Goal: Communication & Community: Answer question/provide support

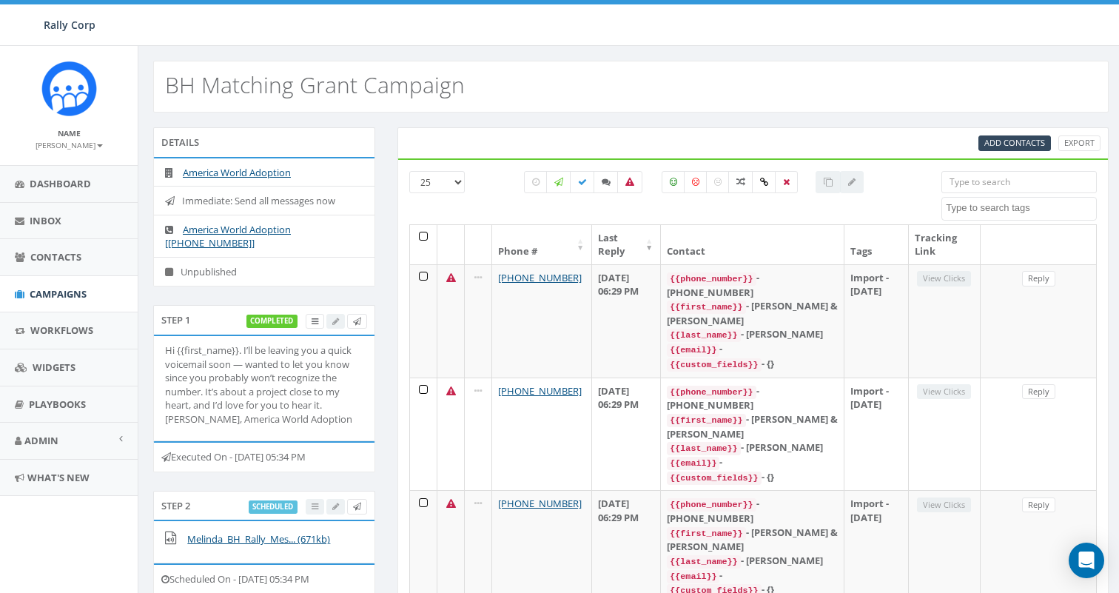
select select
click at [631, 186] on icon at bounding box center [629, 182] width 9 height 9
click at [631, 186] on label at bounding box center [629, 182] width 25 height 22
checkbox input "false"
click at [312, 322] on icon at bounding box center [314, 321] width 7 height 8
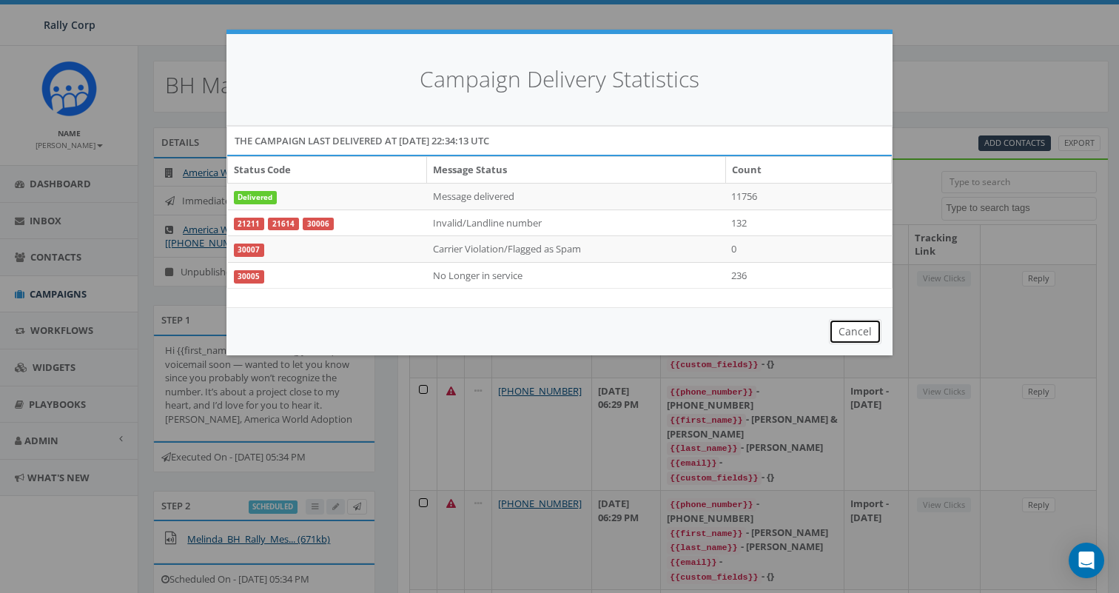
click at [867, 334] on button "Cancel" at bounding box center [855, 331] width 53 height 25
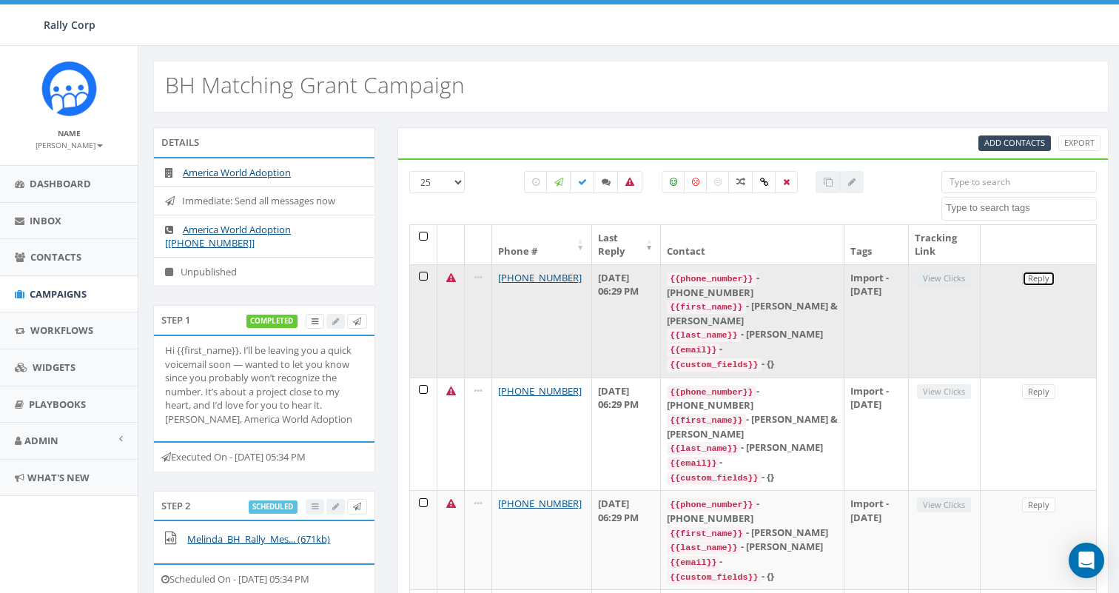
click at [1039, 280] on link "Reply" at bounding box center [1038, 279] width 33 height 16
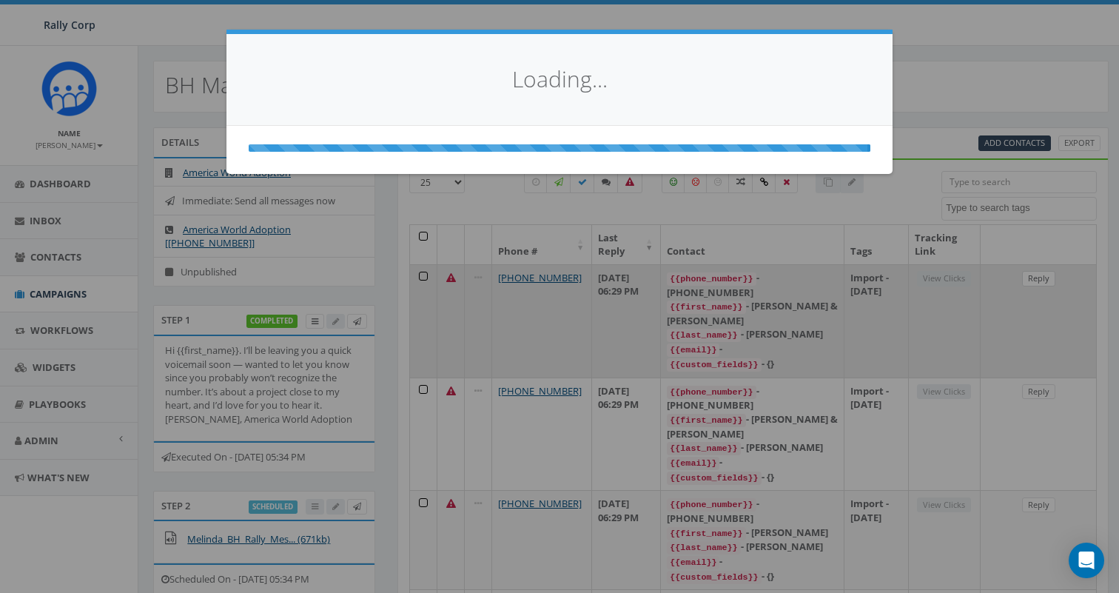
select select
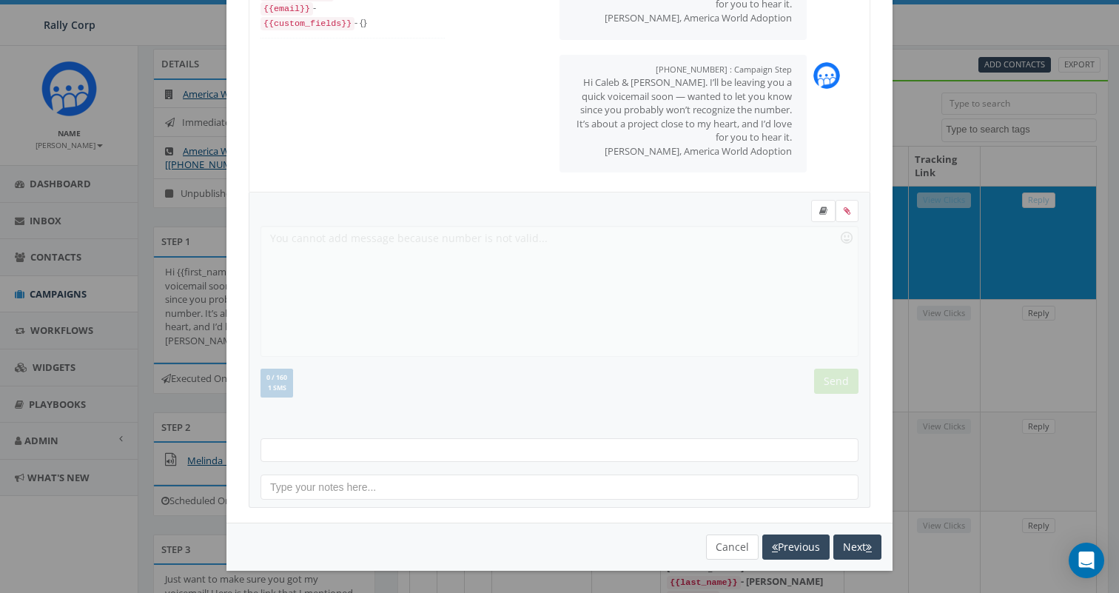
scroll to position [80, 0]
click at [723, 551] on button "Cancel" at bounding box center [732, 546] width 53 height 25
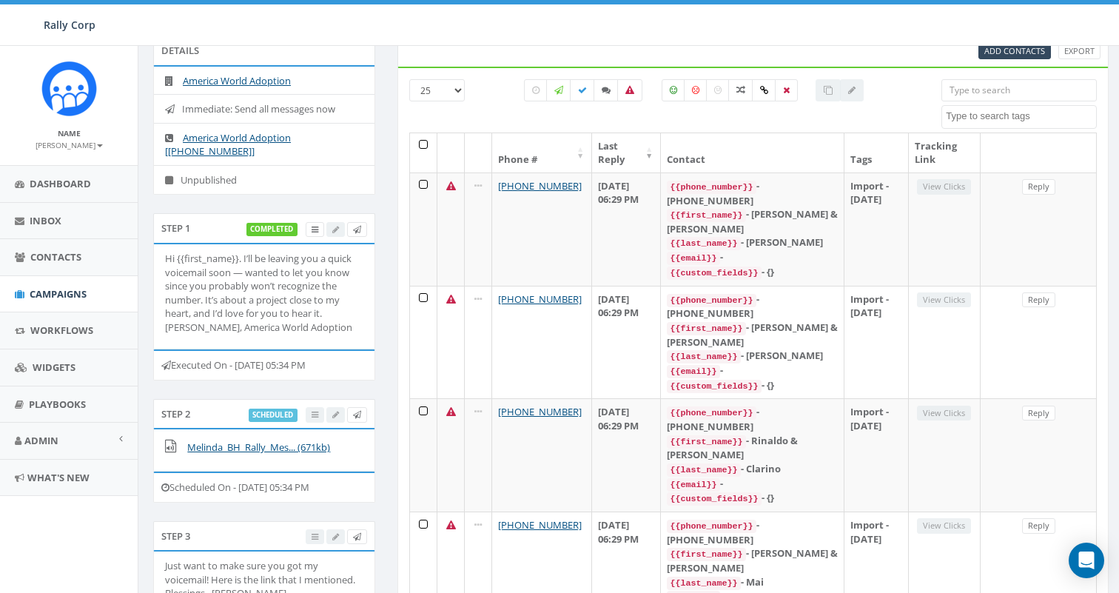
scroll to position [68, 0]
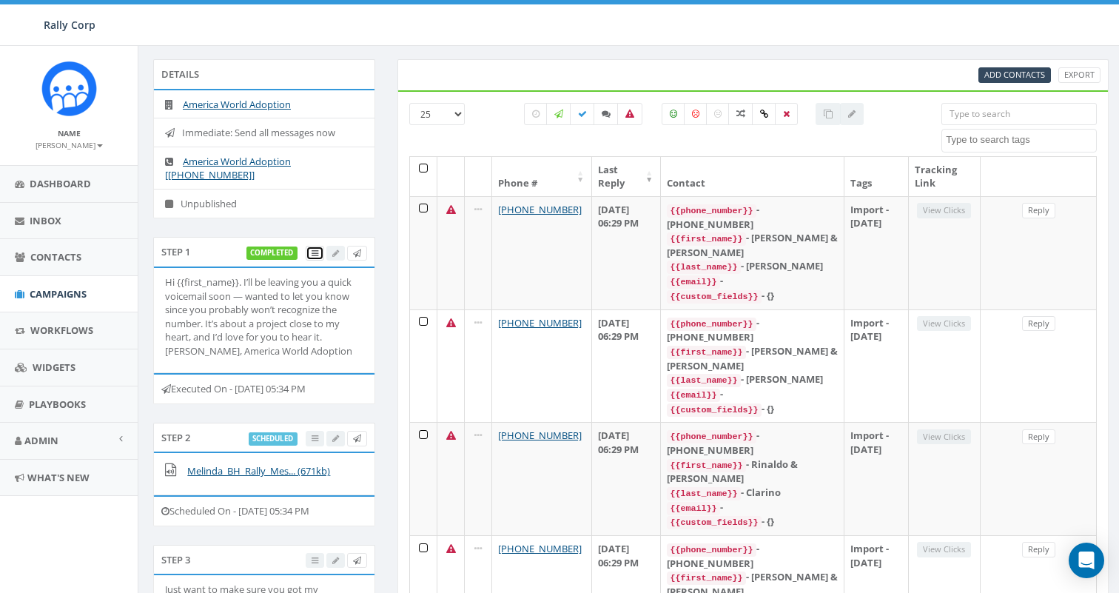
click at [313, 250] on icon at bounding box center [314, 253] width 7 height 8
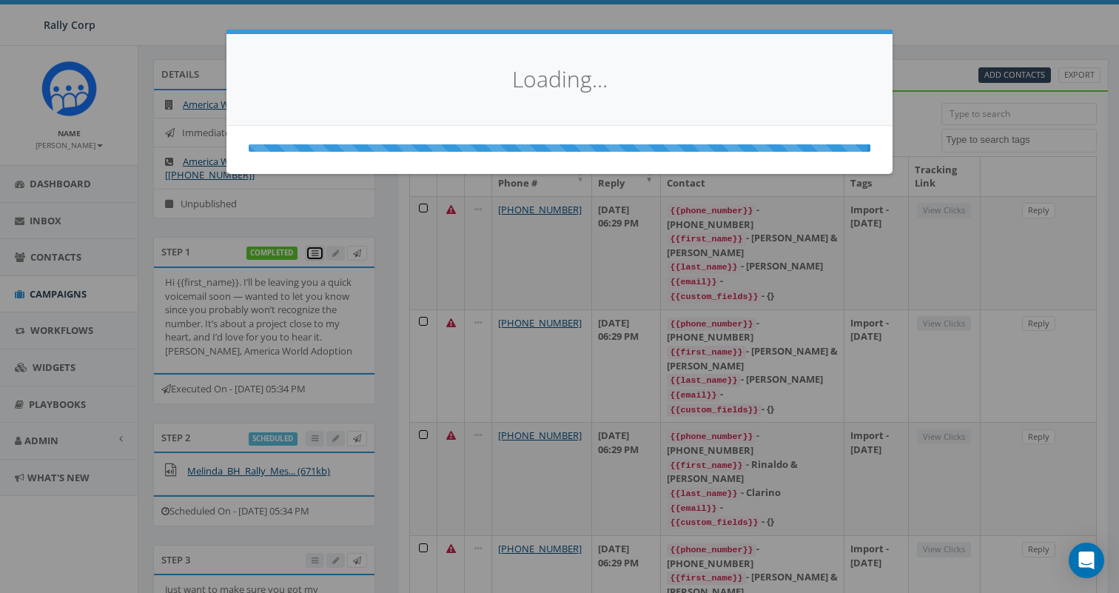
scroll to position [0, 0]
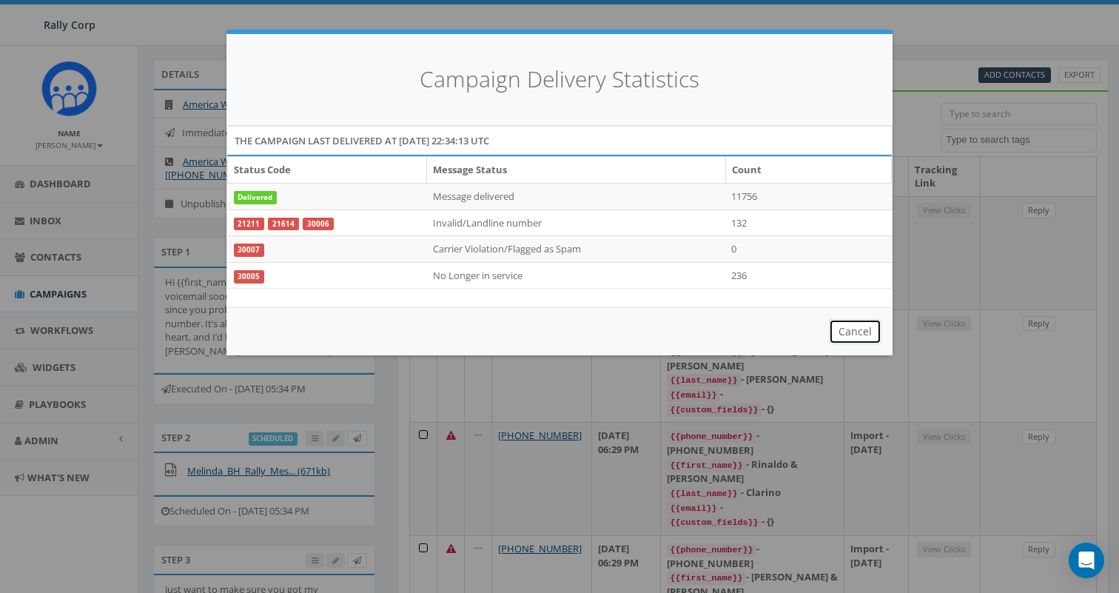
click at [854, 333] on button "Cancel" at bounding box center [855, 331] width 53 height 25
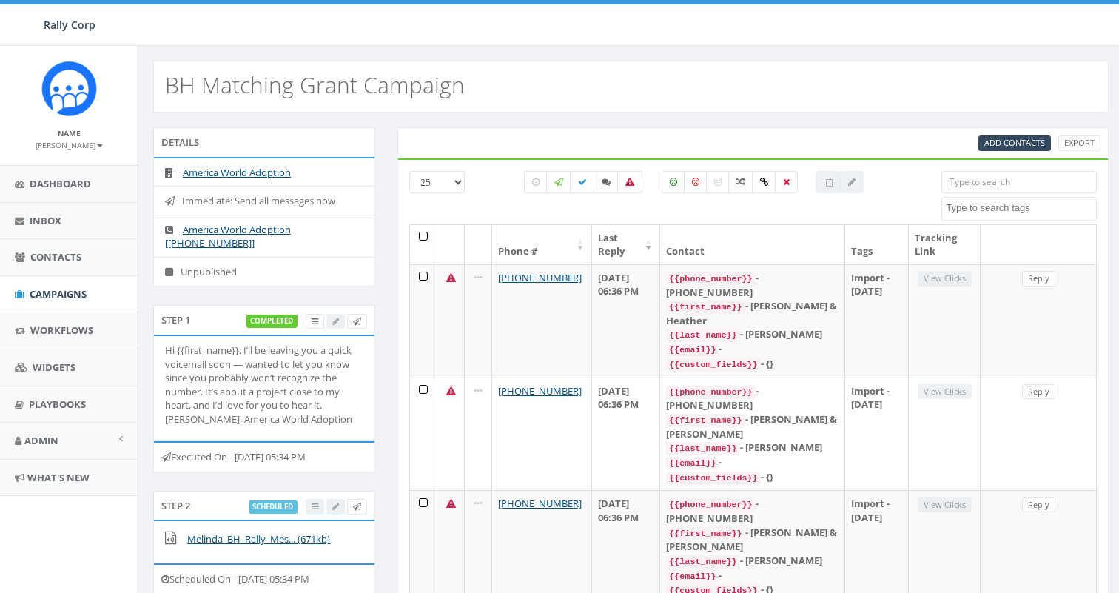
select select
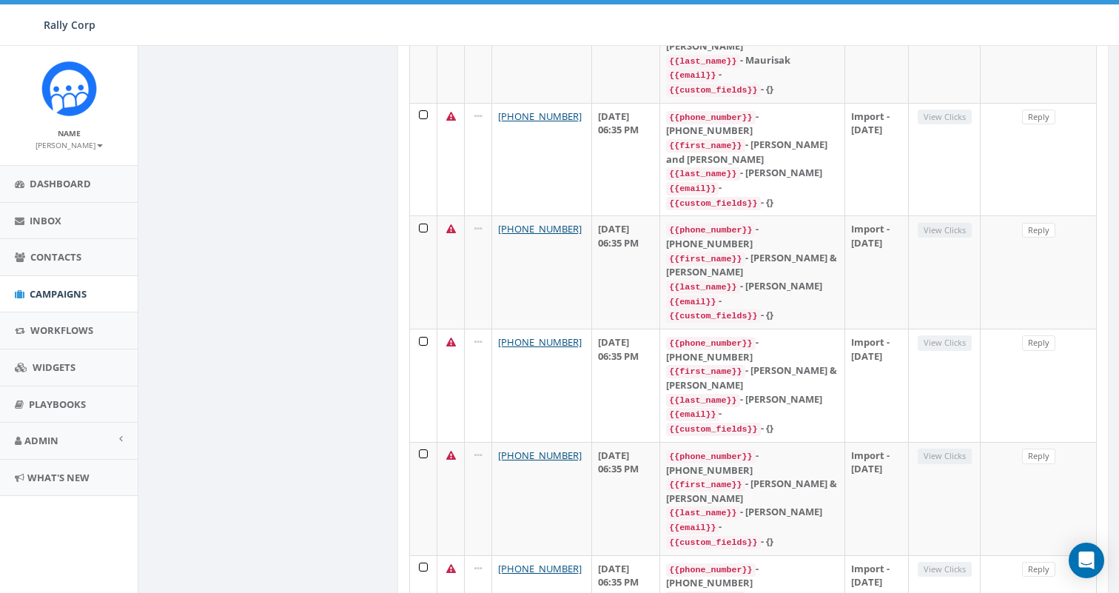
scroll to position [2484, 0]
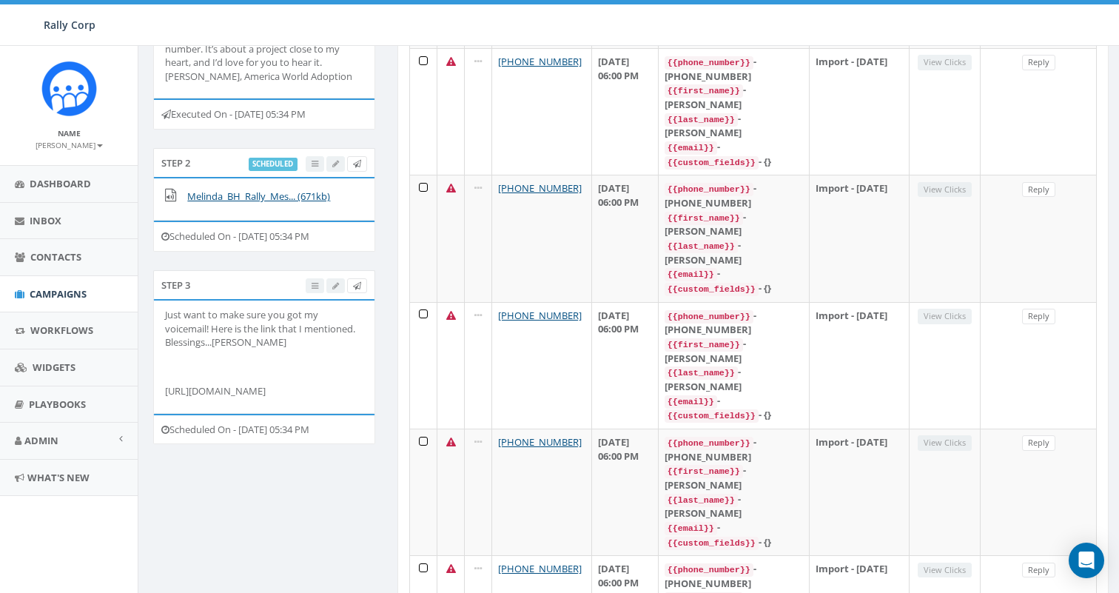
scroll to position [0, 0]
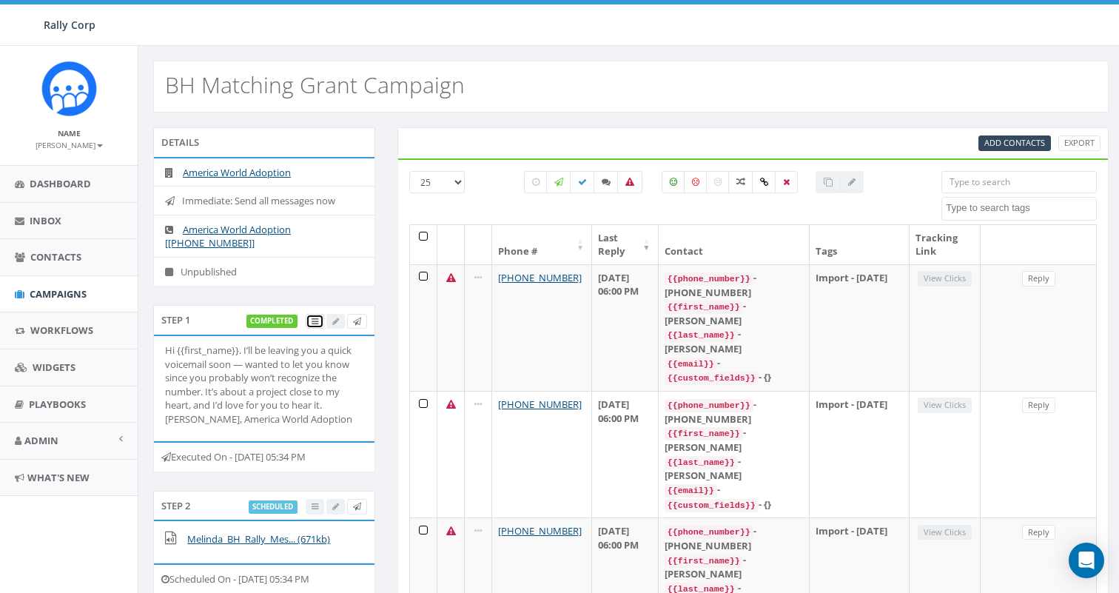
click at [317, 319] on icon at bounding box center [314, 321] width 7 height 8
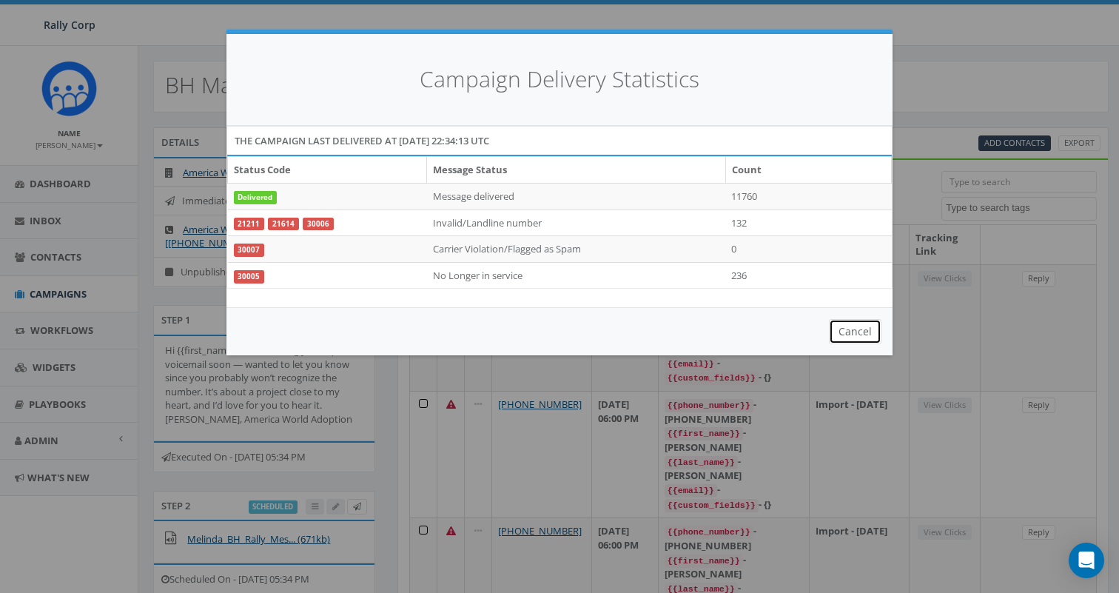
click at [860, 335] on button "Cancel" at bounding box center [855, 331] width 53 height 25
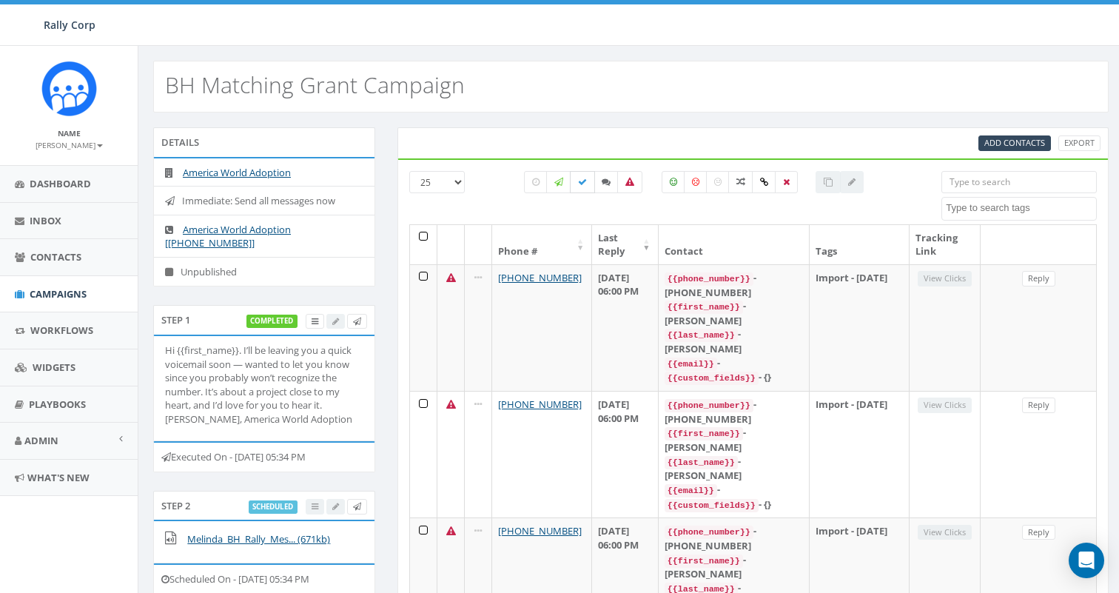
click at [590, 181] on label at bounding box center [582, 182] width 25 height 22
checkbox input "true"
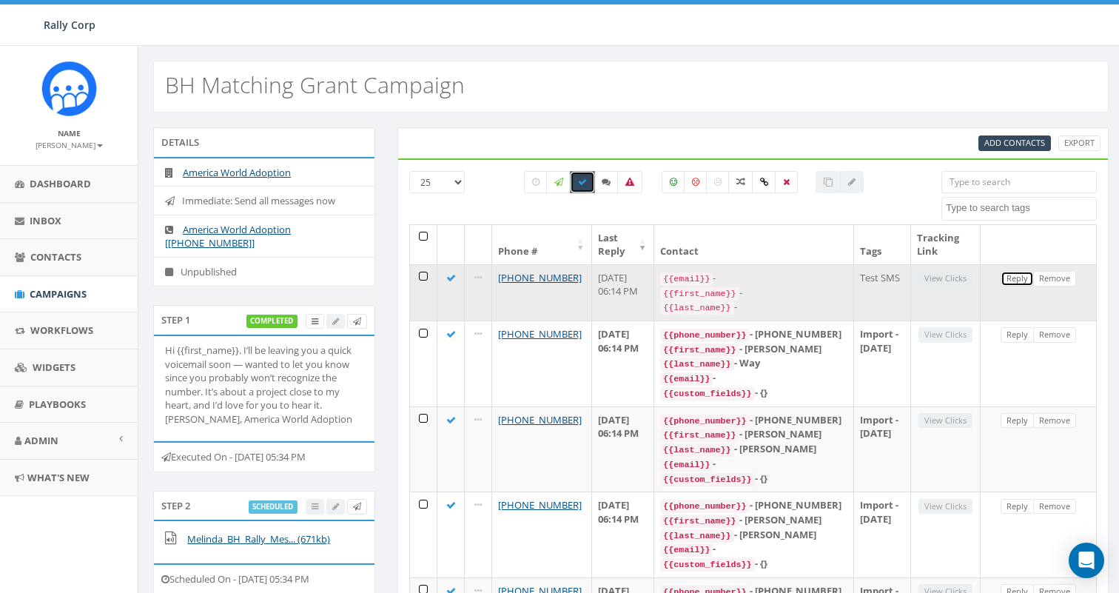
click at [1007, 276] on link "Reply" at bounding box center [1016, 279] width 33 height 16
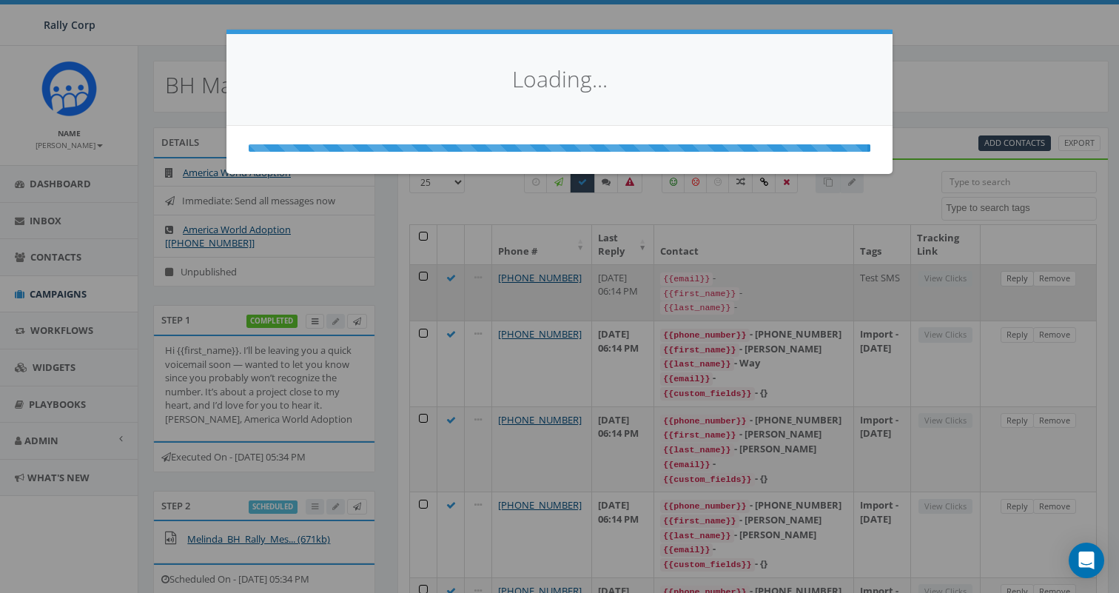
select select
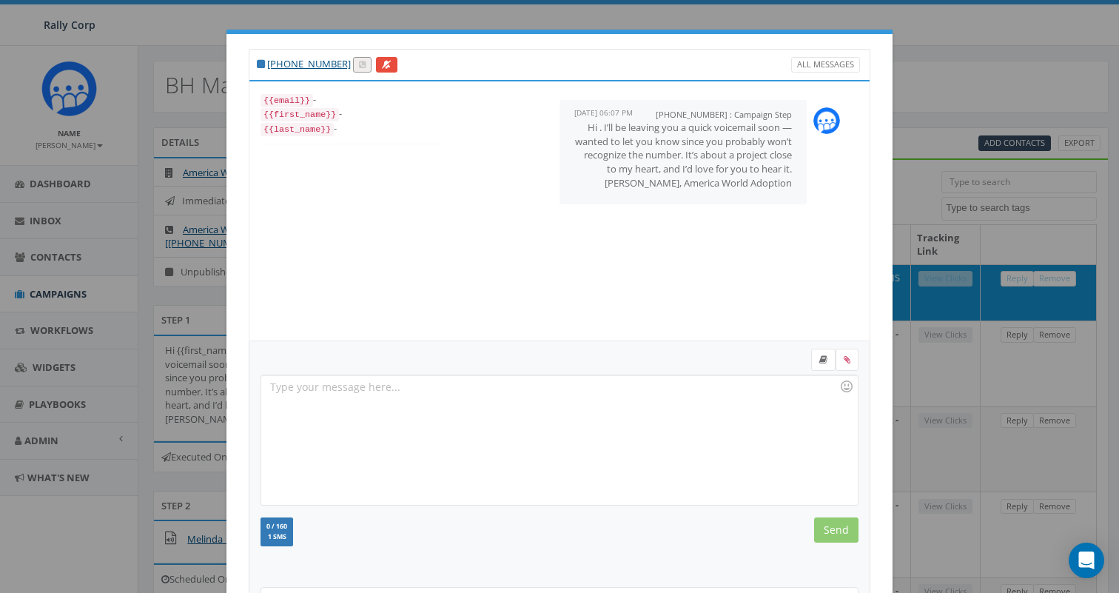
scroll to position [149, 0]
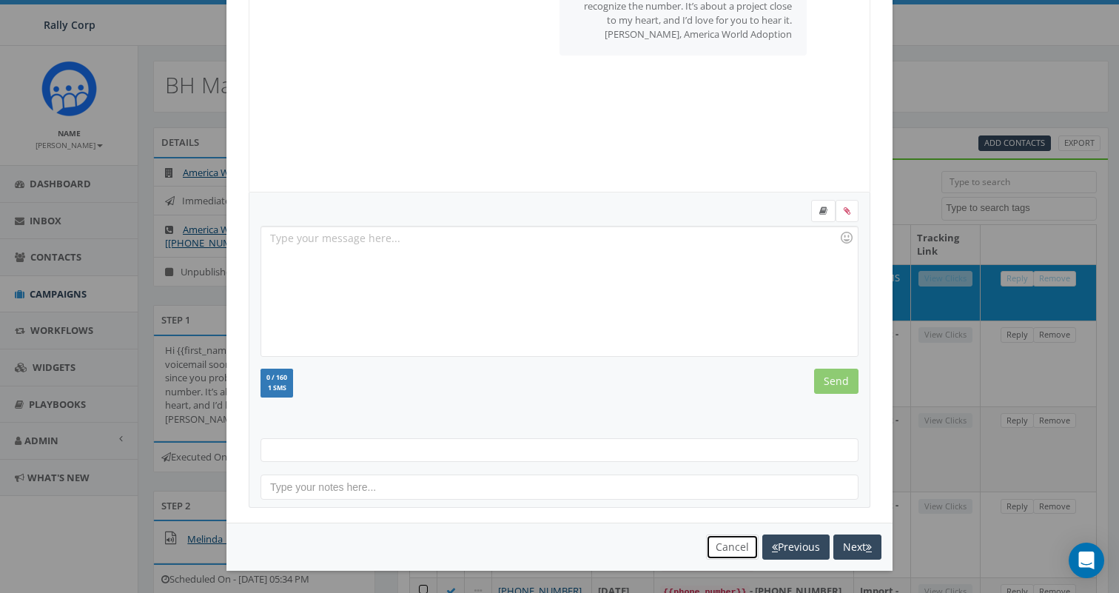
click at [718, 548] on button "Cancel" at bounding box center [732, 546] width 53 height 25
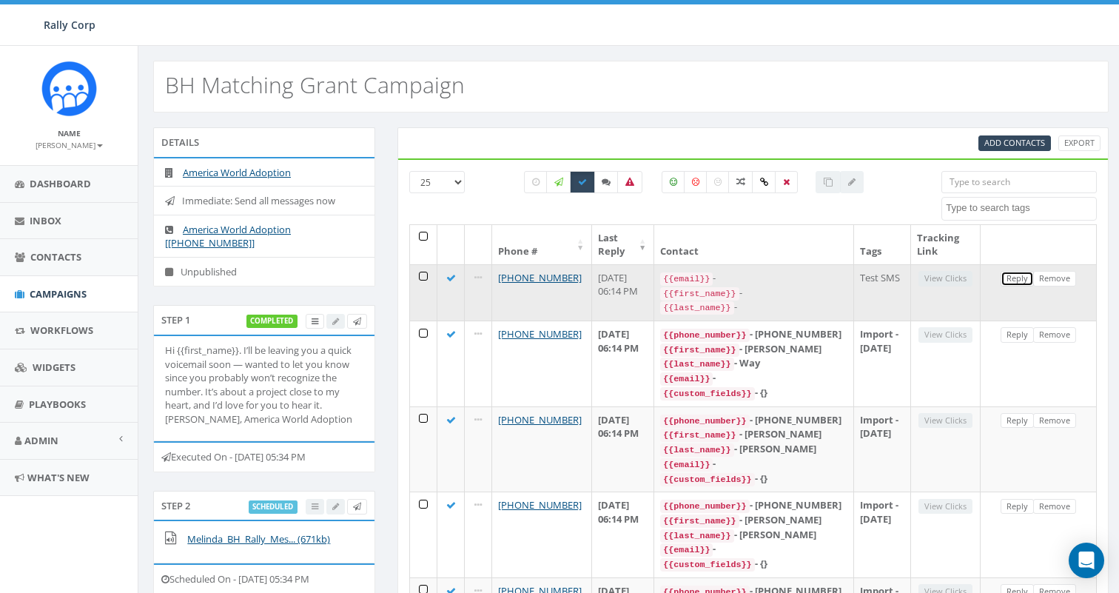
click at [1014, 271] on link "Reply" at bounding box center [1016, 279] width 33 height 16
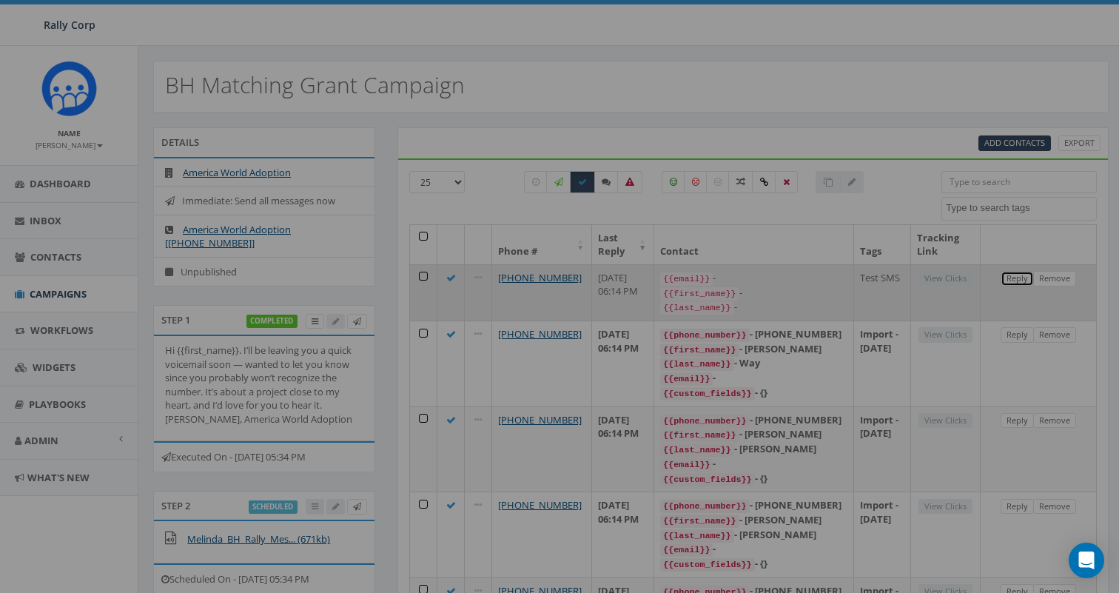
scroll to position [0, 0]
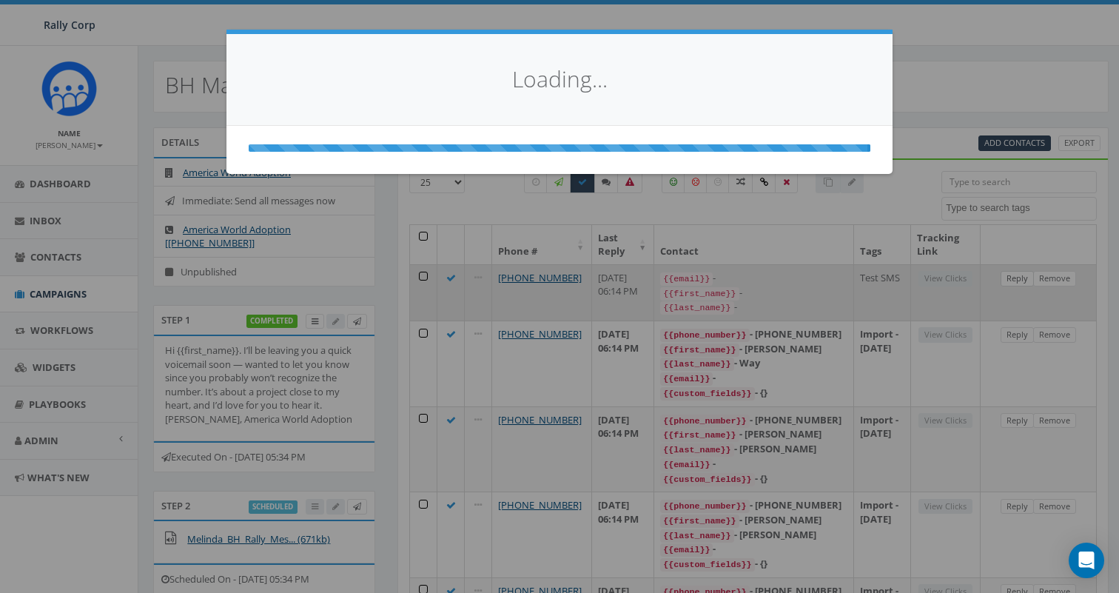
select select
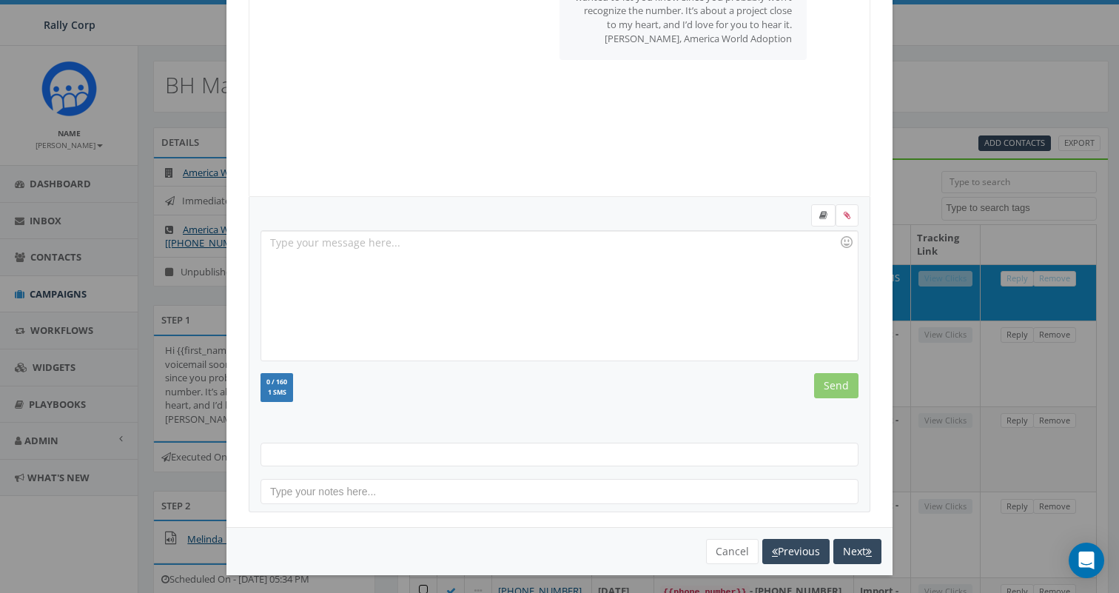
scroll to position [149, 0]
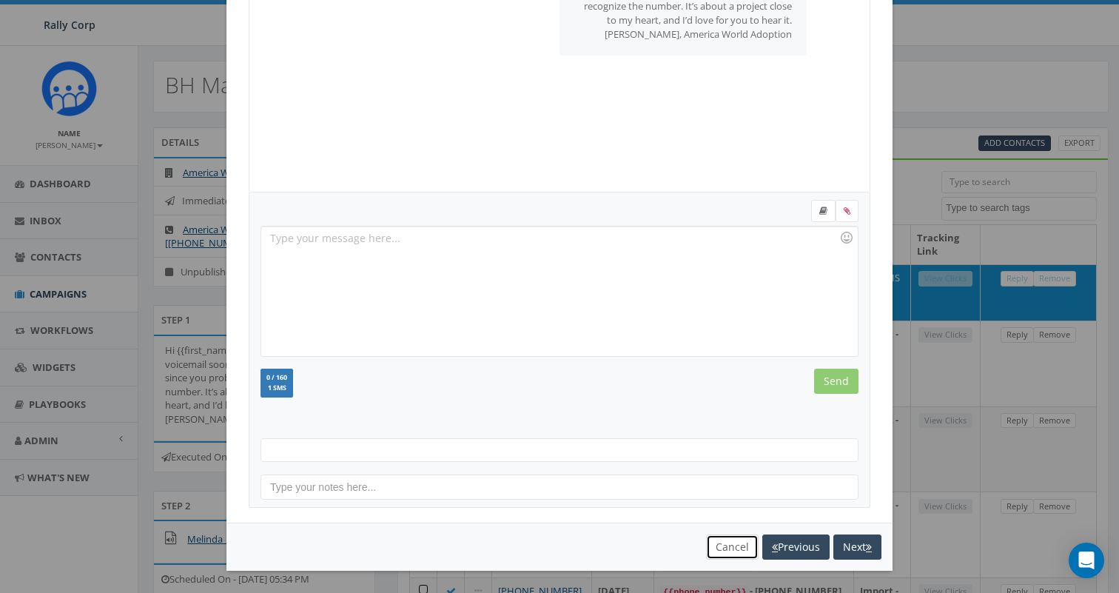
click at [729, 543] on button "Cancel" at bounding box center [732, 546] width 53 height 25
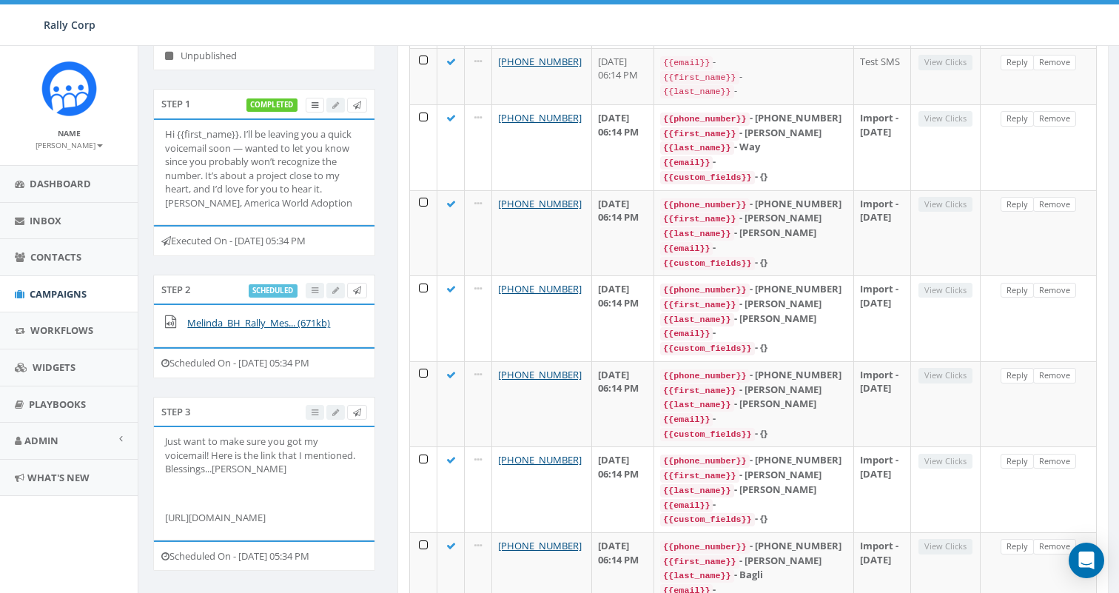
scroll to position [0, 0]
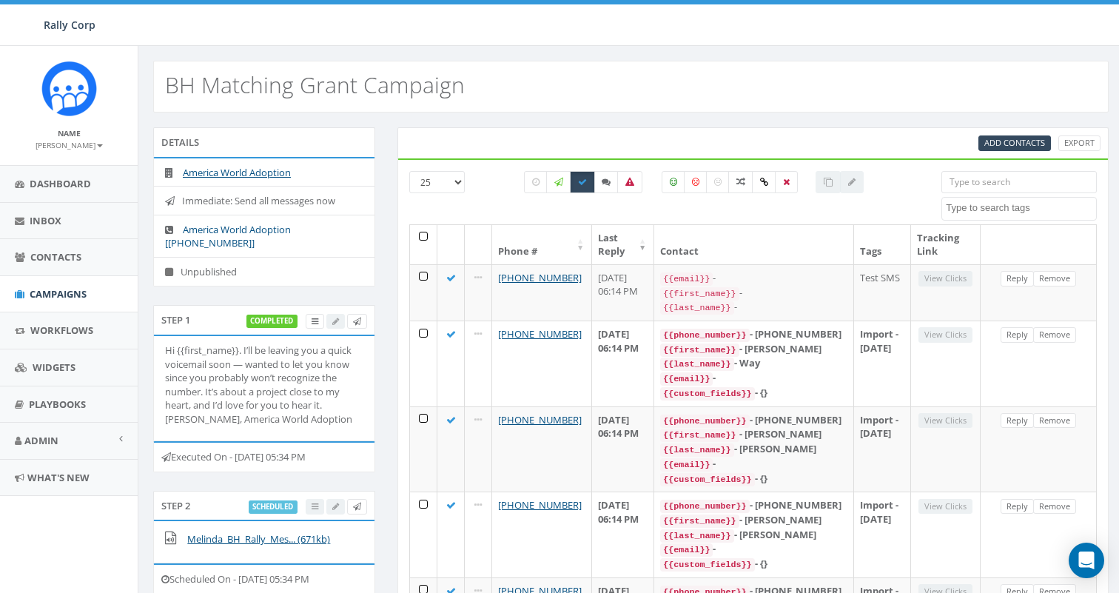
drag, startPoint x: 197, startPoint y: 243, endPoint x: 300, endPoint y: 223, distance: 105.5
click at [300, 223] on li "America World Adoption [[PHONE_NUMBER]]" at bounding box center [264, 236] width 220 height 43
copy link "+1 937-752-5690]"
click at [412, 105] on div "BH Matching Grant Campaign" at bounding box center [630, 87] width 955 height 52
drag, startPoint x: 307, startPoint y: 173, endPoint x: 185, endPoint y: 173, distance: 122.1
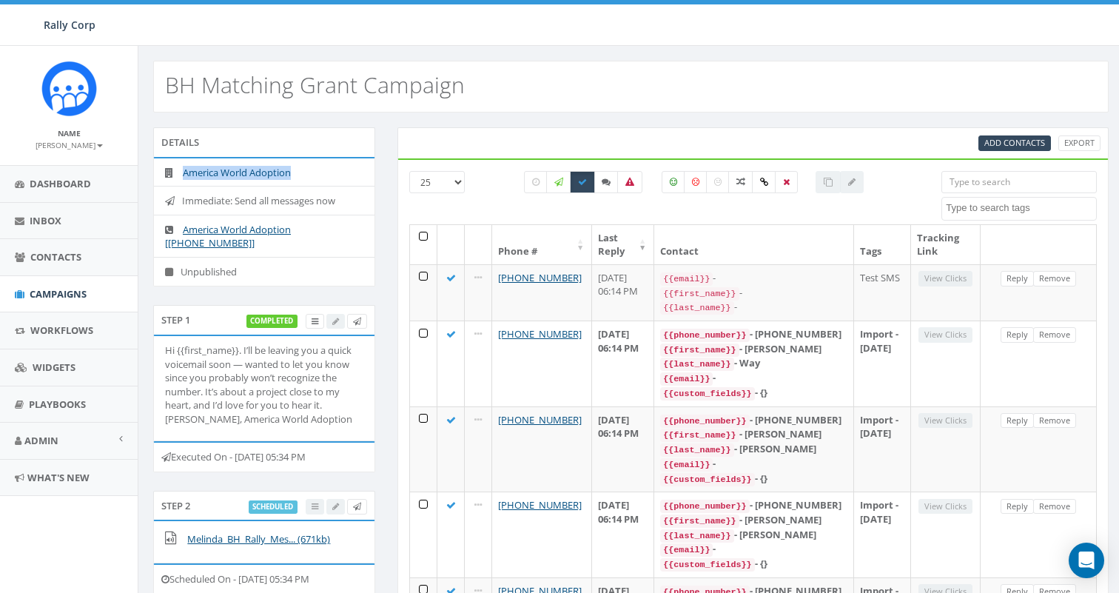
click at [185, 173] on li "America World Adoption" at bounding box center [264, 172] width 220 height 29
copy link "America World Adoption"
click at [542, 78] on div "BH Matching Grant Campaign" at bounding box center [630, 87] width 955 height 52
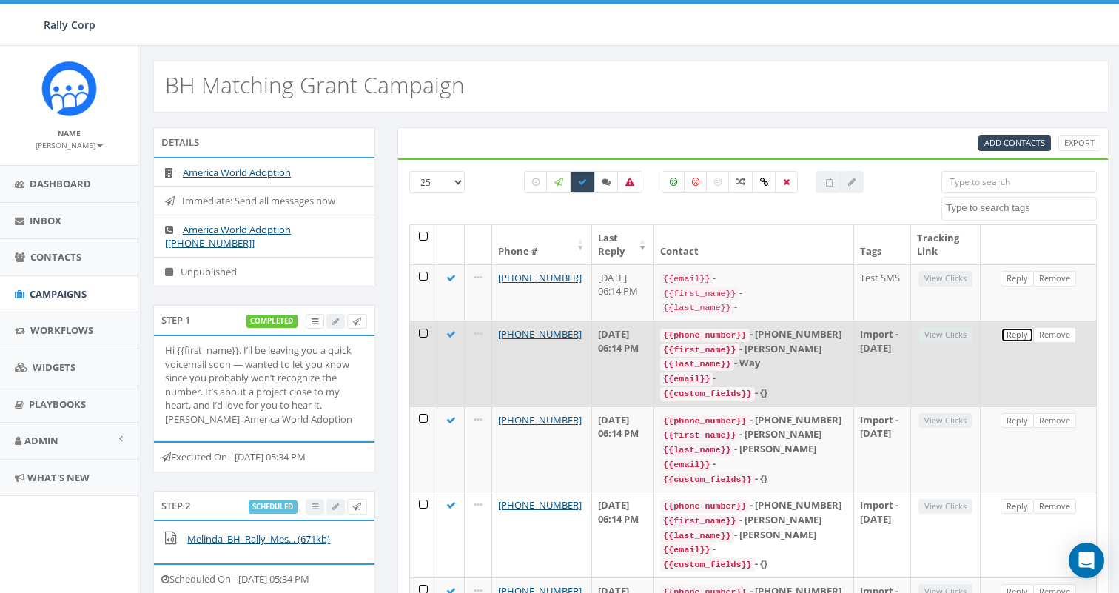
click at [1023, 331] on link "Reply" at bounding box center [1016, 335] width 33 height 16
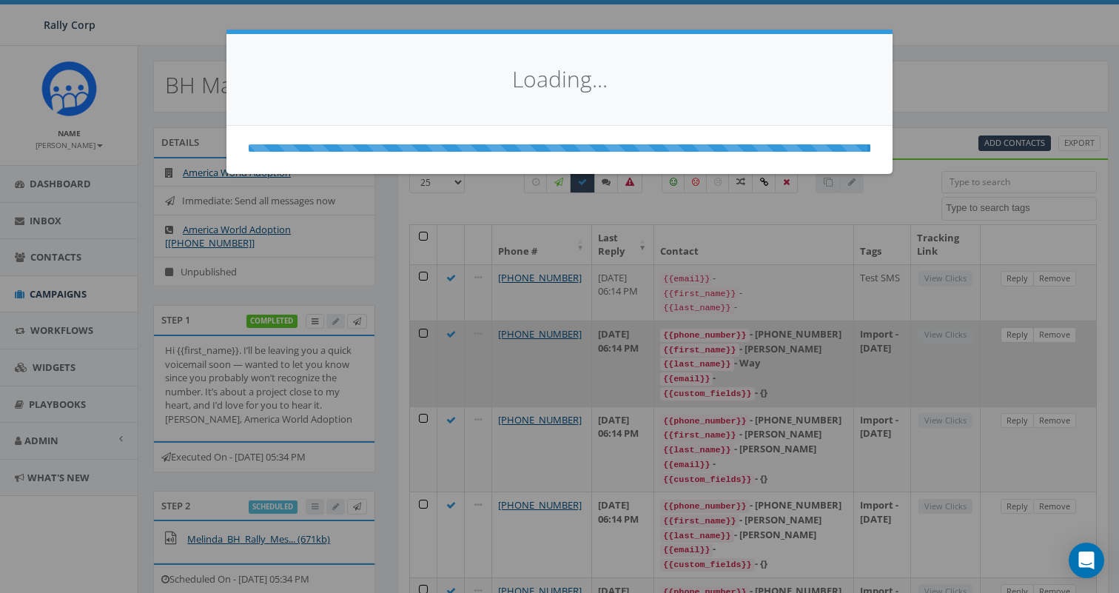
select select
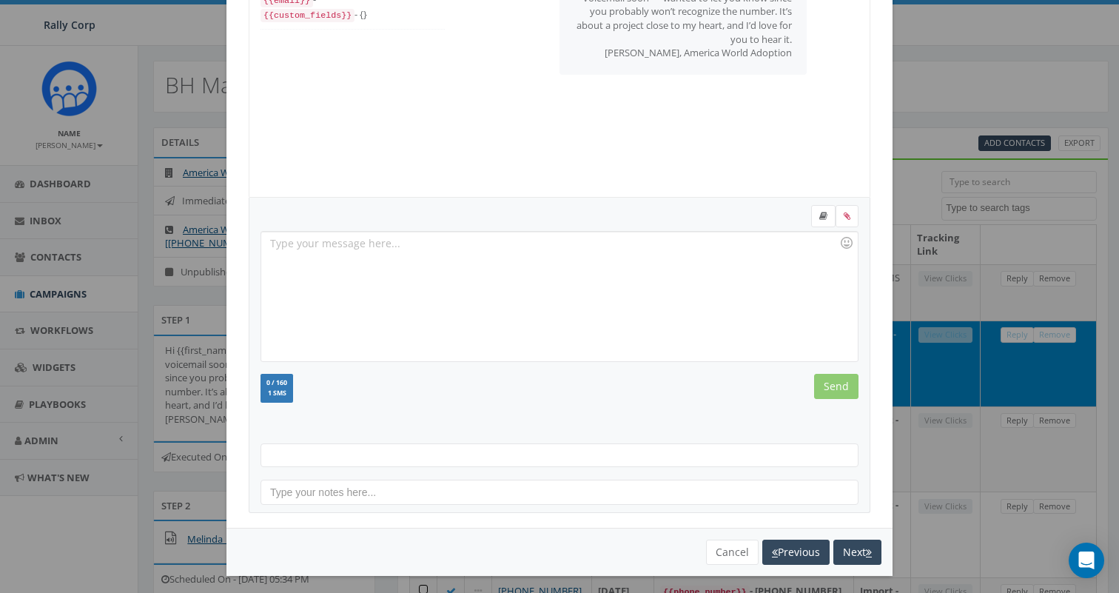
scroll to position [149, 0]
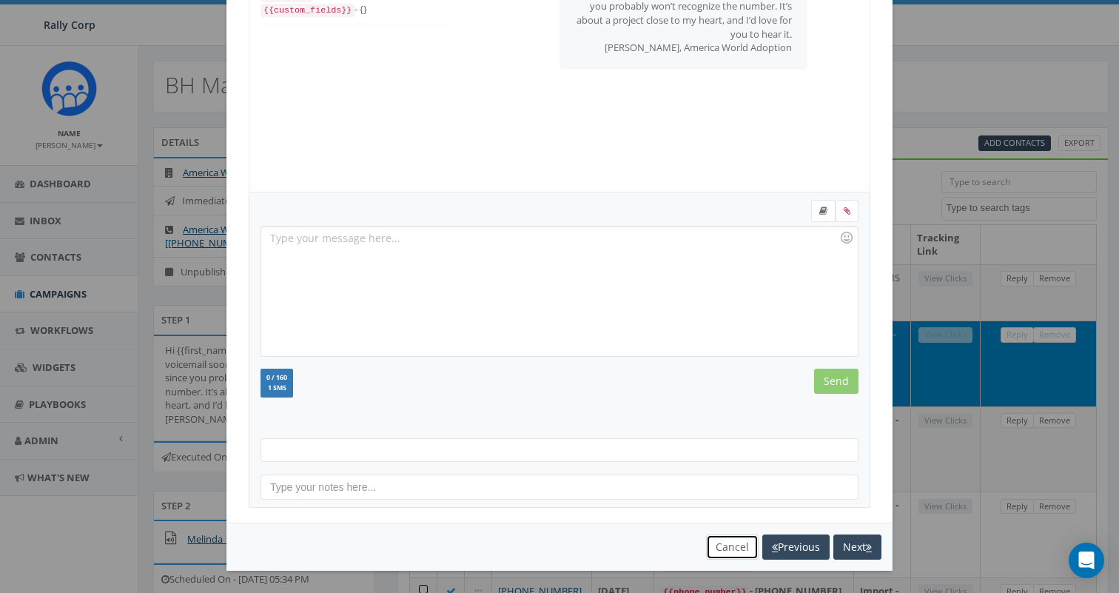
click at [720, 543] on button "Cancel" at bounding box center [732, 546] width 53 height 25
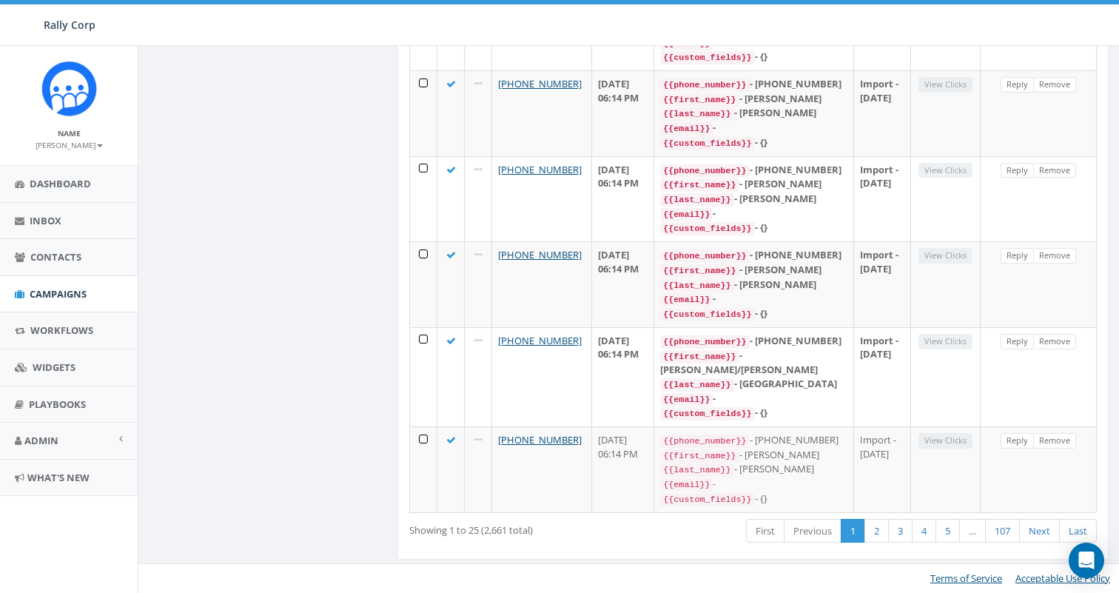
scroll to position [2223, 0]
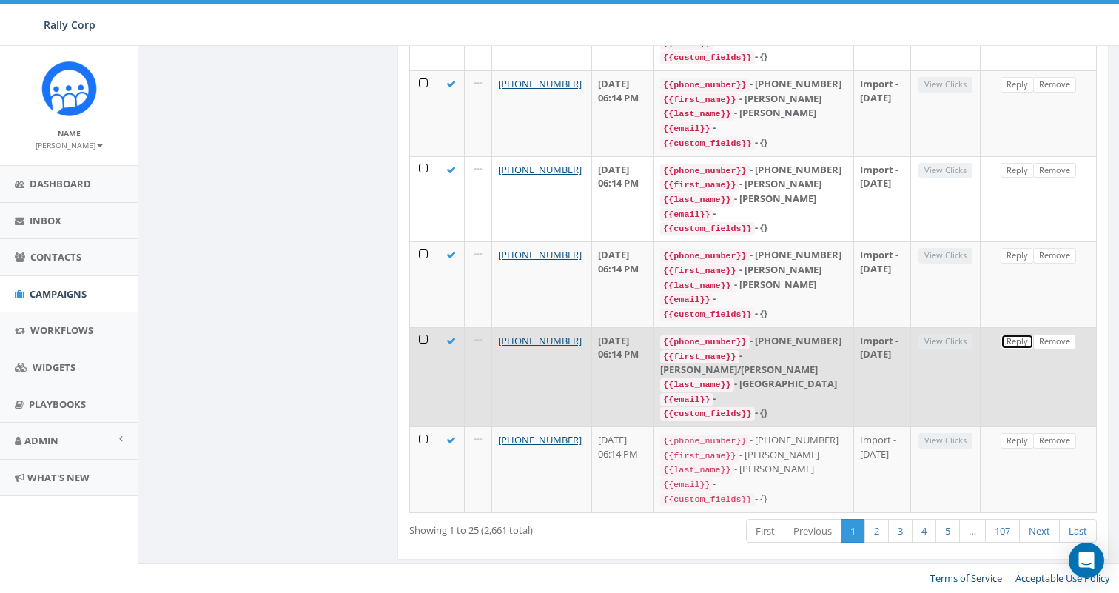
click at [1014, 334] on link "Reply" at bounding box center [1016, 342] width 33 height 16
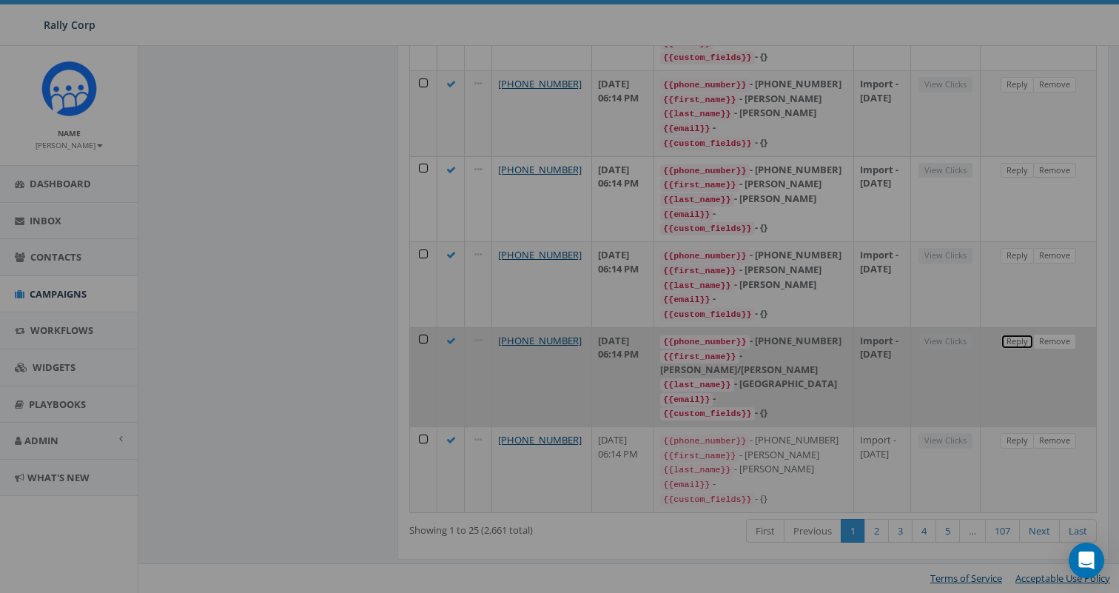
scroll to position [0, 0]
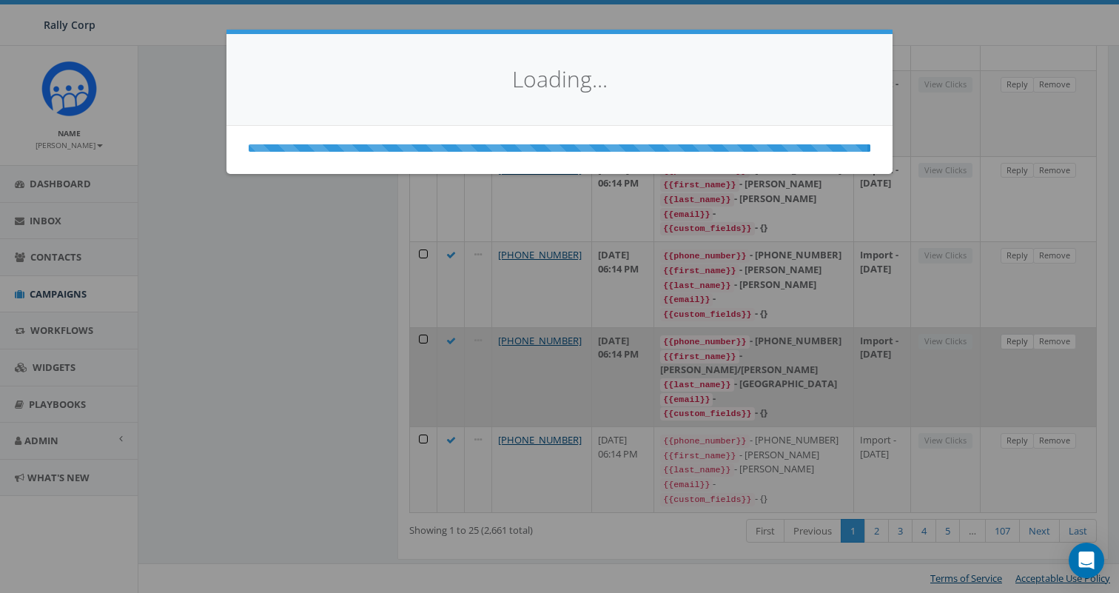
select select
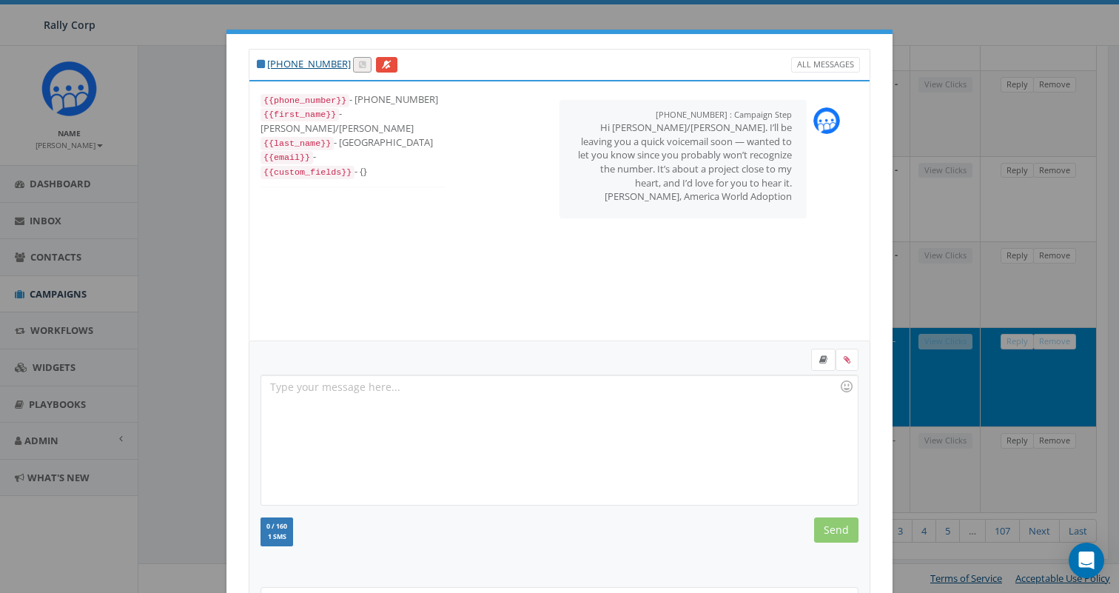
scroll to position [149, 0]
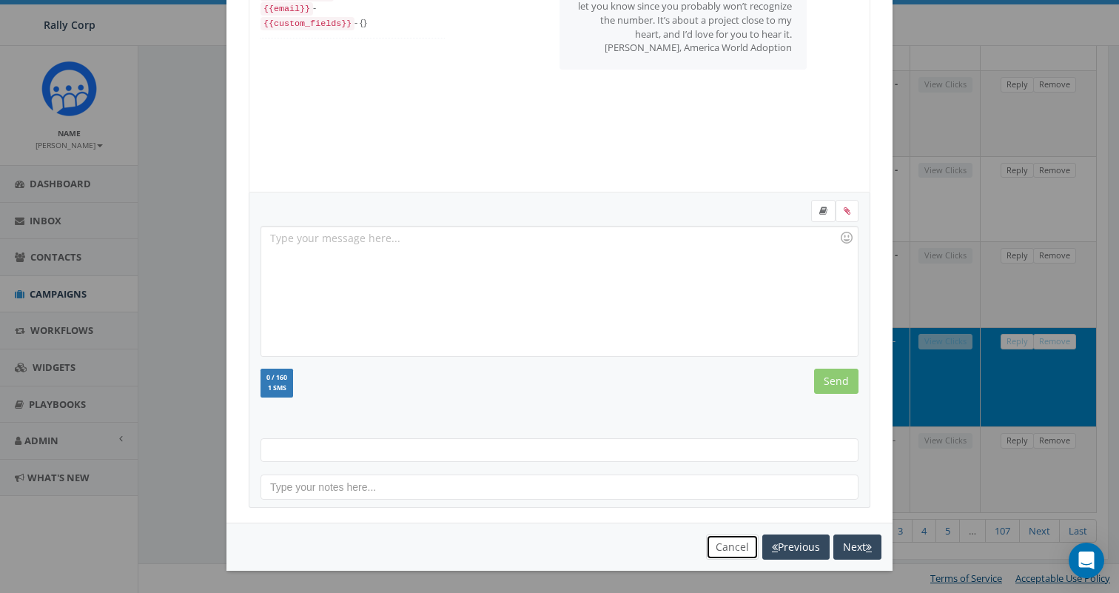
click at [732, 550] on button "Cancel" at bounding box center [732, 546] width 53 height 25
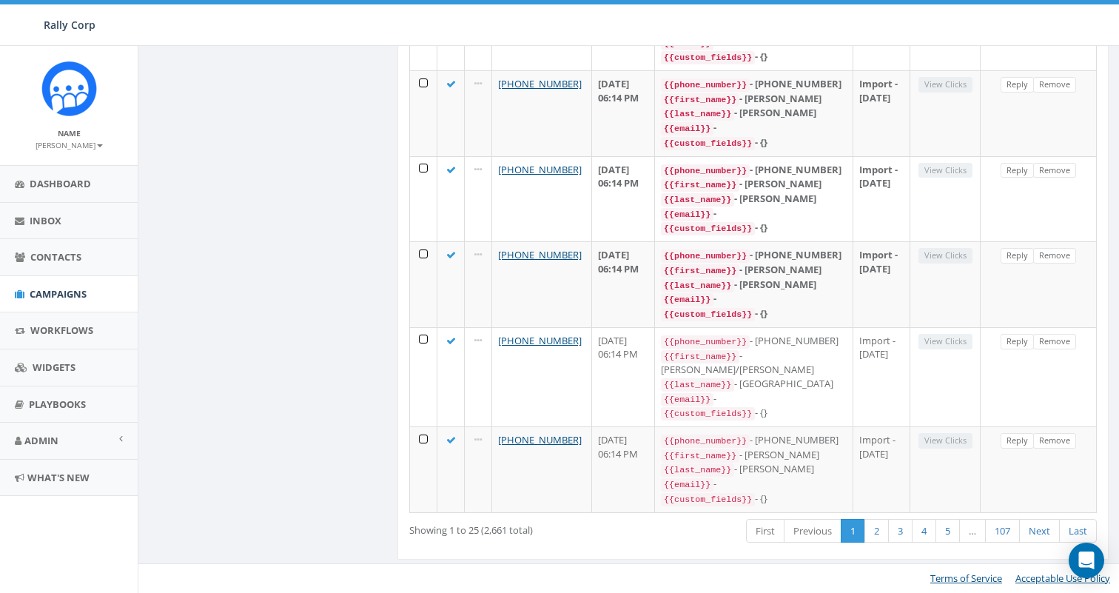
scroll to position [0, 0]
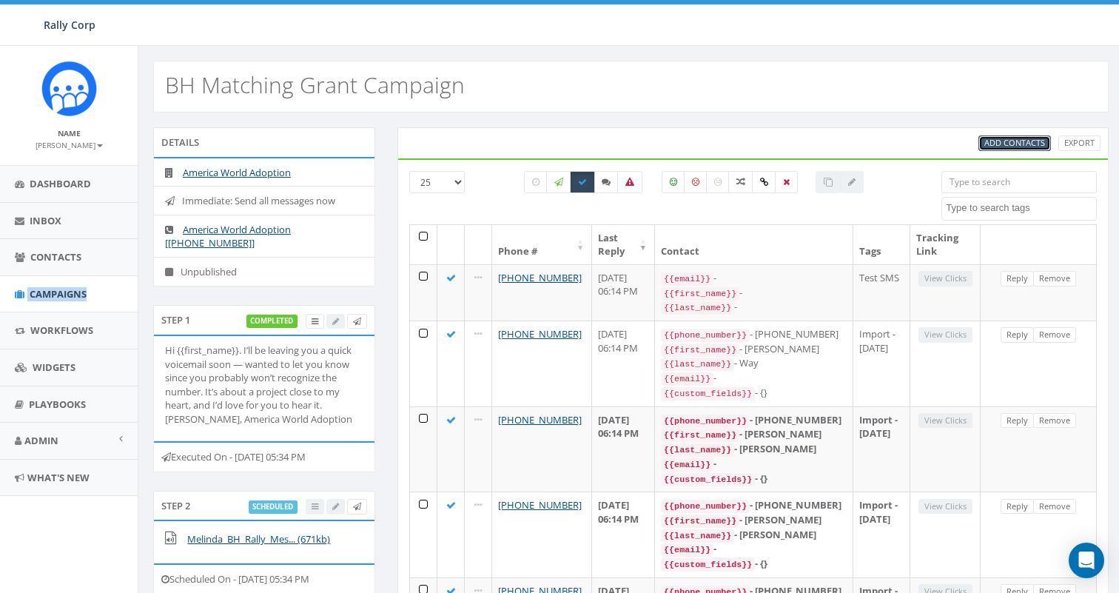
click at [1018, 136] on link "Add Contacts" at bounding box center [1014, 143] width 73 height 16
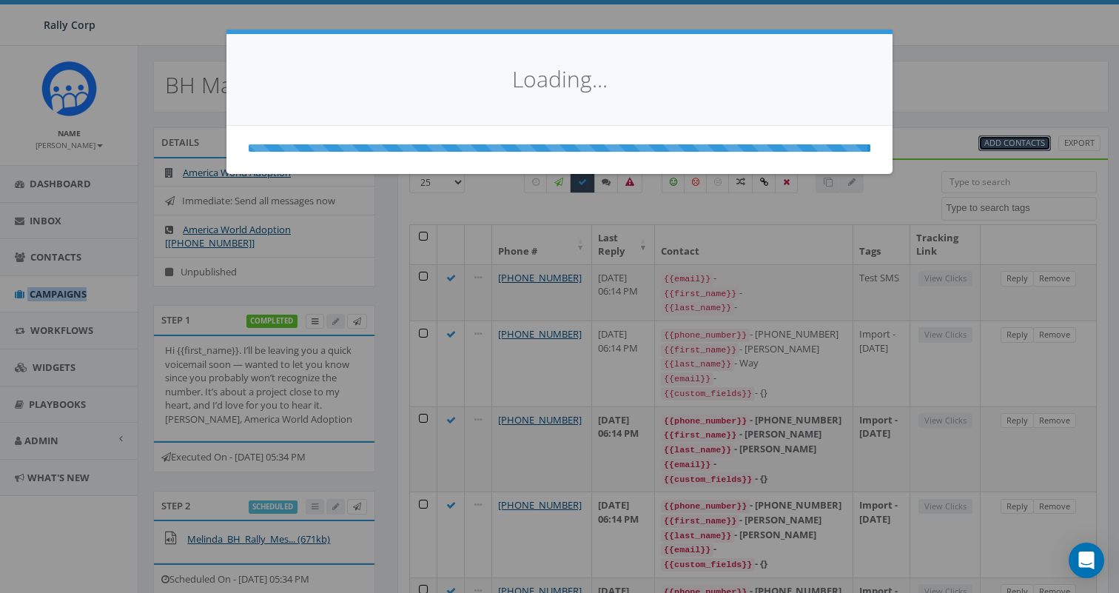
select select
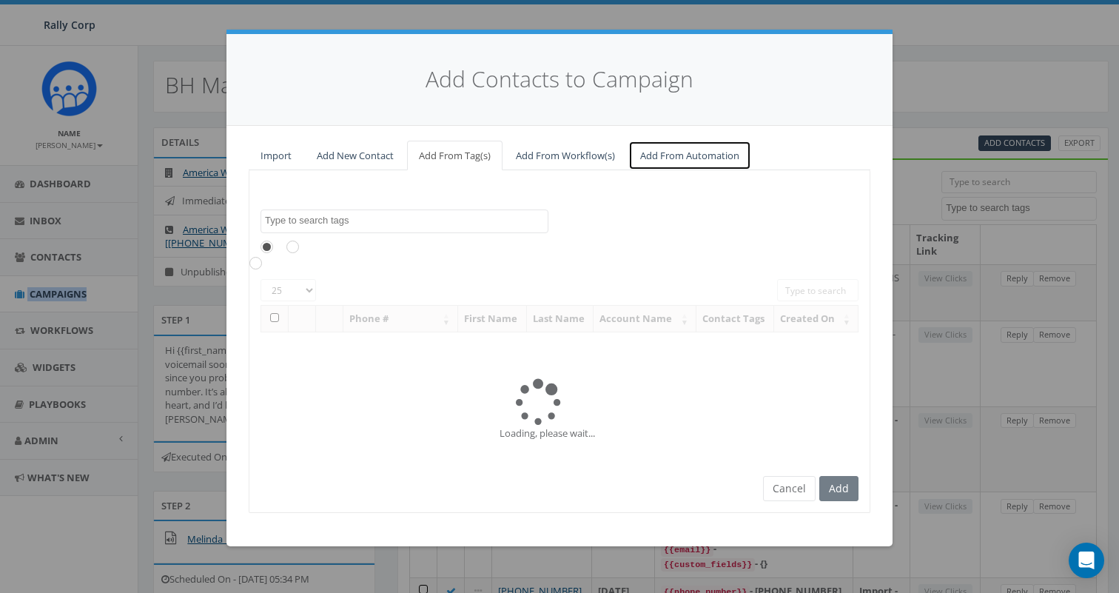
click at [723, 153] on link "Add From Automation" at bounding box center [689, 156] width 123 height 30
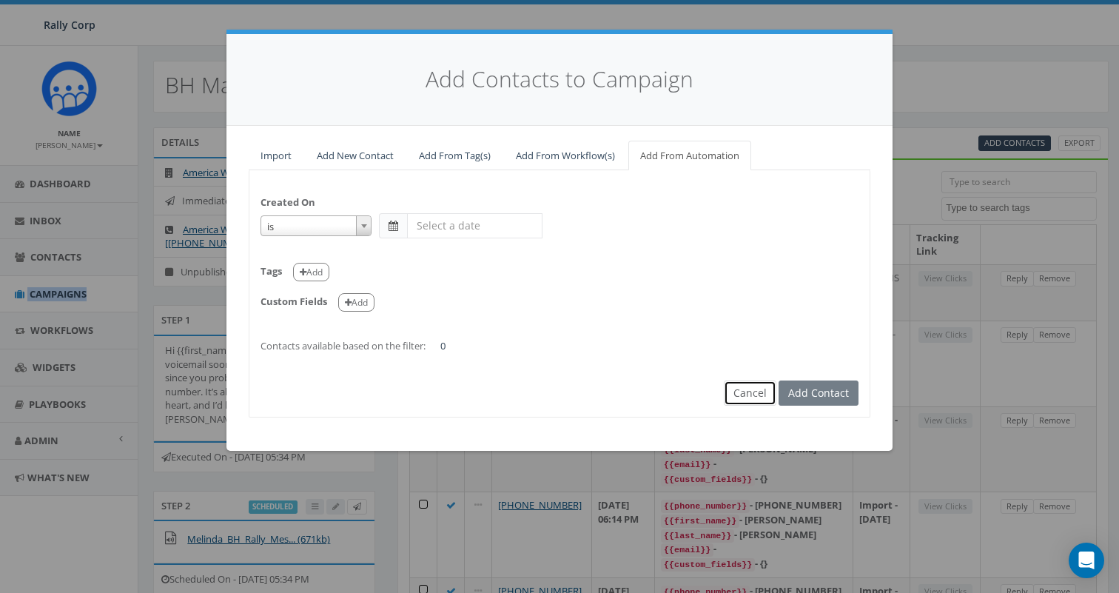
click at [745, 388] on button "Cancel" at bounding box center [750, 392] width 53 height 25
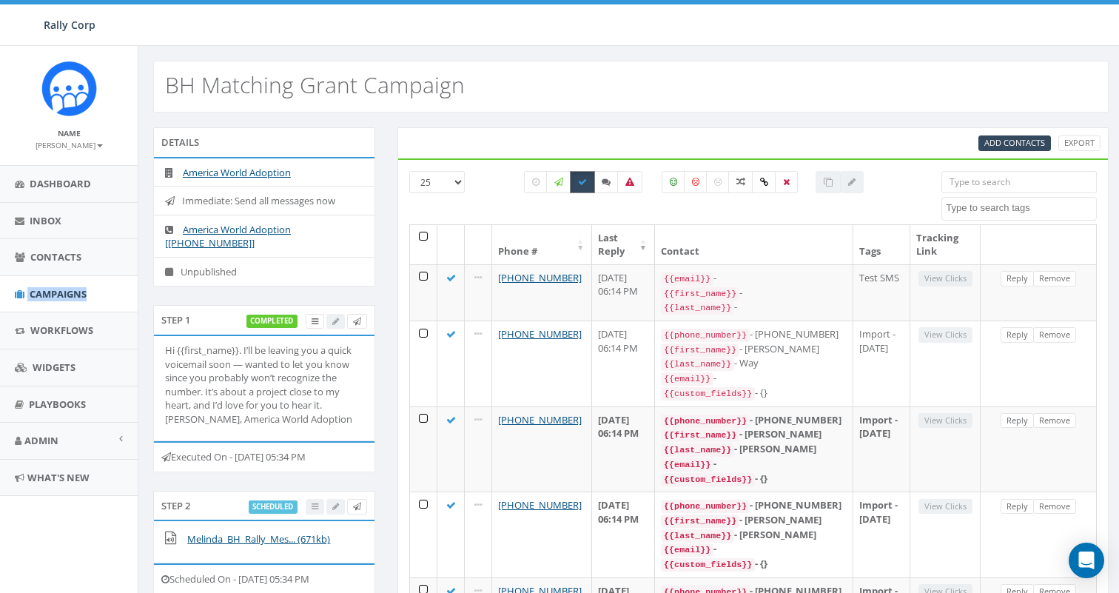
click at [574, 181] on label at bounding box center [582, 182] width 25 height 22
checkbox input "false"
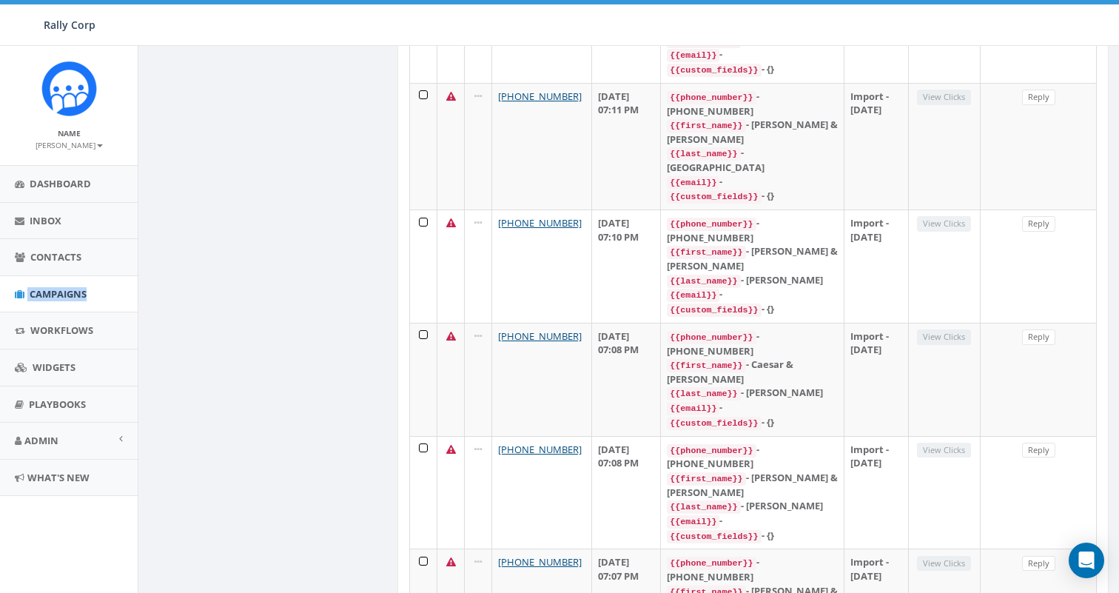
scroll to position [2512, 0]
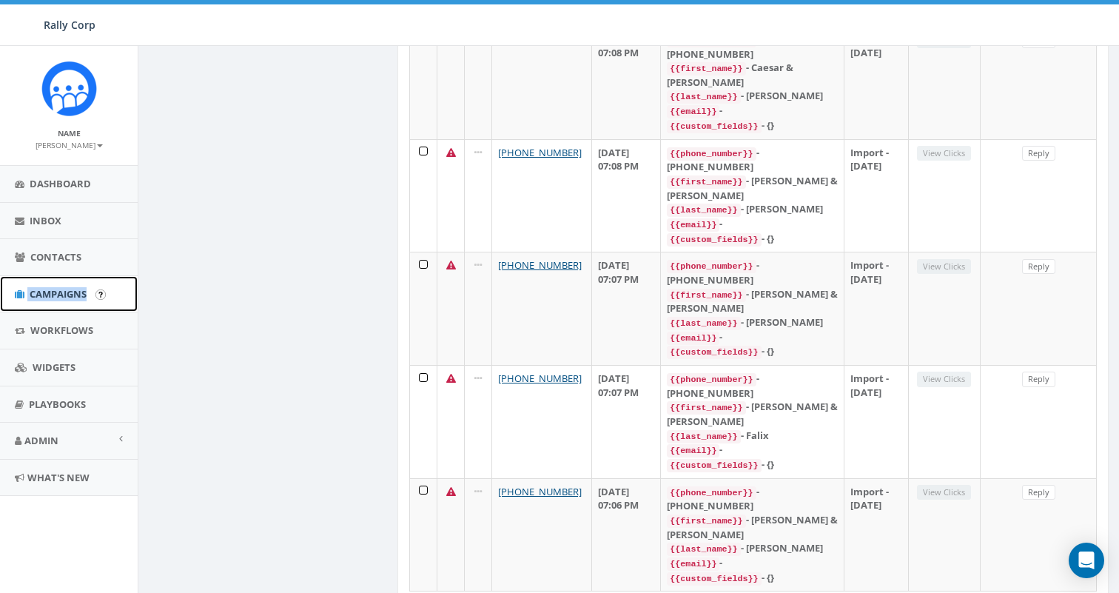
click at [71, 303] on link "Campaigns" at bounding box center [69, 294] width 138 height 36
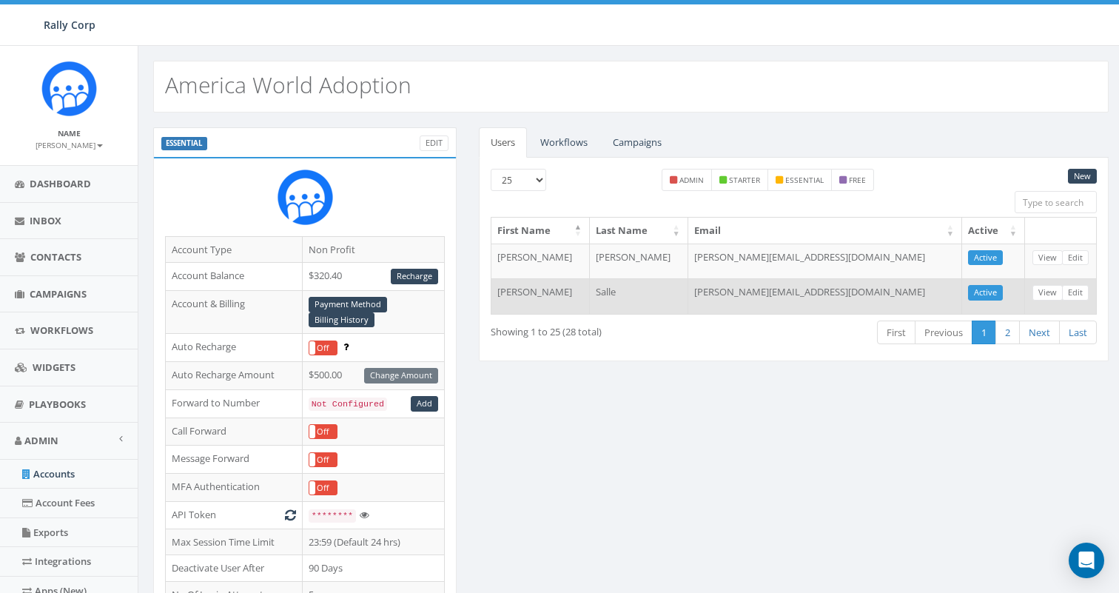
click at [862, 289] on td "melinda.salle@awaa.org" at bounding box center [825, 296] width 274 height 36
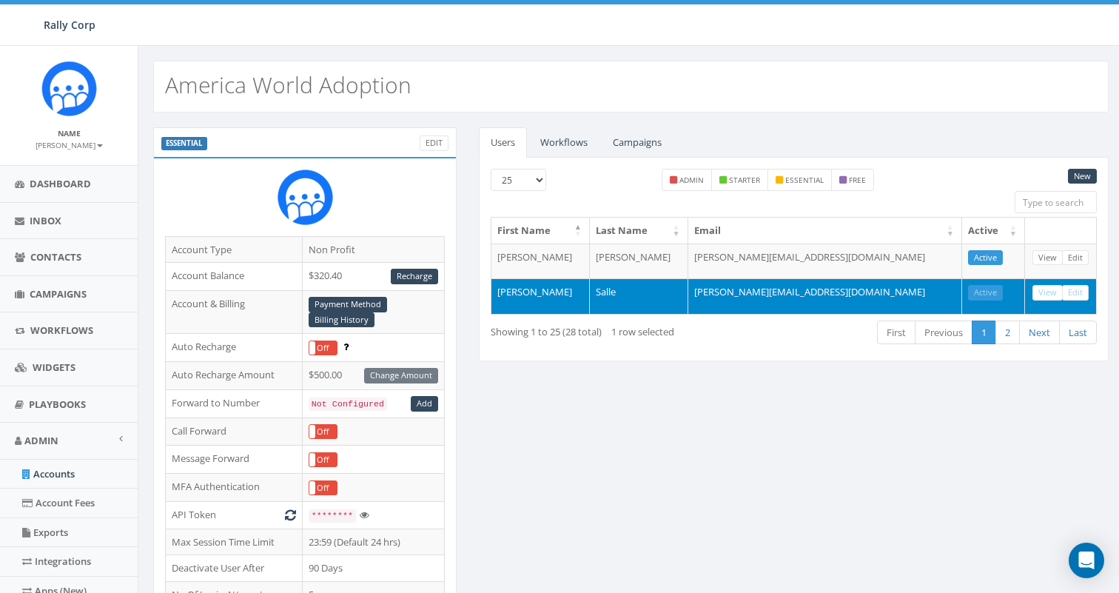
click at [859, 283] on td "melinda.salle@awaa.org" at bounding box center [825, 296] width 274 height 36
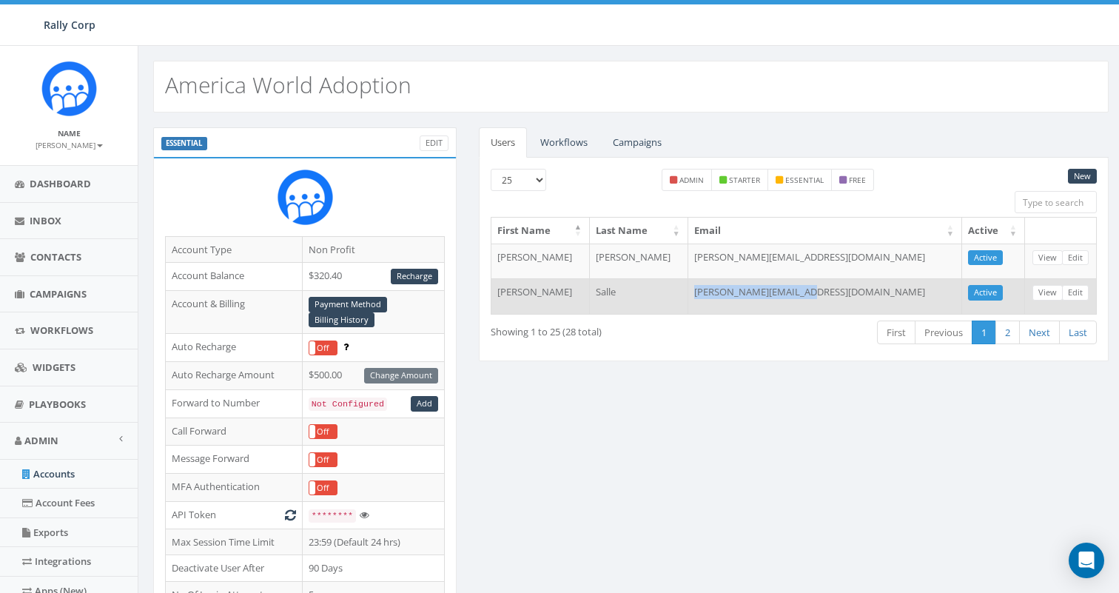
drag, startPoint x: 854, startPoint y: 297, endPoint x: 732, endPoint y: 289, distance: 121.6
click at [732, 289] on td "melinda.salle@awaa.org" at bounding box center [825, 296] width 274 height 36
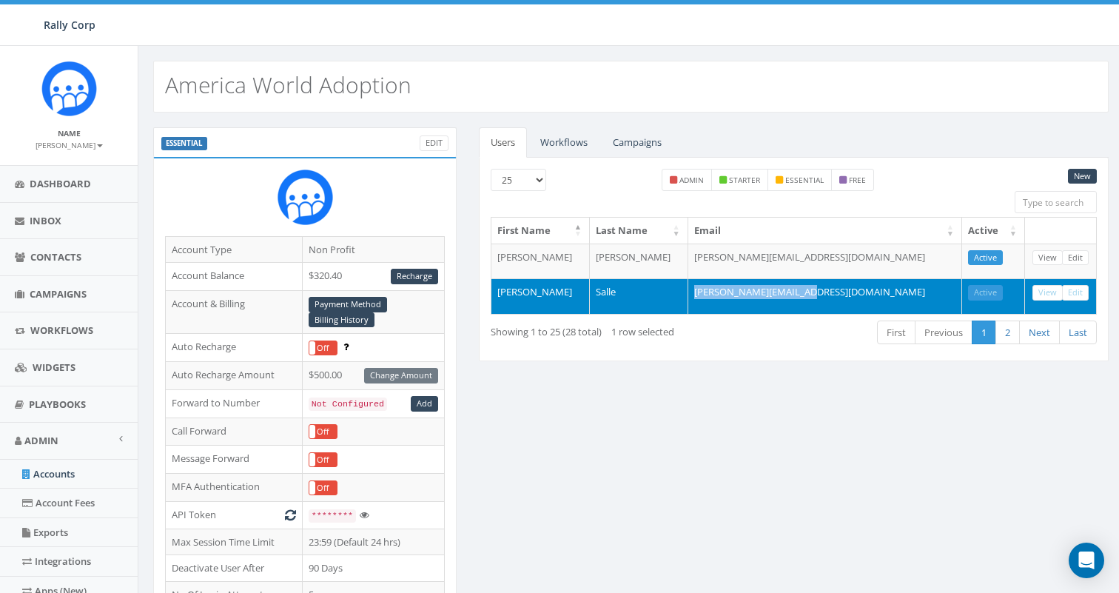
copy td "melinda.salle@awaa.org"
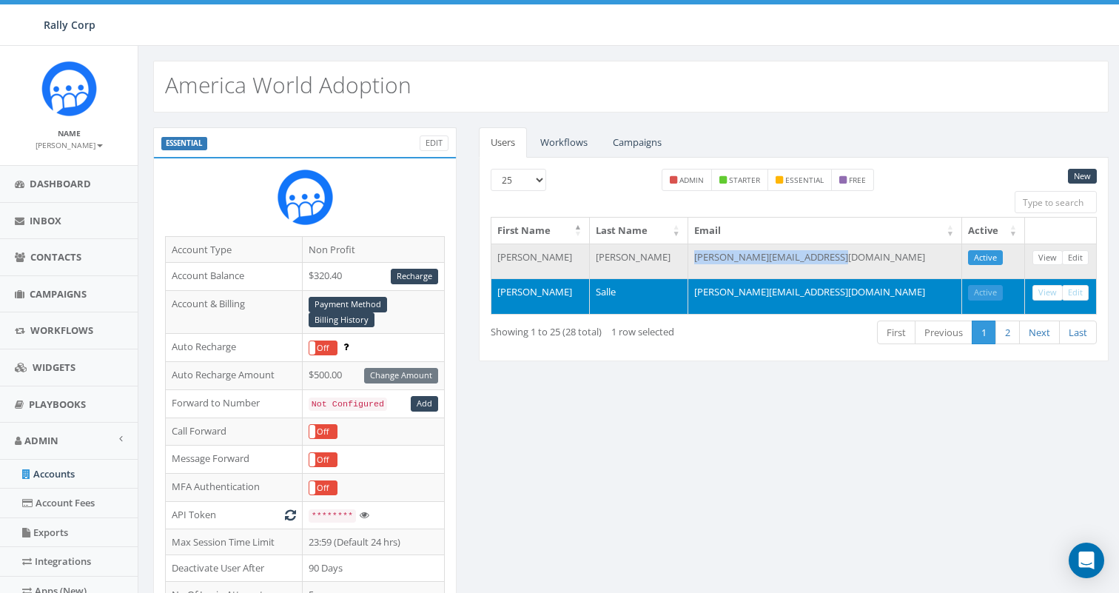
drag, startPoint x: 887, startPoint y: 255, endPoint x: 736, endPoint y: 252, distance: 150.9
click at [737, 253] on td "james+training@rallycorp.com" at bounding box center [825, 261] width 274 height 36
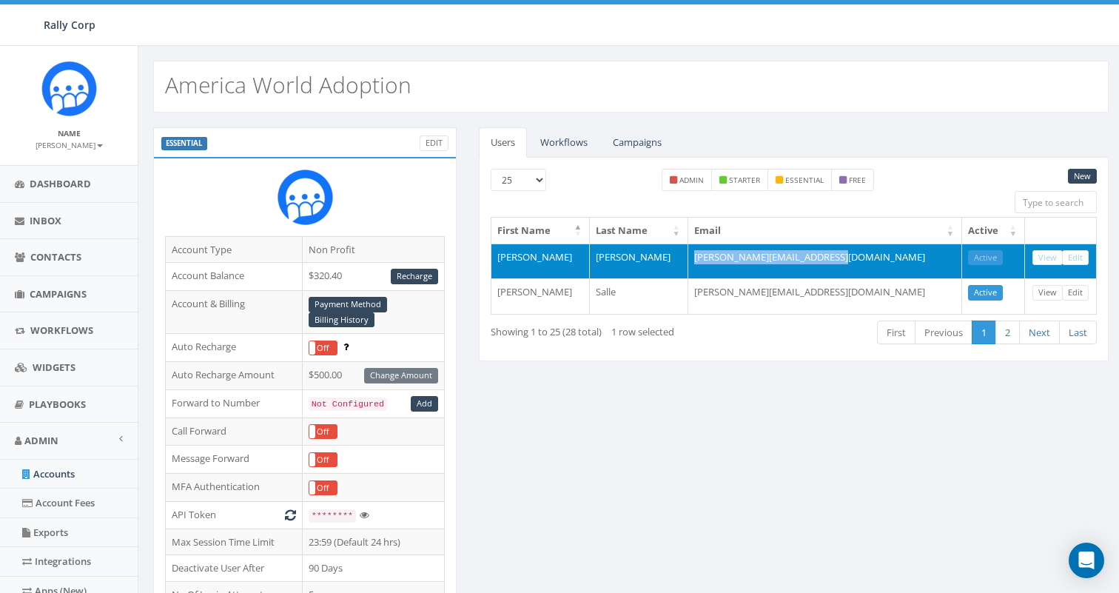
copy td "james+training@rallycorp.com"
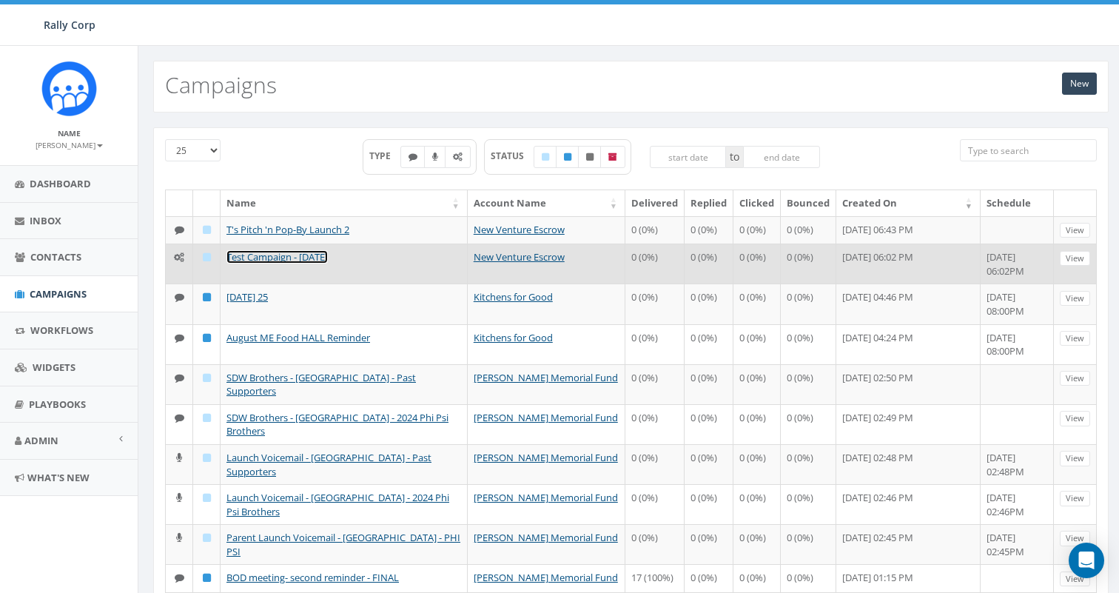
click at [314, 256] on link "Test Campaign - 08/20/2025" at bounding box center [276, 256] width 101 height 13
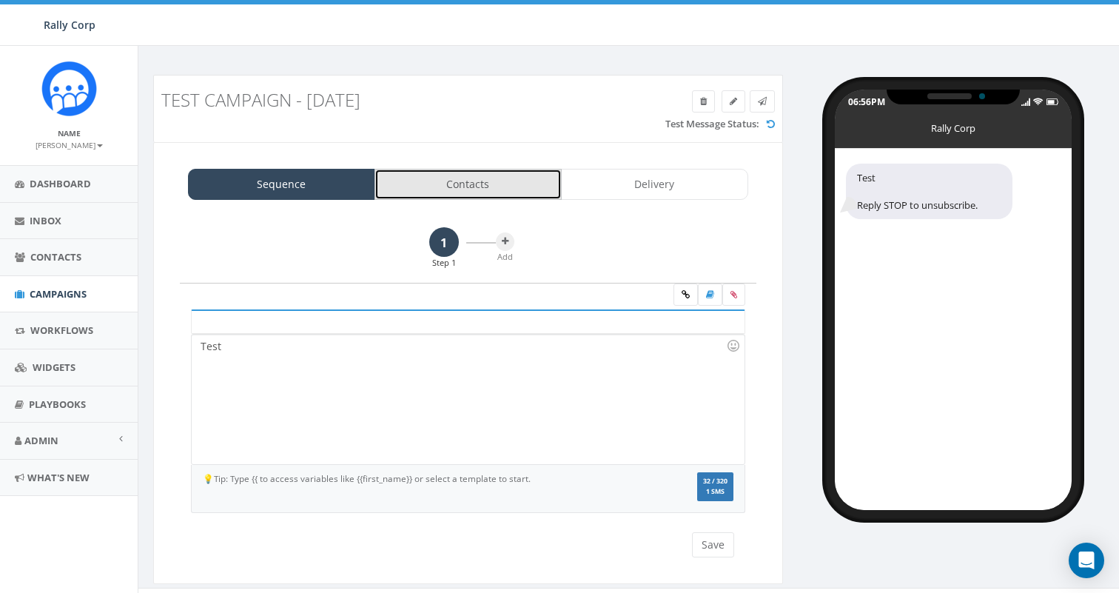
click at [462, 186] on link "Contacts" at bounding box center [467, 184] width 187 height 31
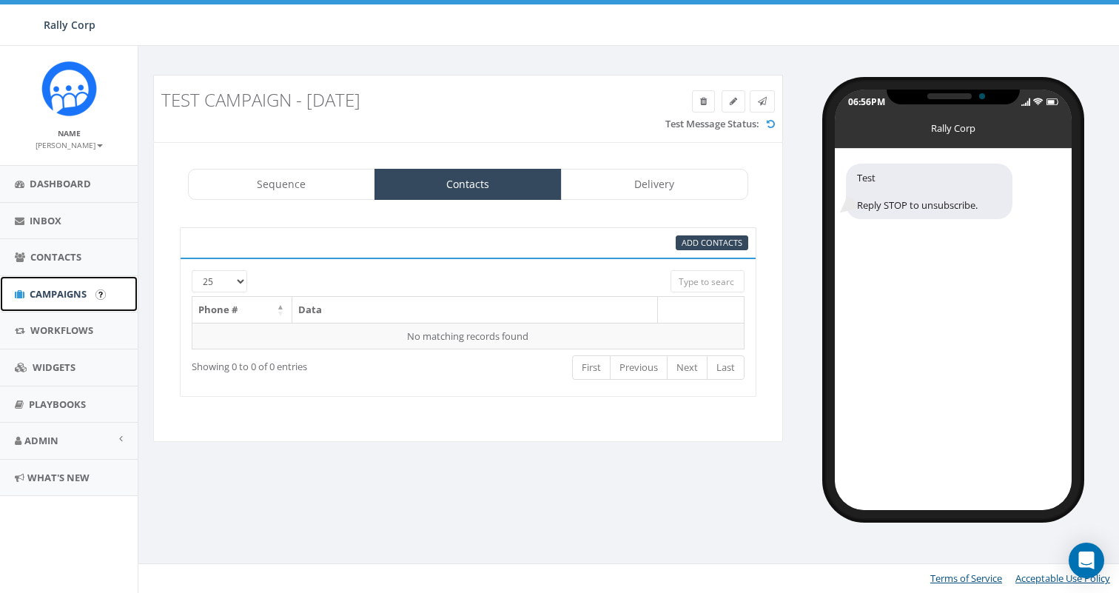
click at [82, 283] on link "Campaigns" at bounding box center [69, 294] width 138 height 36
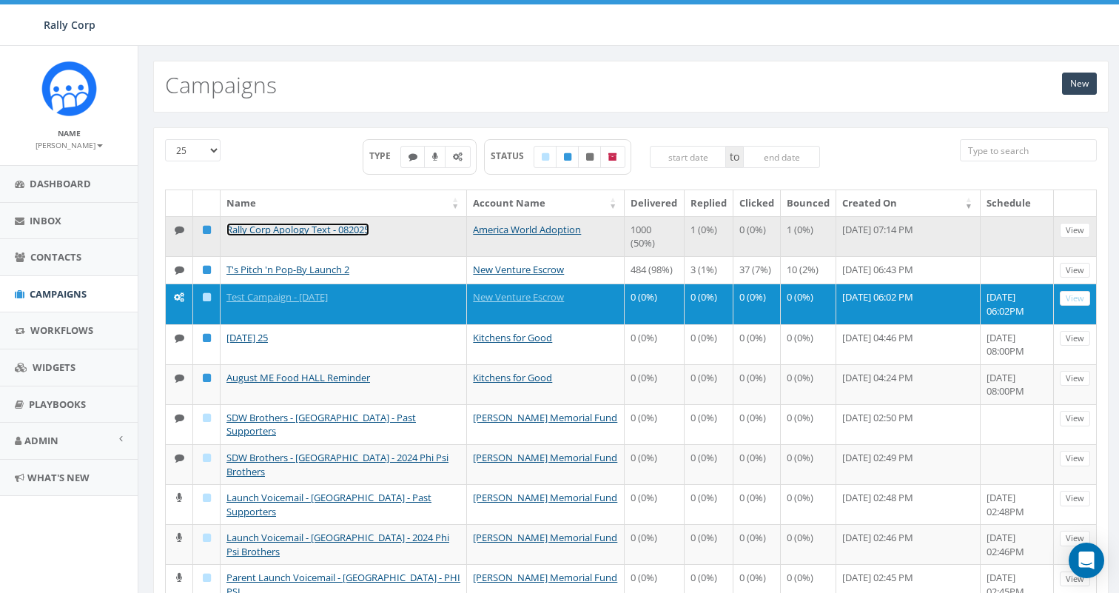
click at [266, 226] on link "Rally Corp Apology Text - 082025" at bounding box center [297, 229] width 143 height 13
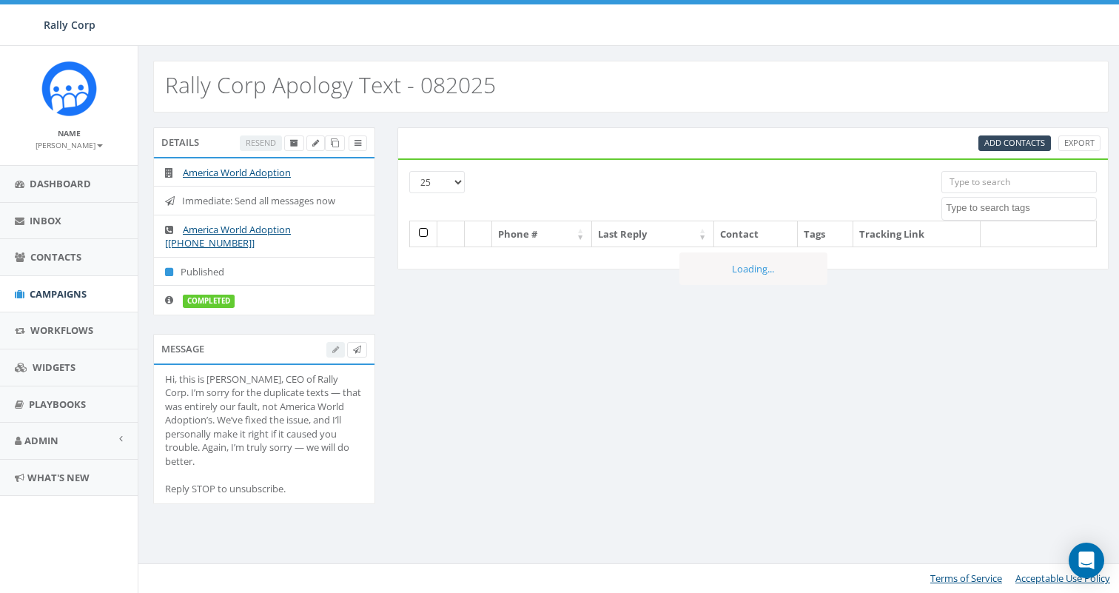
select select
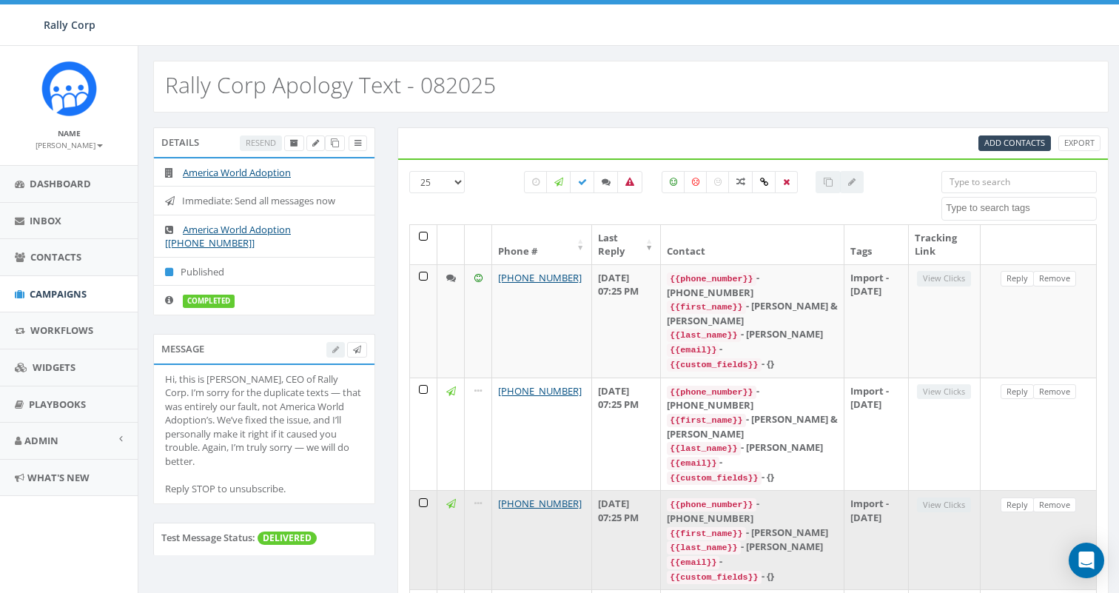
scroll to position [14, 0]
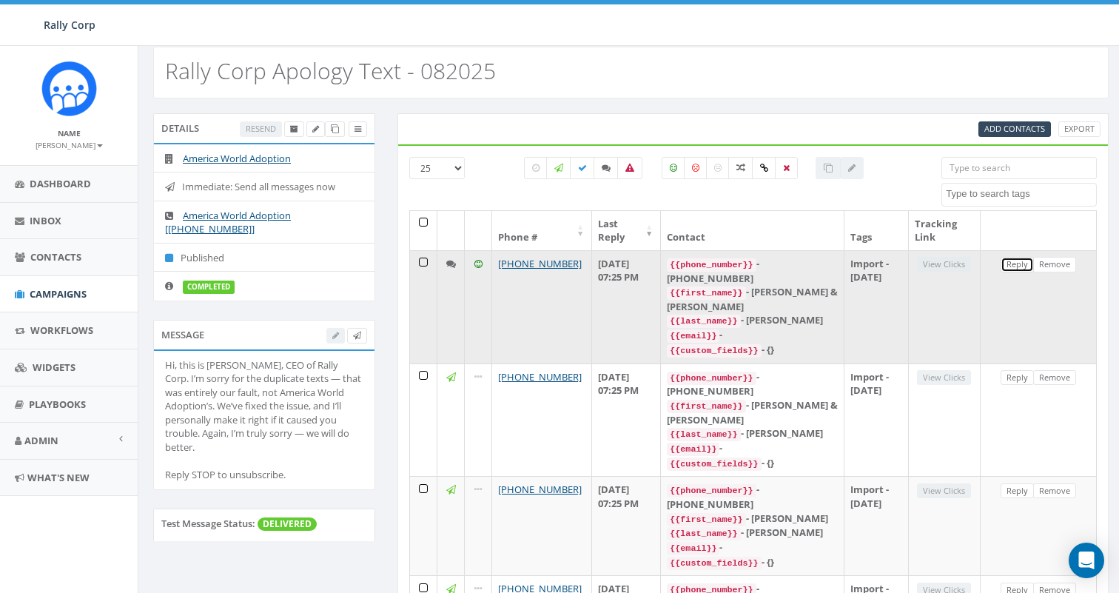
click at [1008, 266] on link "Reply" at bounding box center [1016, 265] width 33 height 16
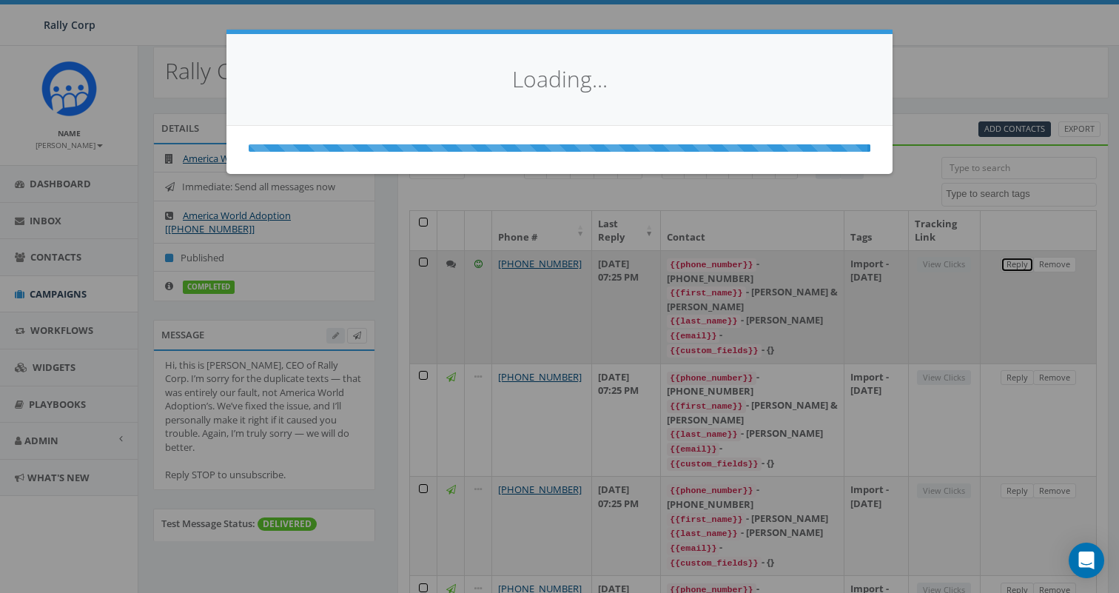
select select
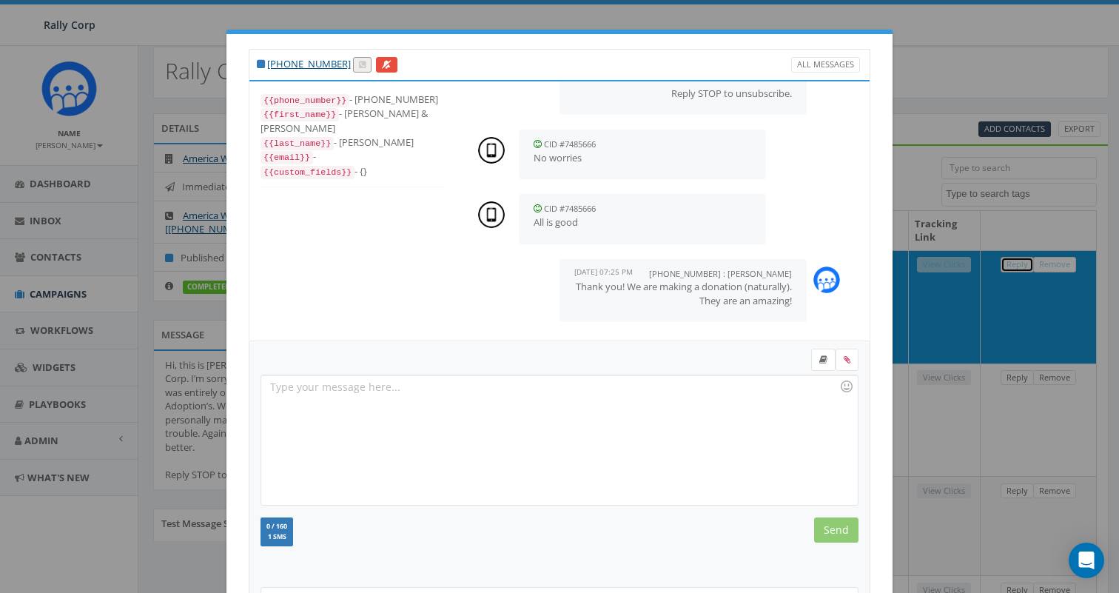
scroll to position [149, 0]
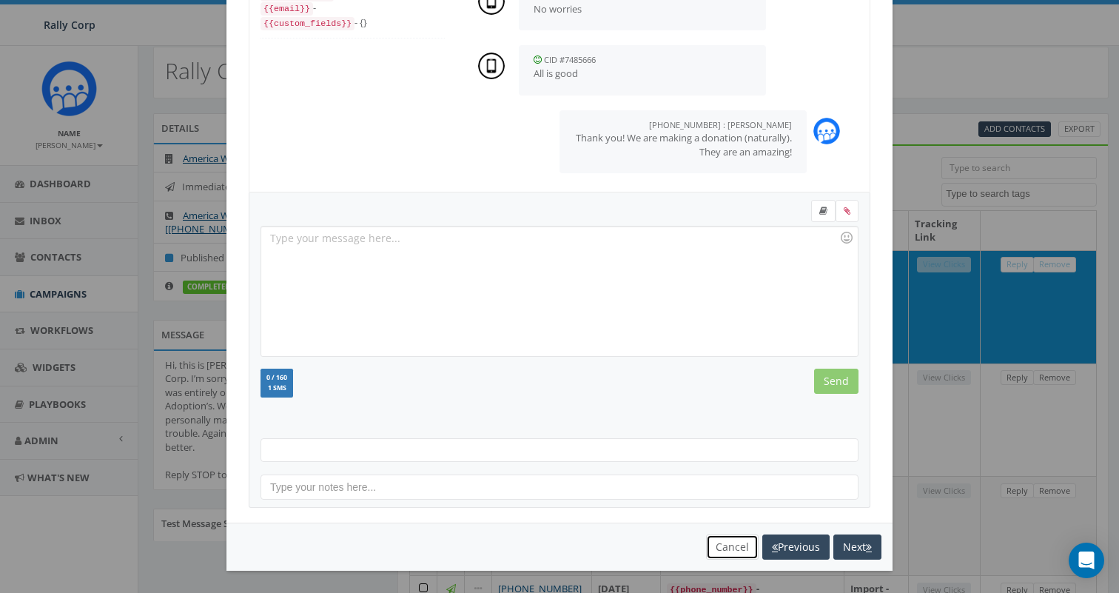
click at [727, 550] on button "Cancel" at bounding box center [732, 546] width 53 height 25
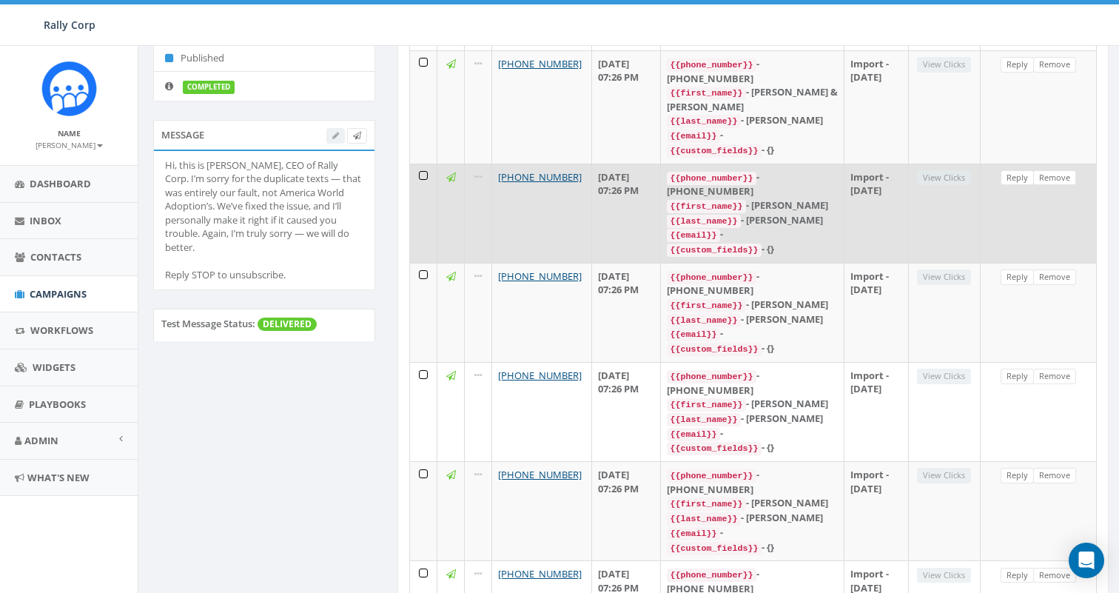
scroll to position [0, 0]
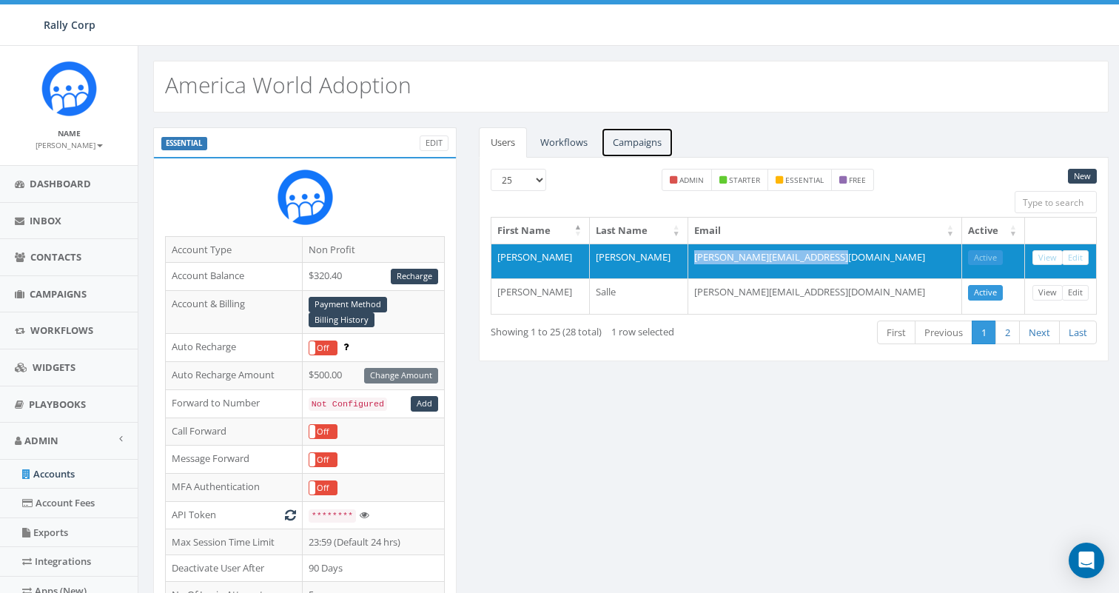
click at [630, 144] on link "Campaigns" at bounding box center [637, 142] width 73 height 30
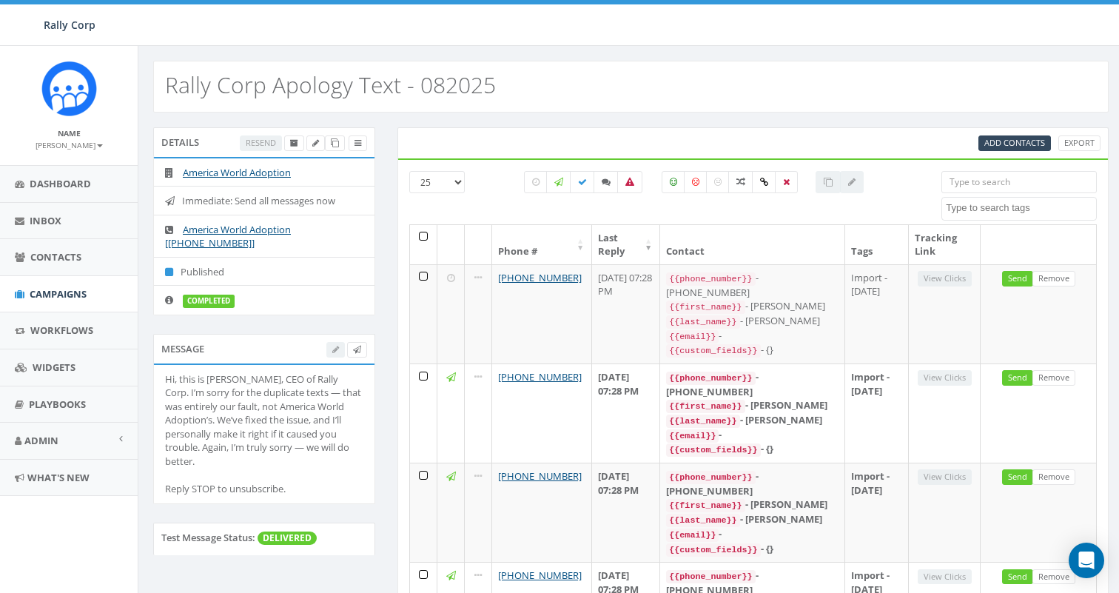
select select
click at [359, 144] on icon at bounding box center [357, 143] width 7 height 8
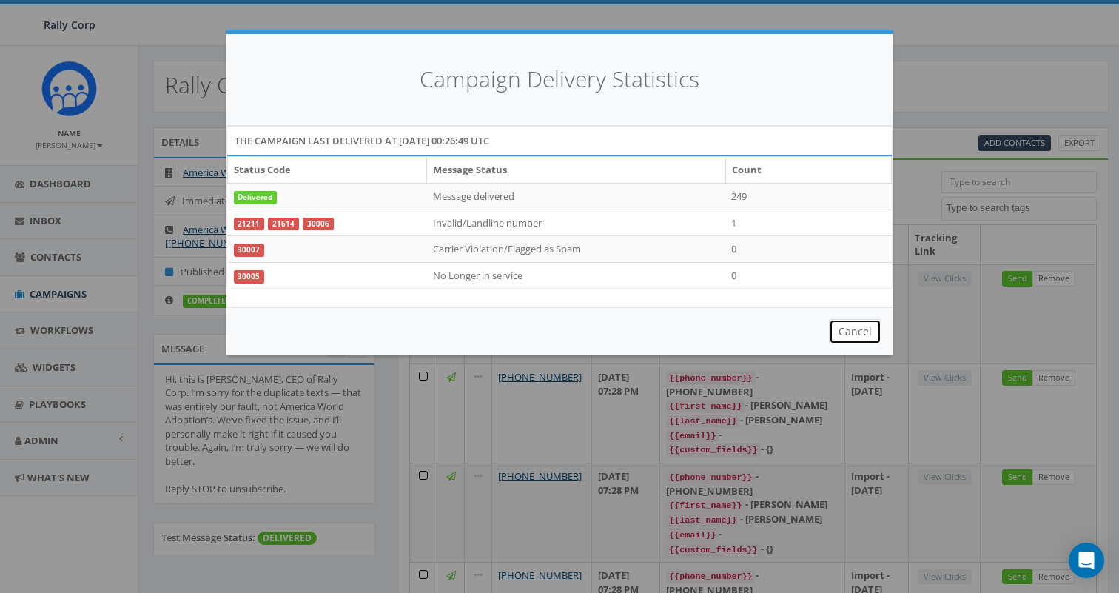
click at [851, 328] on button "Cancel" at bounding box center [855, 331] width 53 height 25
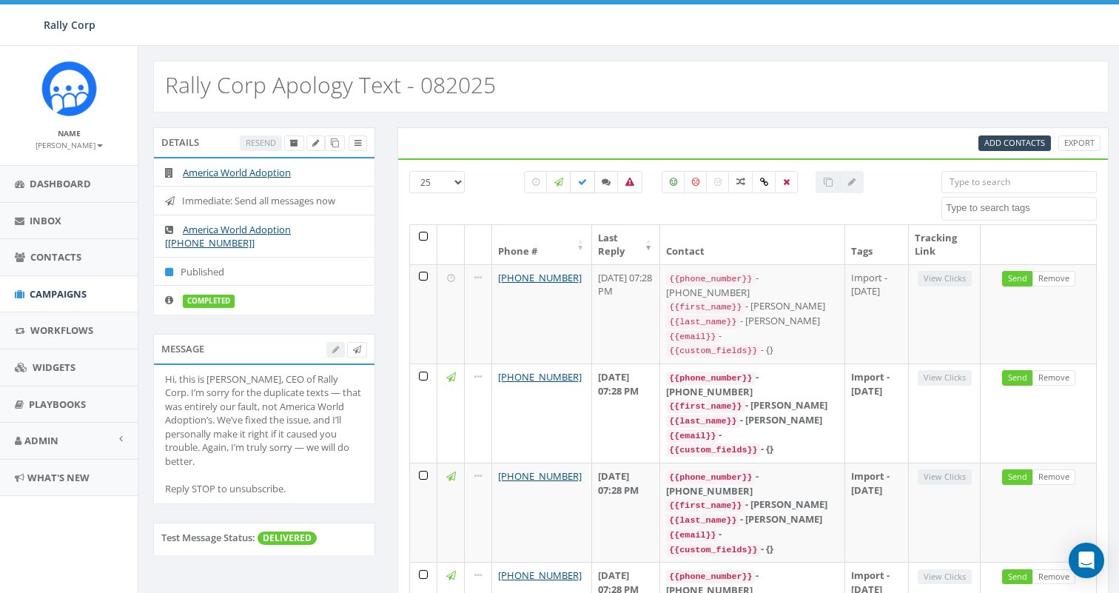
click at [581, 183] on icon at bounding box center [582, 182] width 9 height 9
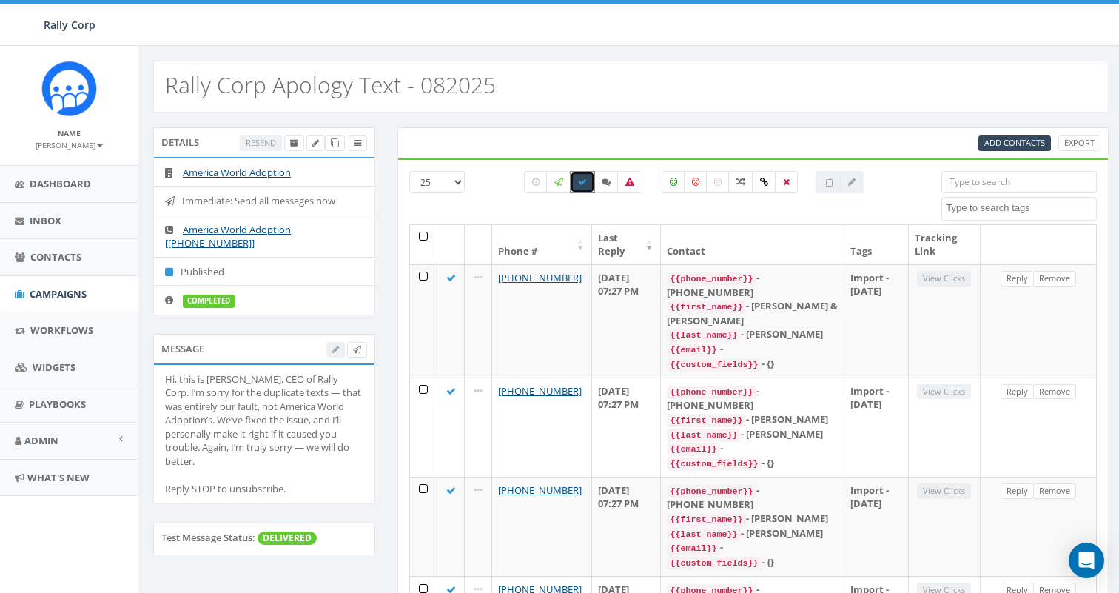
click at [584, 181] on icon at bounding box center [582, 182] width 9 height 9
checkbox input "false"
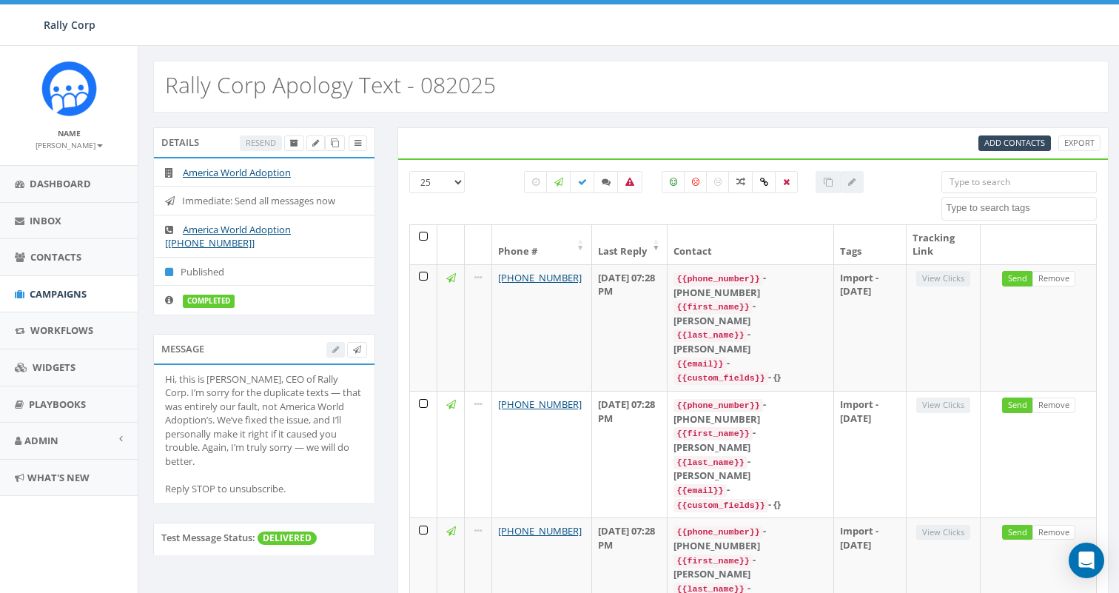
click at [569, 210] on div "All 0 contact(s) on current page All 1999 contact(s) filtered" at bounding box center [693, 208] width 361 height 16
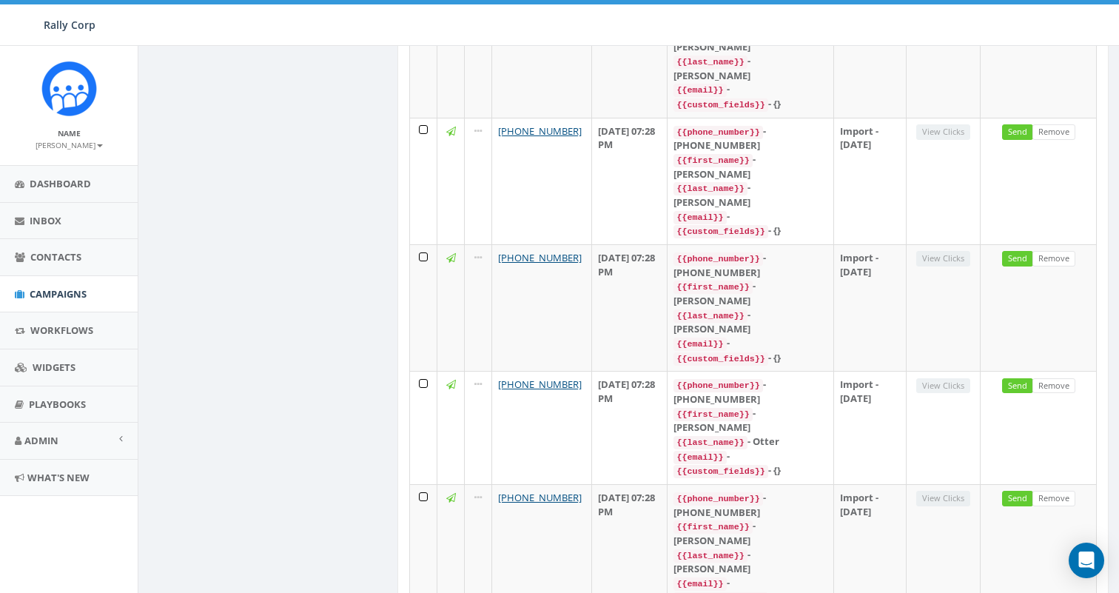
scroll to position [233, 0]
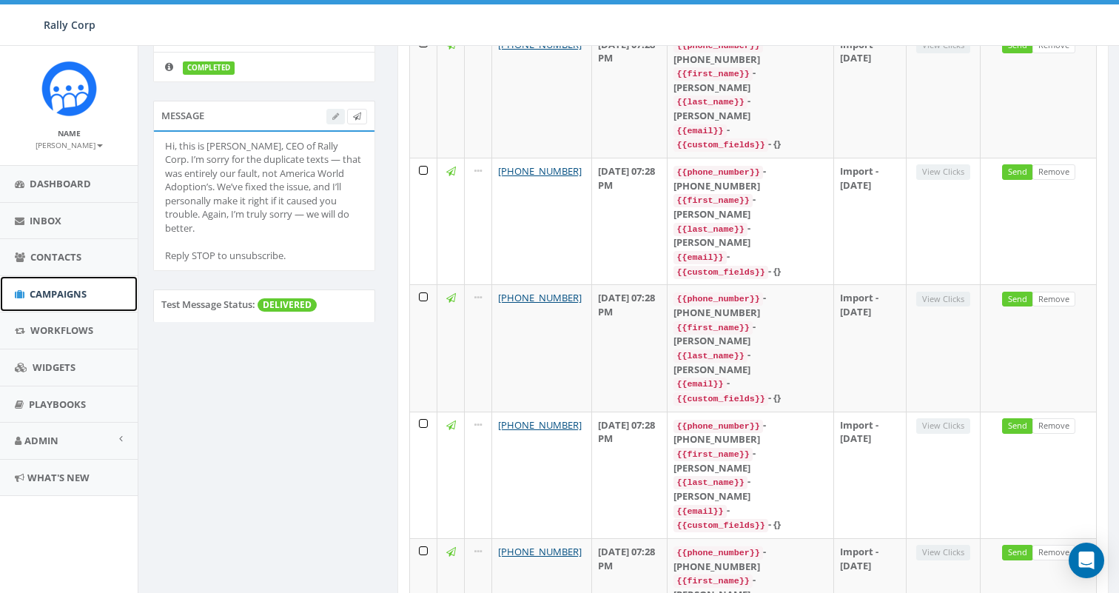
click at [56, 293] on span "Campaigns" at bounding box center [58, 293] width 57 height 13
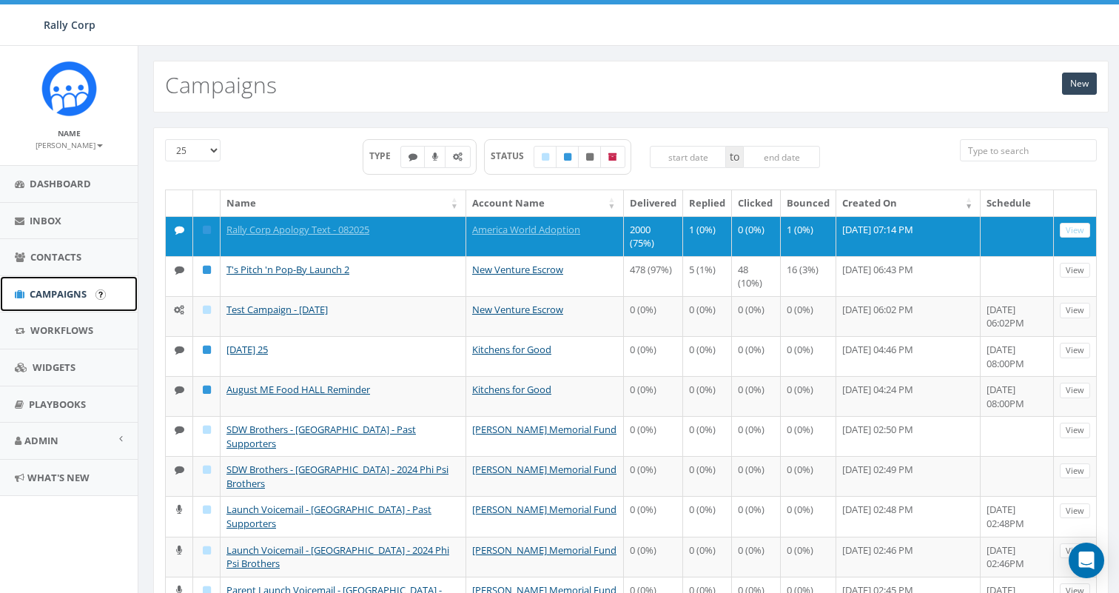
click at [57, 289] on span "Campaigns" at bounding box center [58, 293] width 57 height 13
click at [57, 290] on span "Campaigns" at bounding box center [58, 293] width 57 height 13
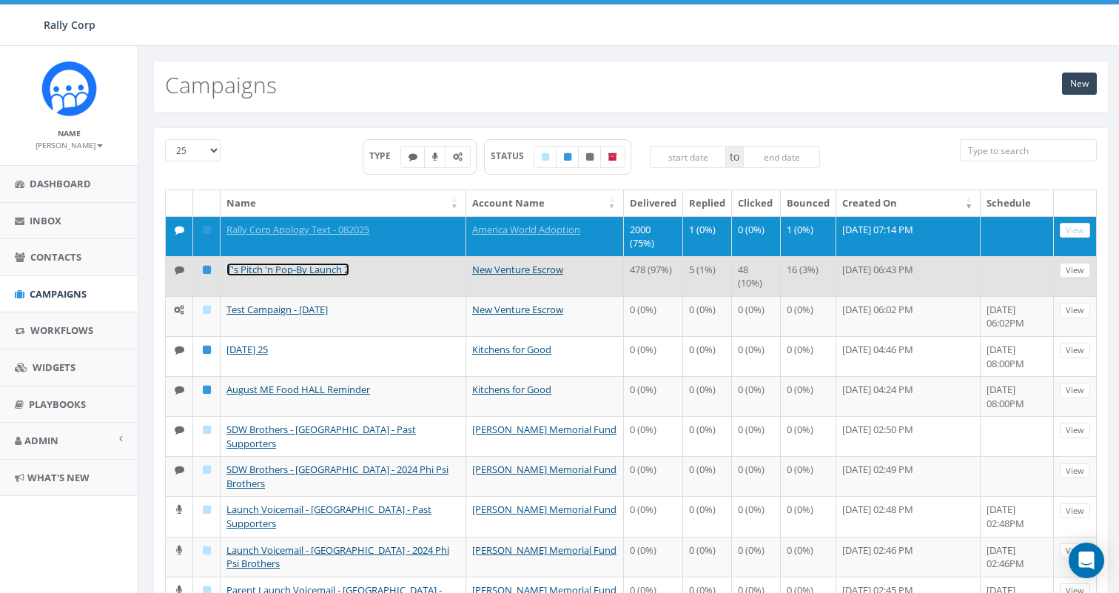
click at [246, 269] on link "T's Pitch 'n Pop-By Launch 2" at bounding box center [287, 269] width 123 height 13
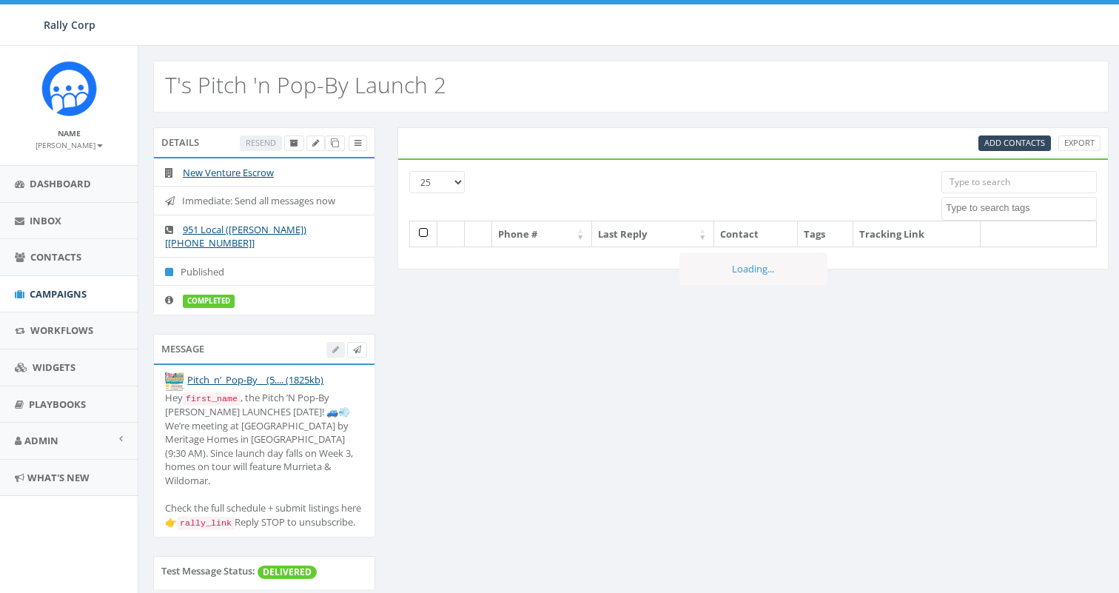
select select
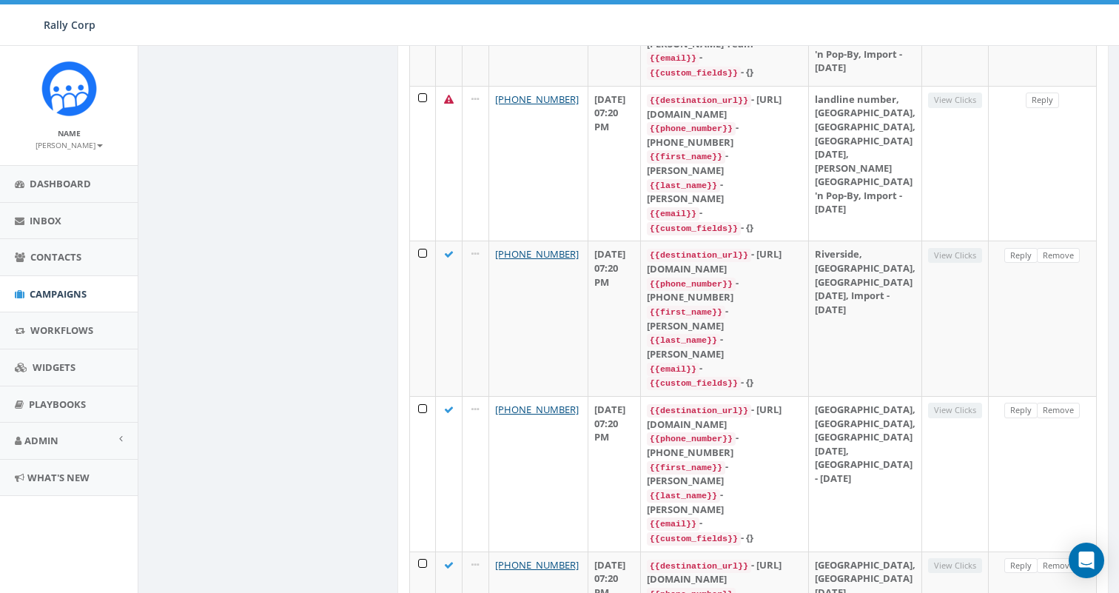
scroll to position [5536, 0]
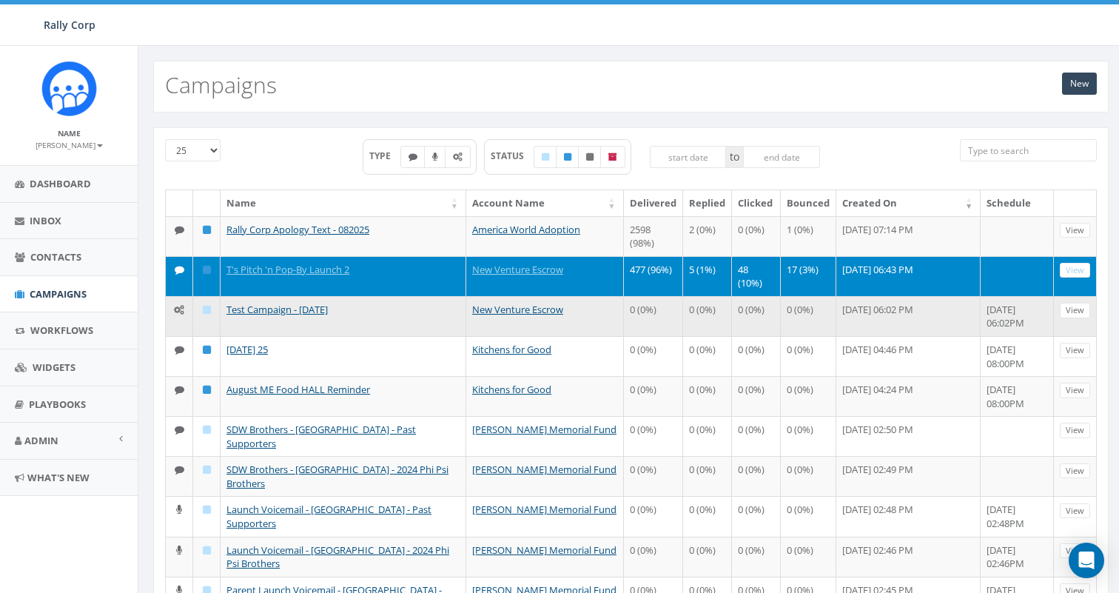
click at [366, 313] on td "Test Campaign - [DATE]" at bounding box center [343, 316] width 246 height 40
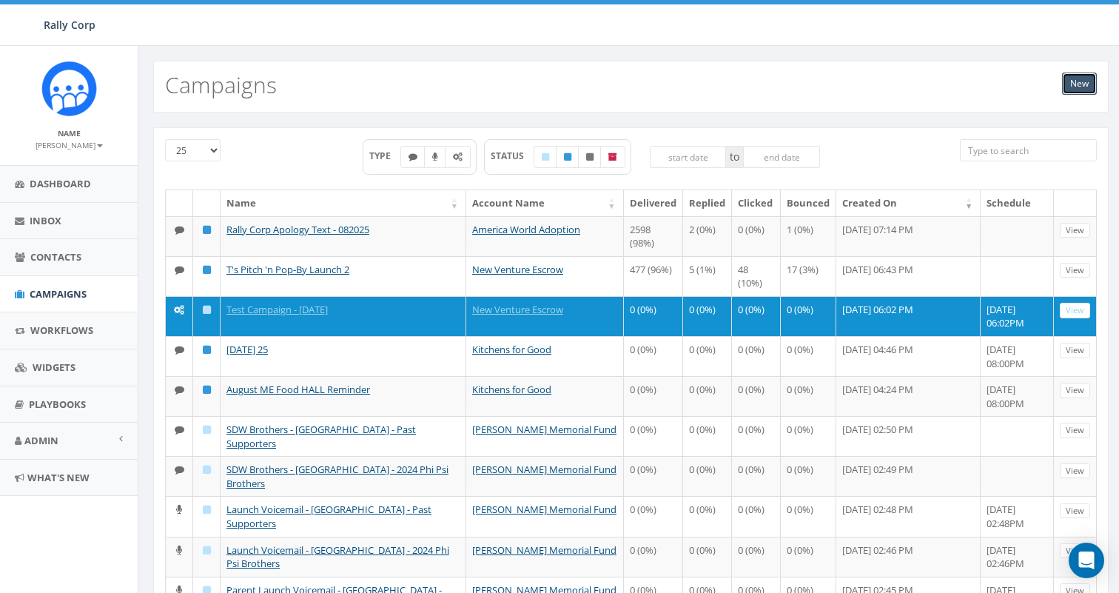
click at [1075, 85] on link "New" at bounding box center [1079, 84] width 35 height 22
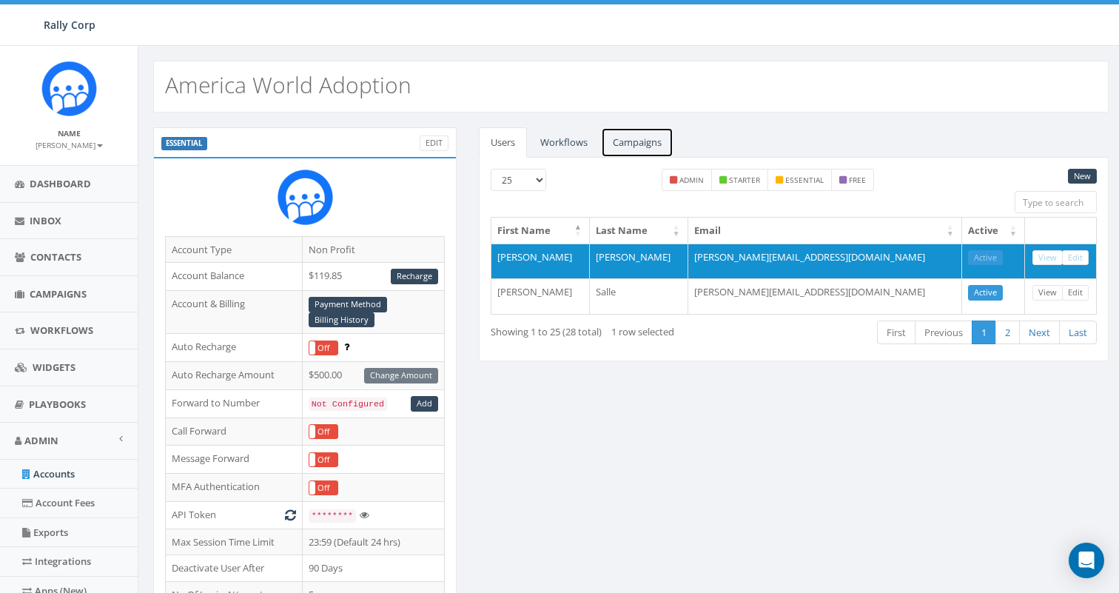
click at [626, 138] on link "Campaigns" at bounding box center [637, 142] width 73 height 30
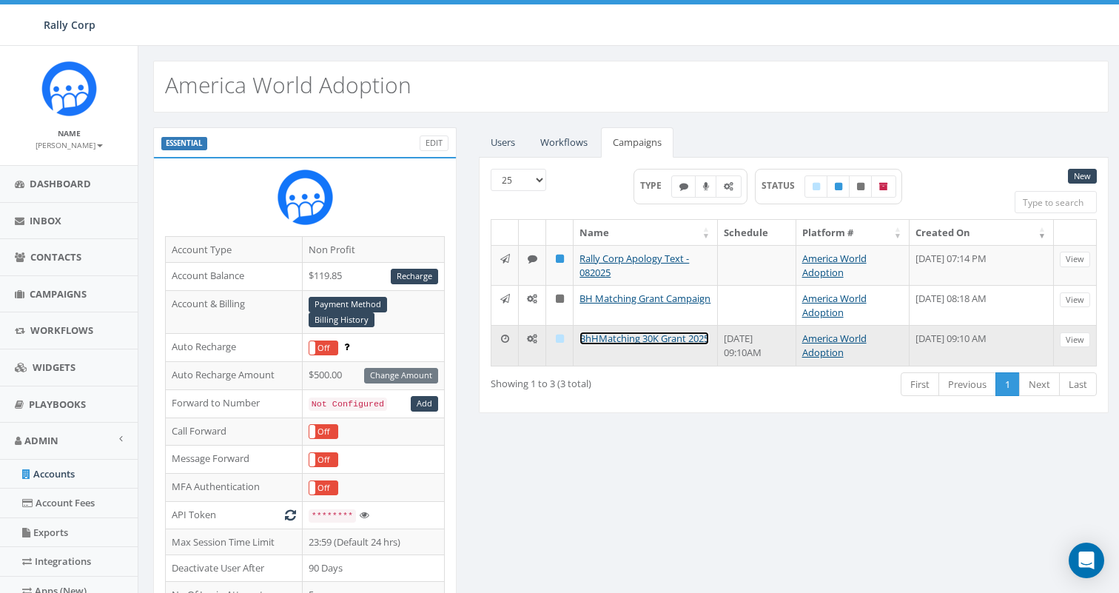
click at [601, 338] on link "BhHMatching 30K Grant 2025" at bounding box center [643, 337] width 129 height 13
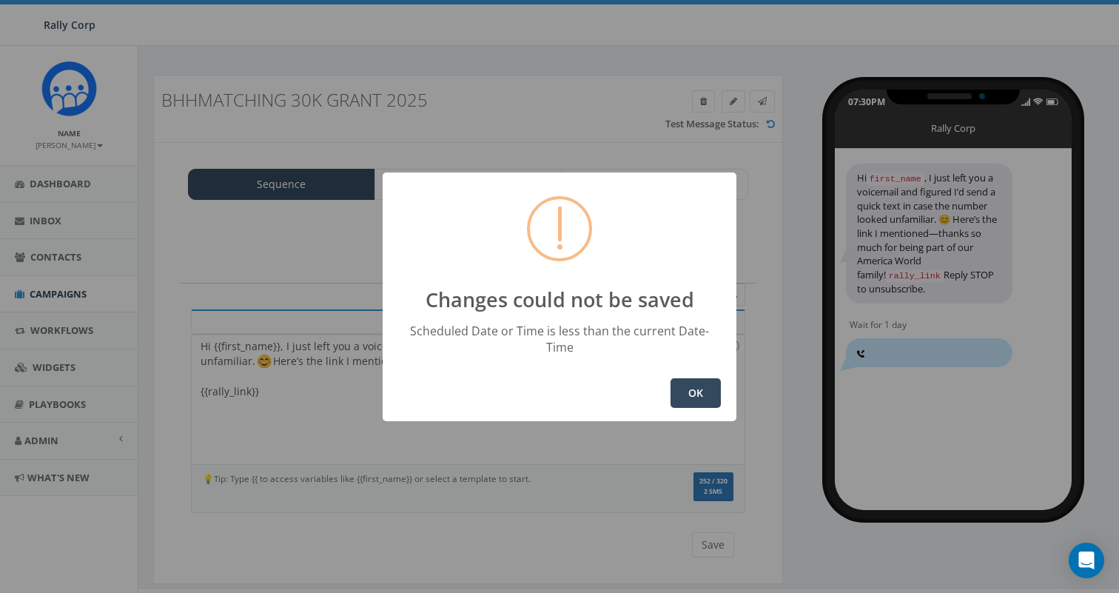
click at [690, 385] on button "OK" at bounding box center [695, 393] width 50 height 30
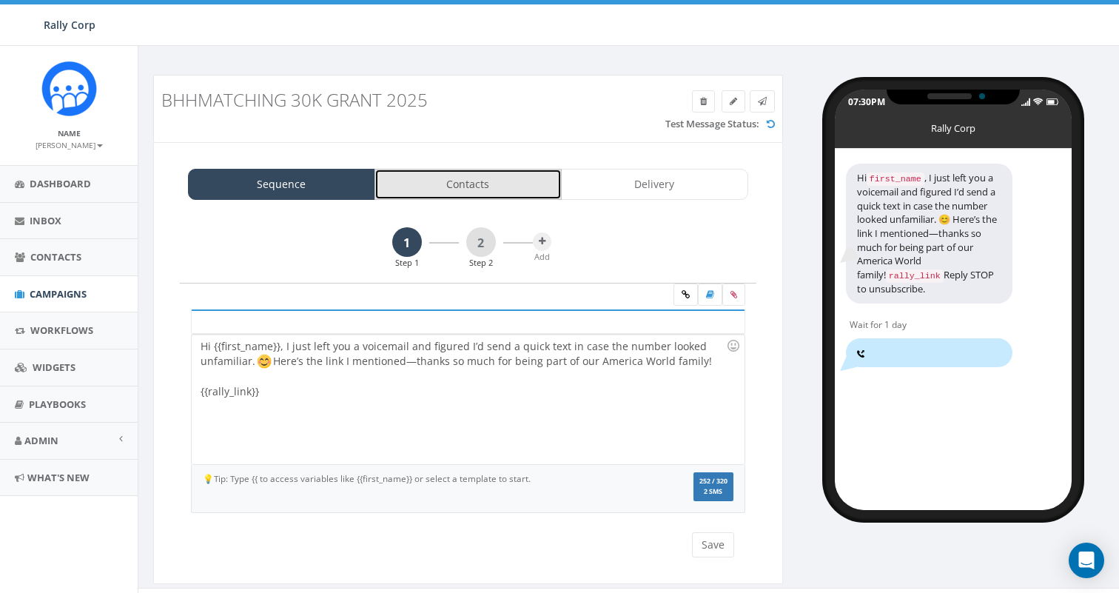
click at [493, 187] on link "Contacts" at bounding box center [467, 184] width 187 height 31
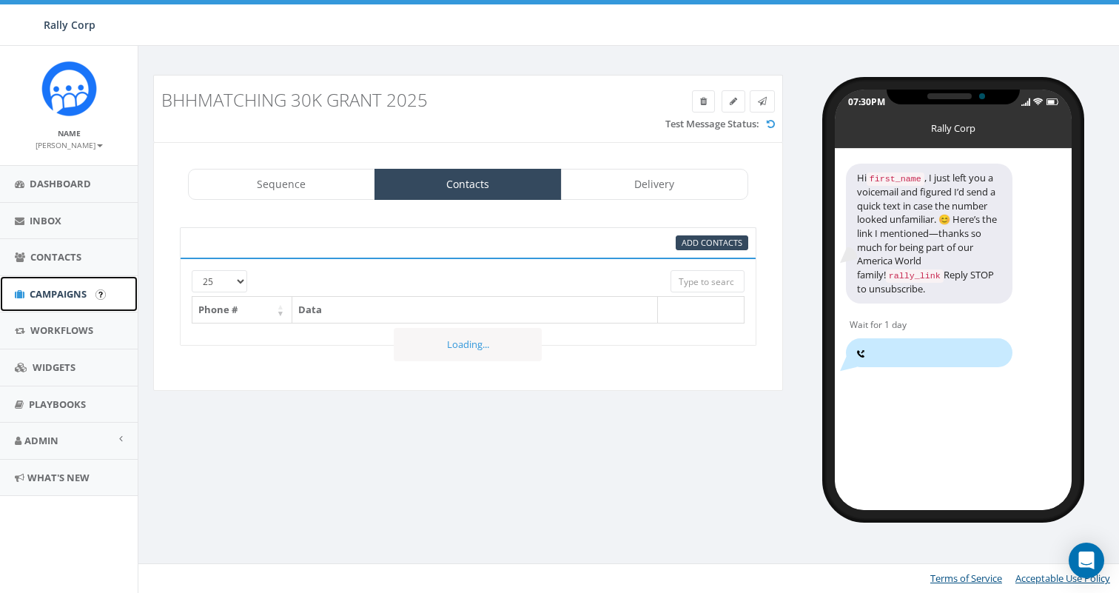
click at [62, 300] on span "Campaigns" at bounding box center [58, 293] width 57 height 13
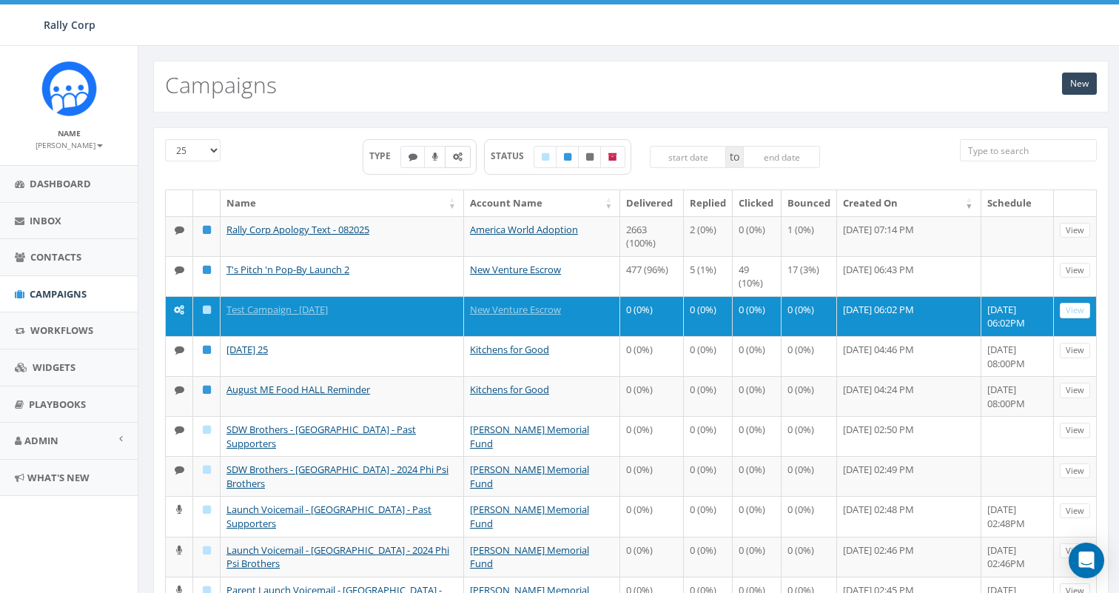
click at [458, 158] on icon at bounding box center [458, 156] width 10 height 9
checkbox input "true"
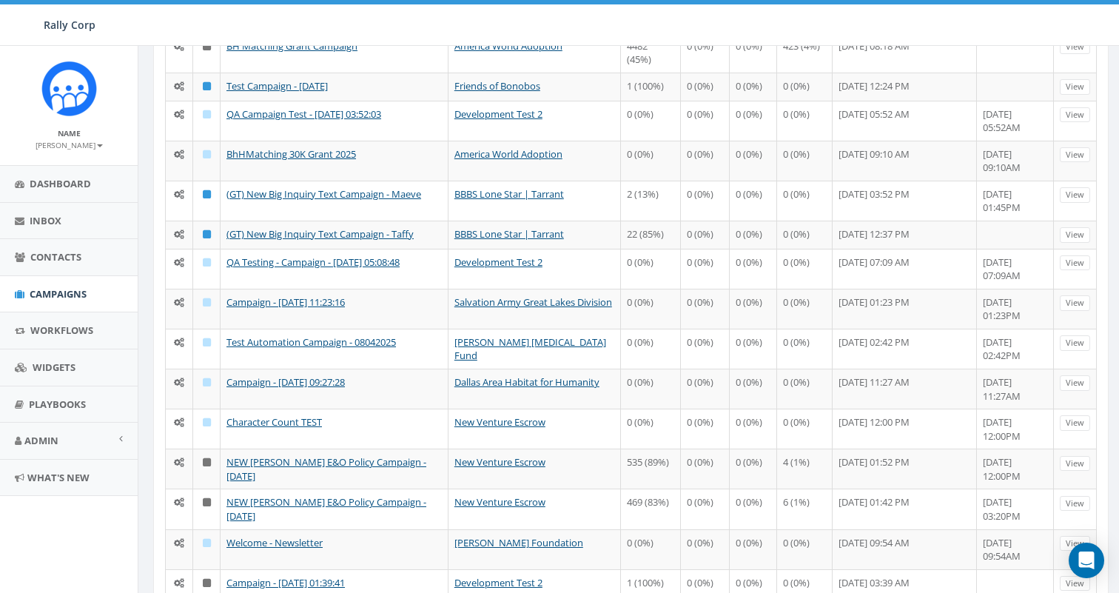
scroll to position [508, 0]
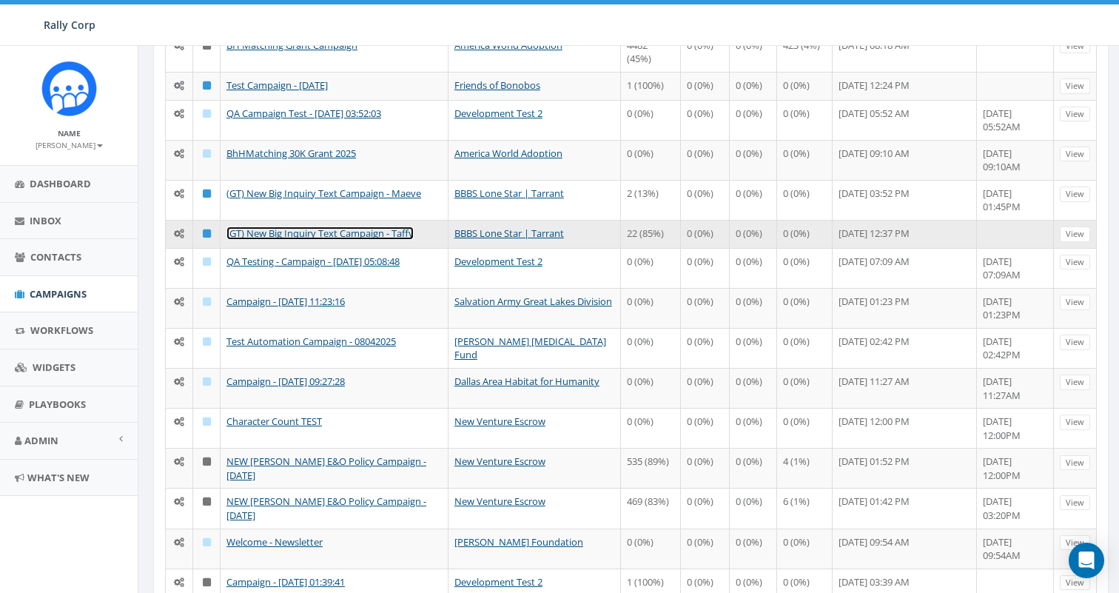
click at [370, 233] on link "(GT) New Big Inquiry Text Campaign - Taffy" at bounding box center [319, 232] width 187 height 13
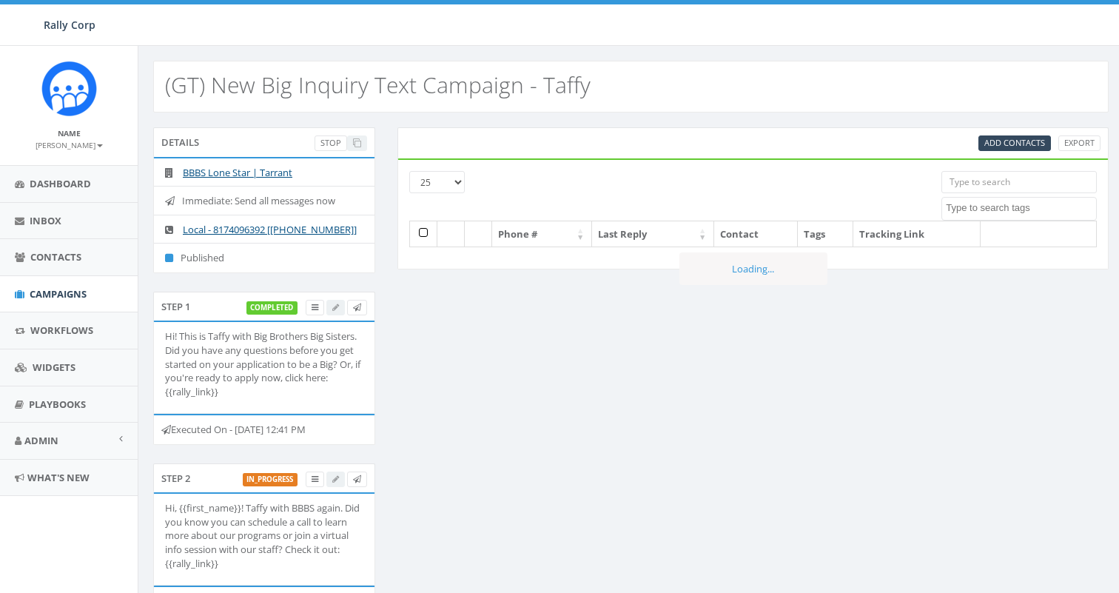
select select
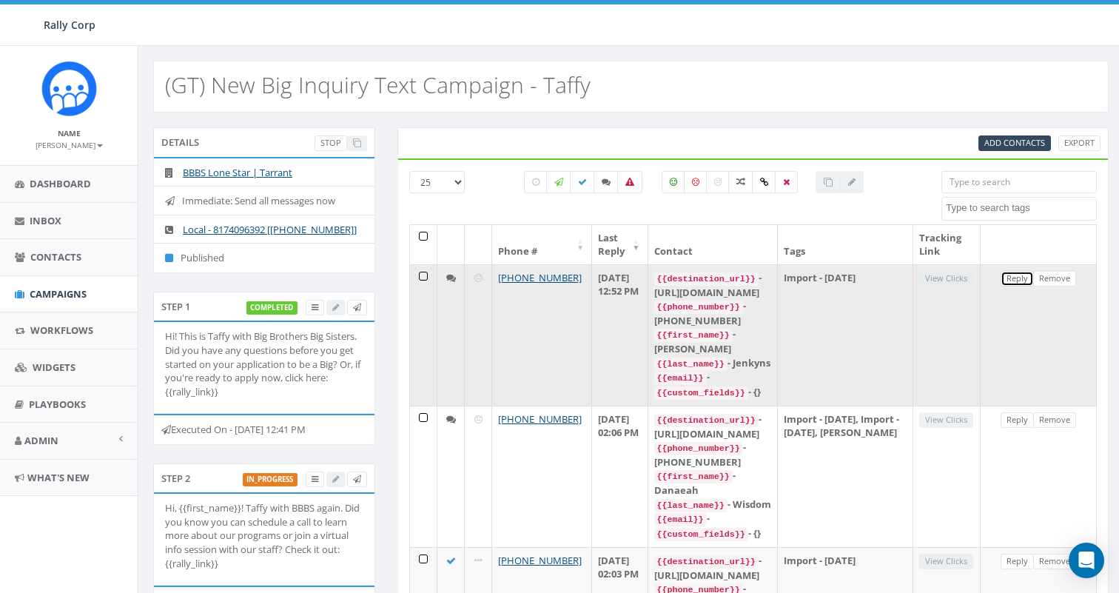
click at [1016, 273] on link "Reply" at bounding box center [1016, 279] width 33 height 16
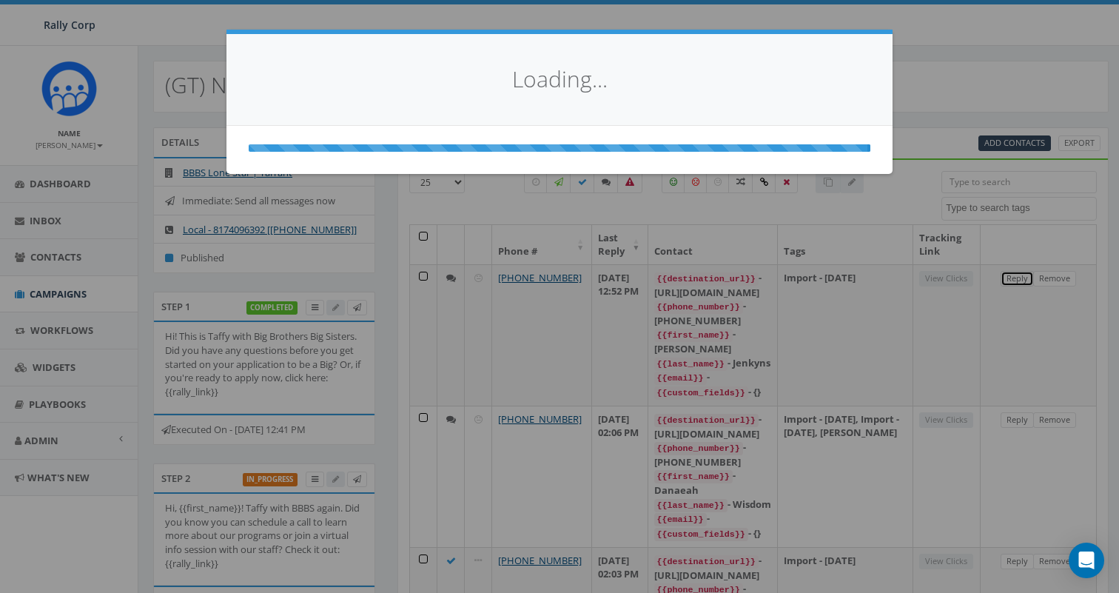
select select
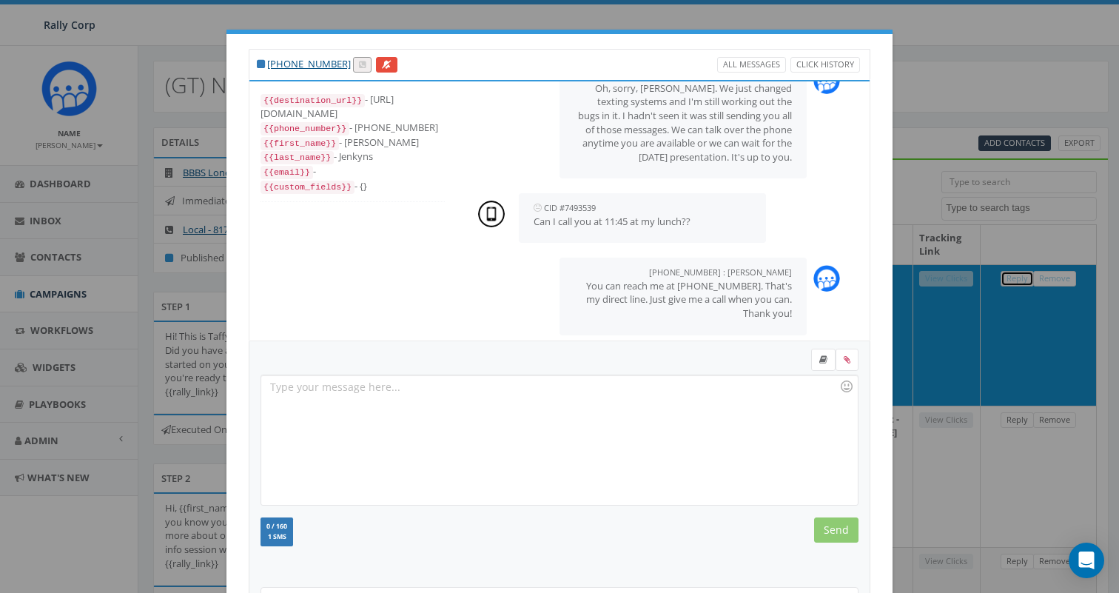
scroll to position [149, 0]
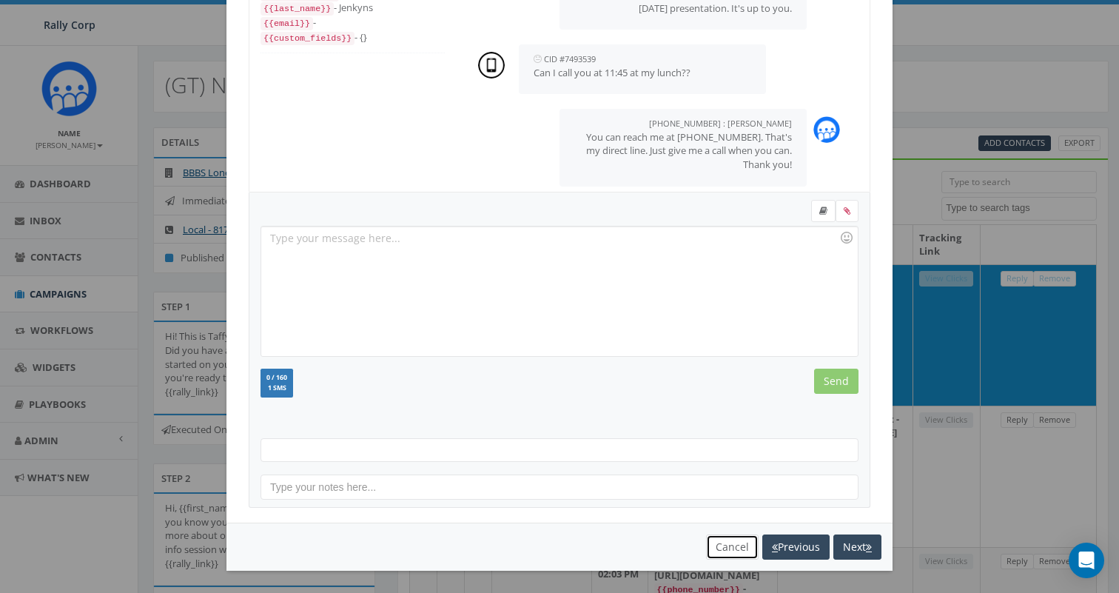
click at [727, 546] on button "Cancel" at bounding box center [732, 546] width 53 height 25
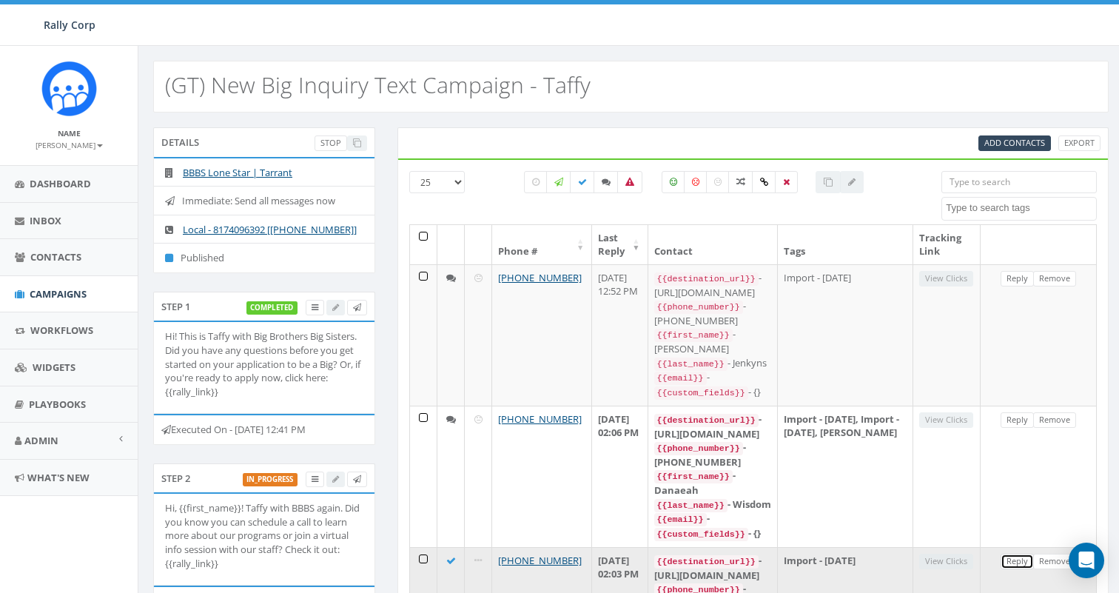
click at [1007, 553] on link "Reply" at bounding box center [1016, 561] width 33 height 16
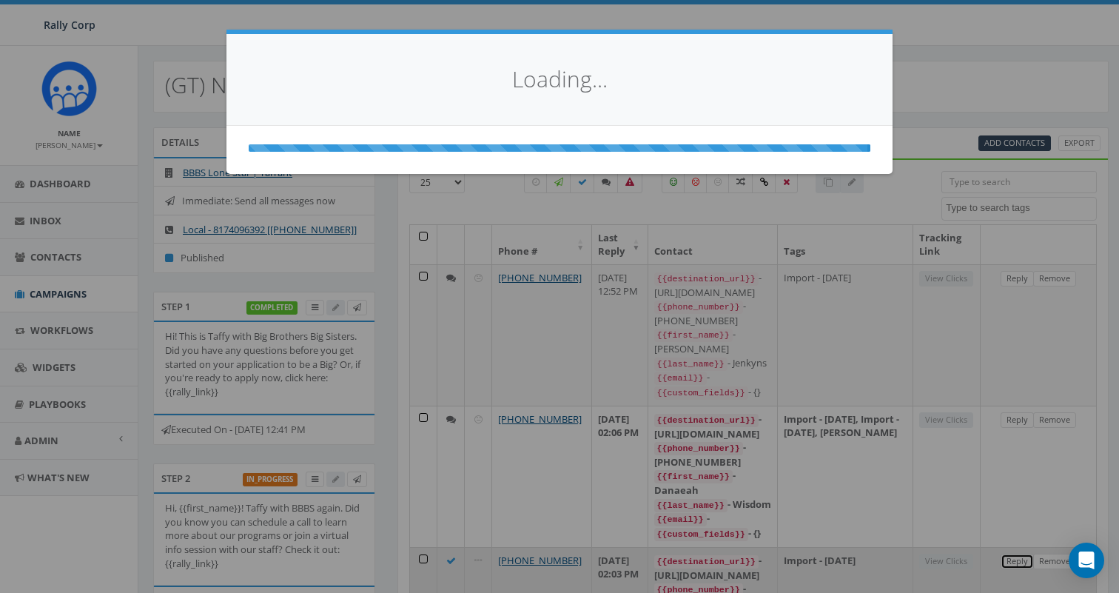
scroll to position [0, 0]
select select
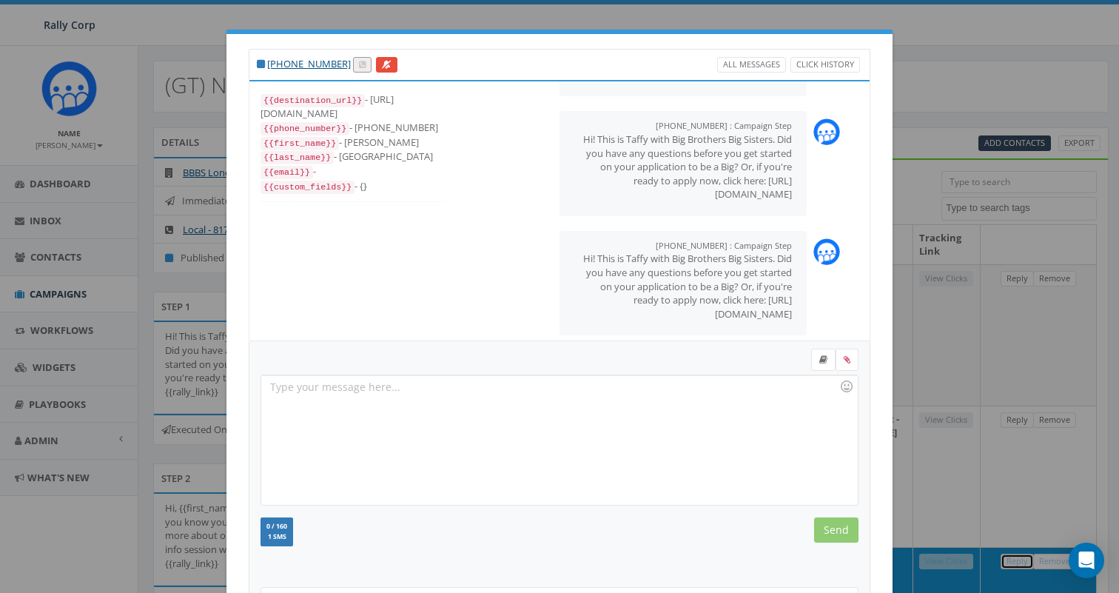
scroll to position [149, 0]
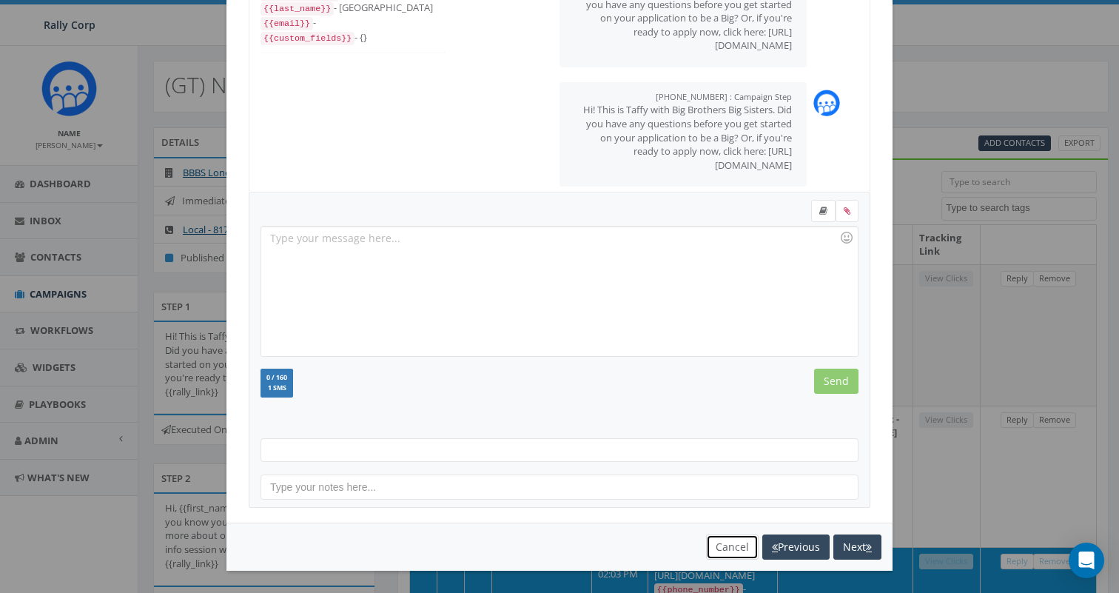
click at [734, 546] on button "Cancel" at bounding box center [732, 546] width 53 height 25
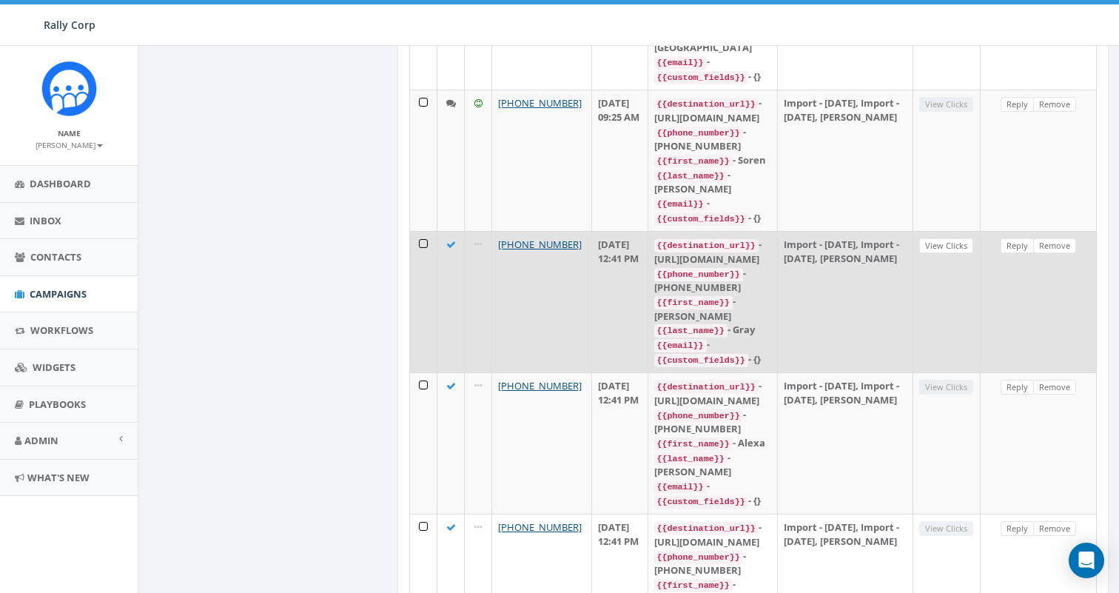
scroll to position [1653, 0]
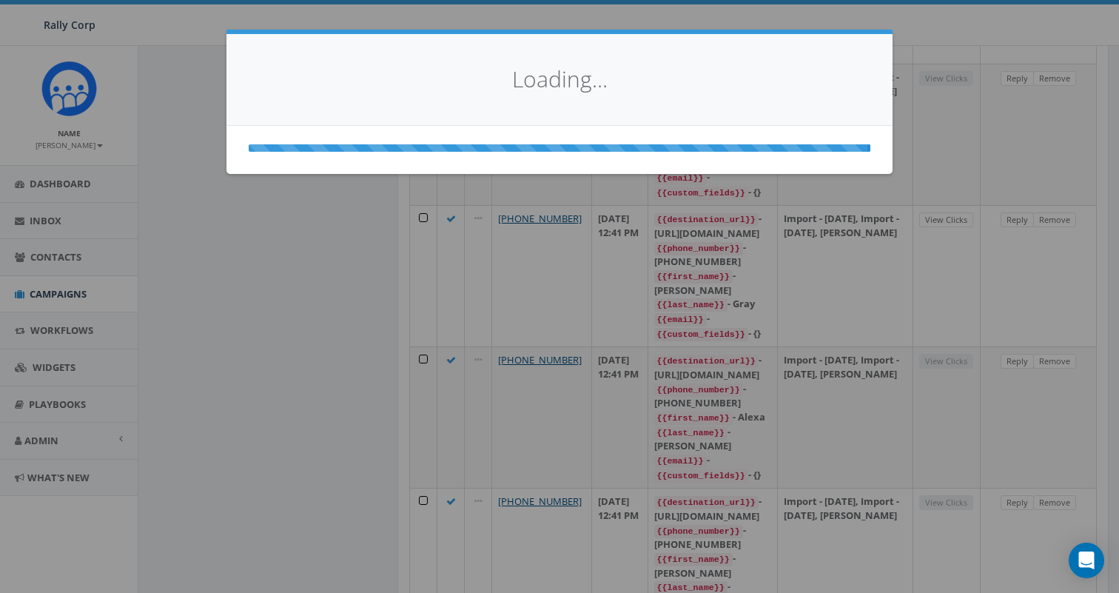
scroll to position [0, 0]
select select
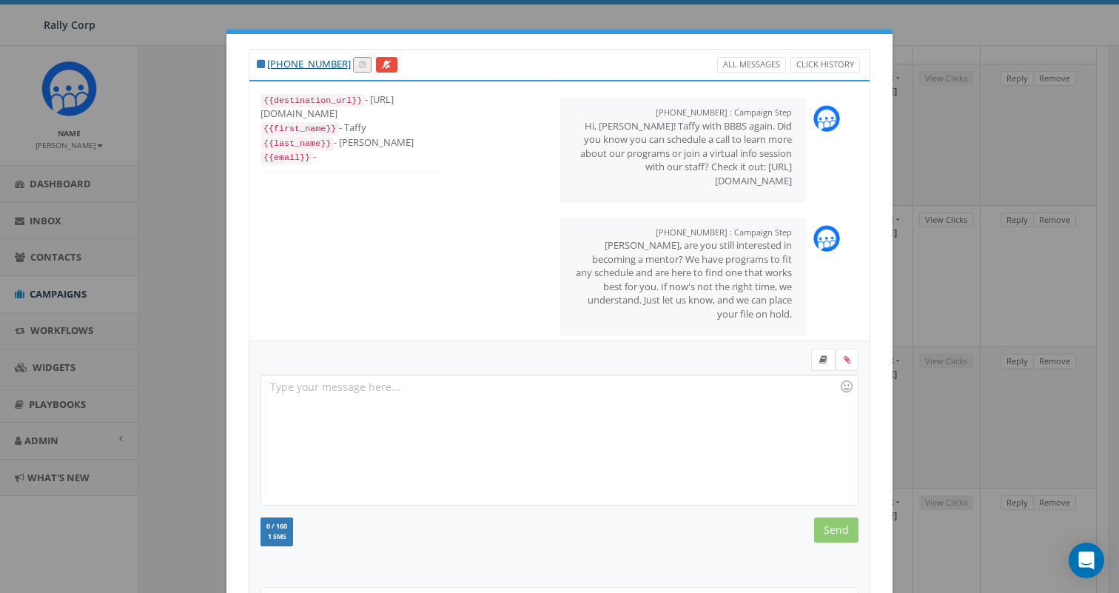
scroll to position [149, 0]
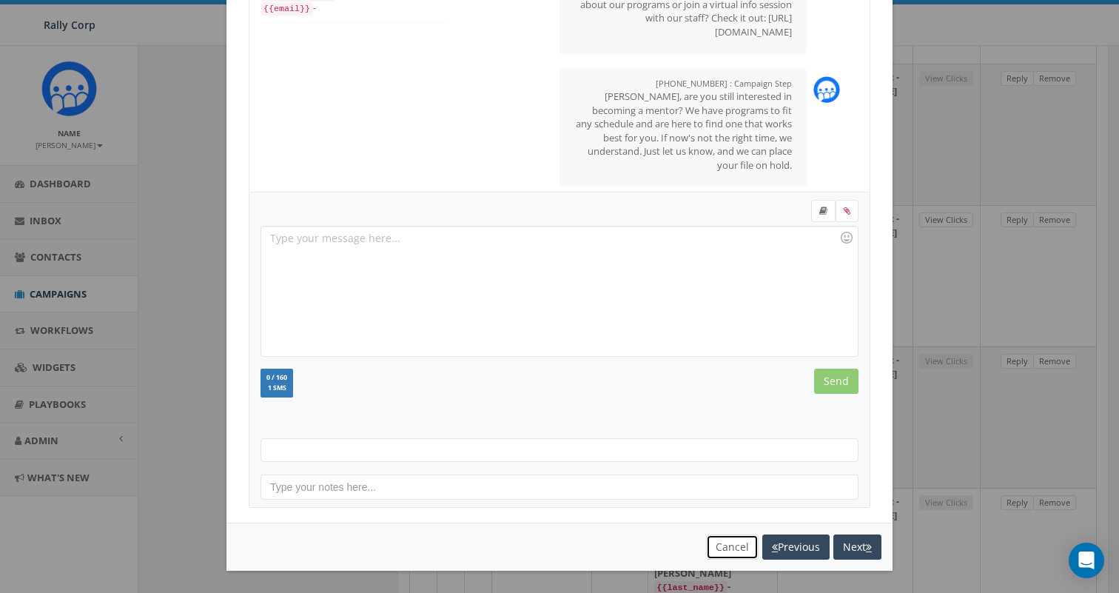
click at [725, 550] on button "Cancel" at bounding box center [732, 546] width 53 height 25
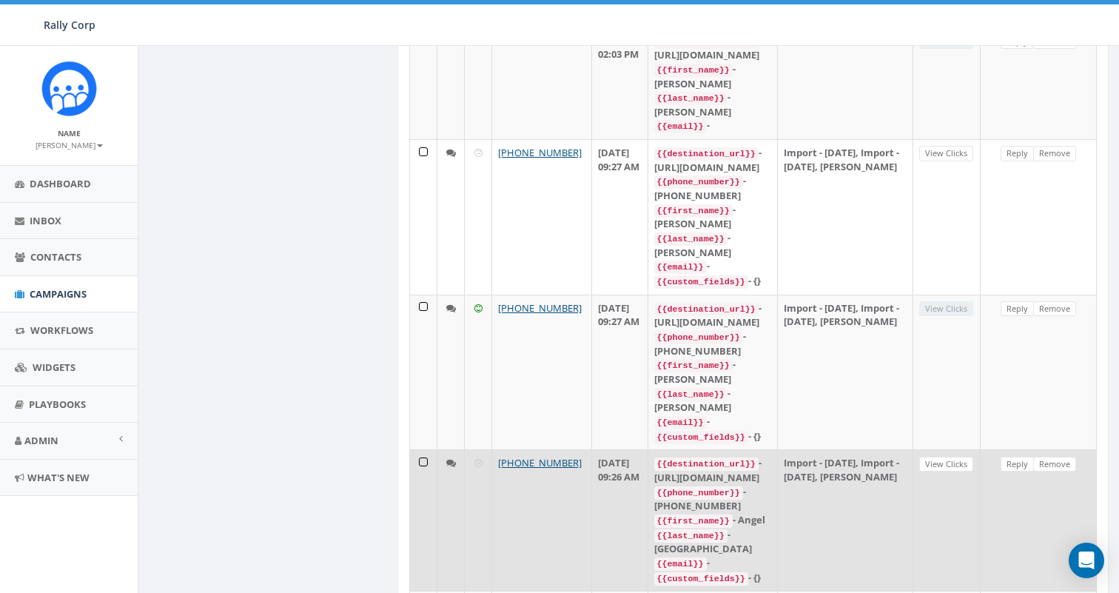
scroll to position [1142, 0]
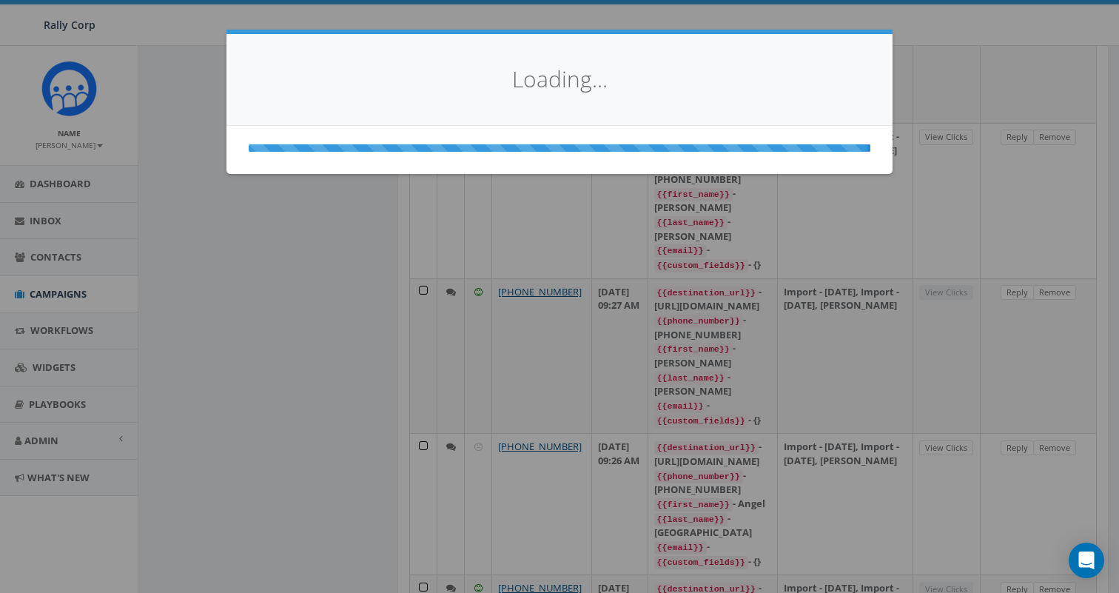
scroll to position [0, 0]
select select
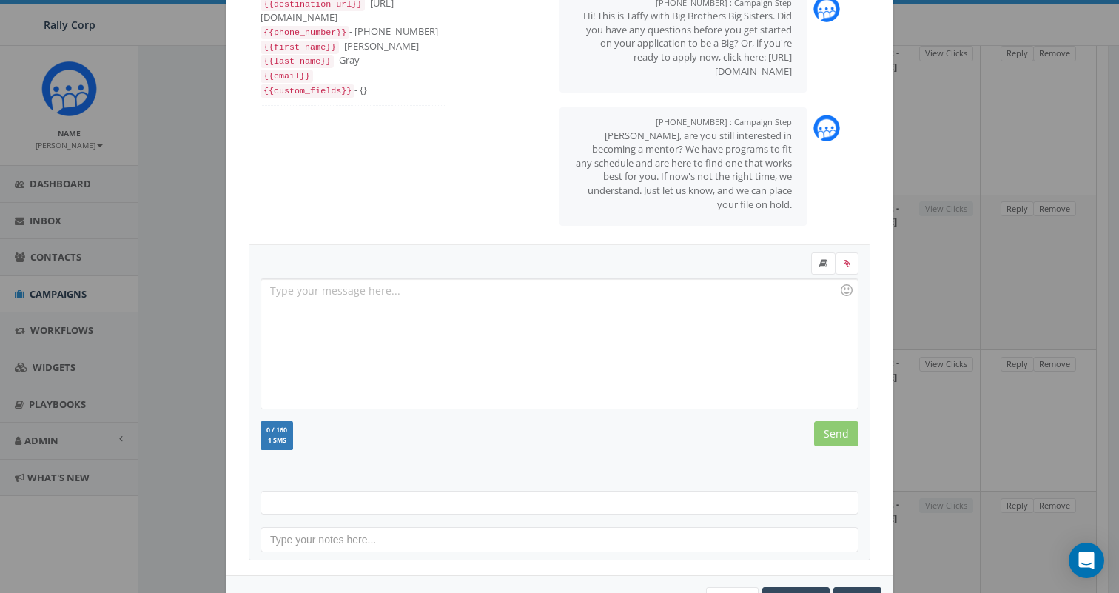
scroll to position [149, 0]
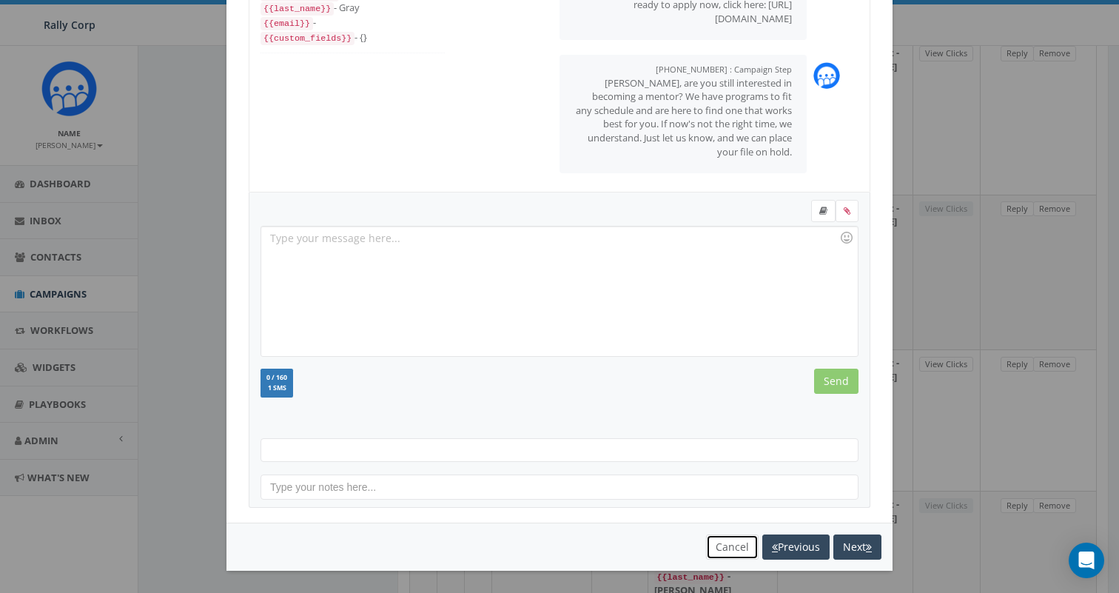
click at [731, 542] on button "Cancel" at bounding box center [732, 546] width 53 height 25
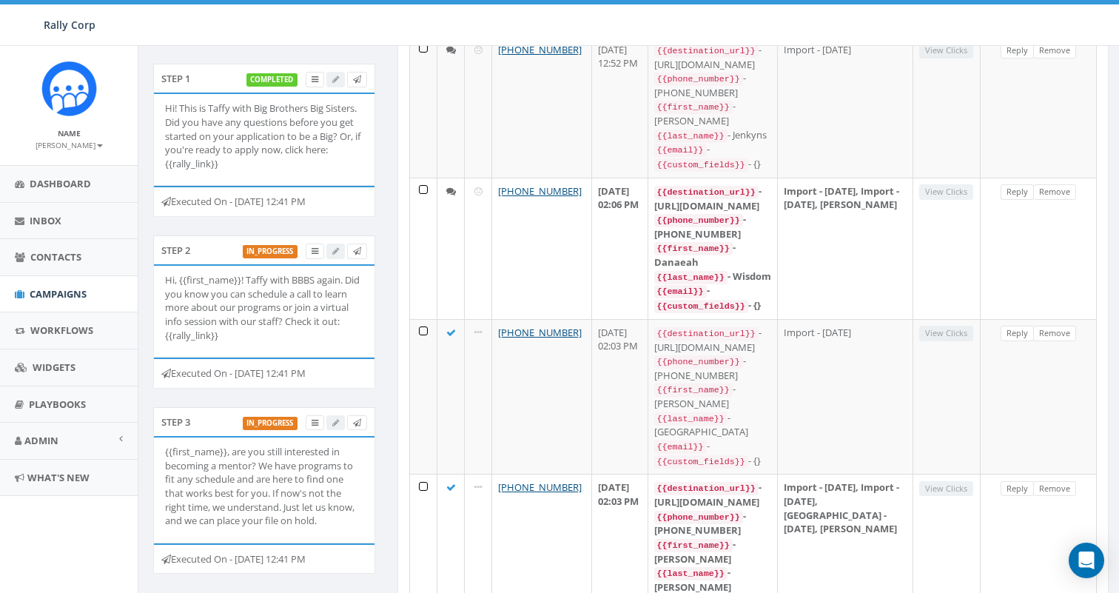
scroll to position [264, 0]
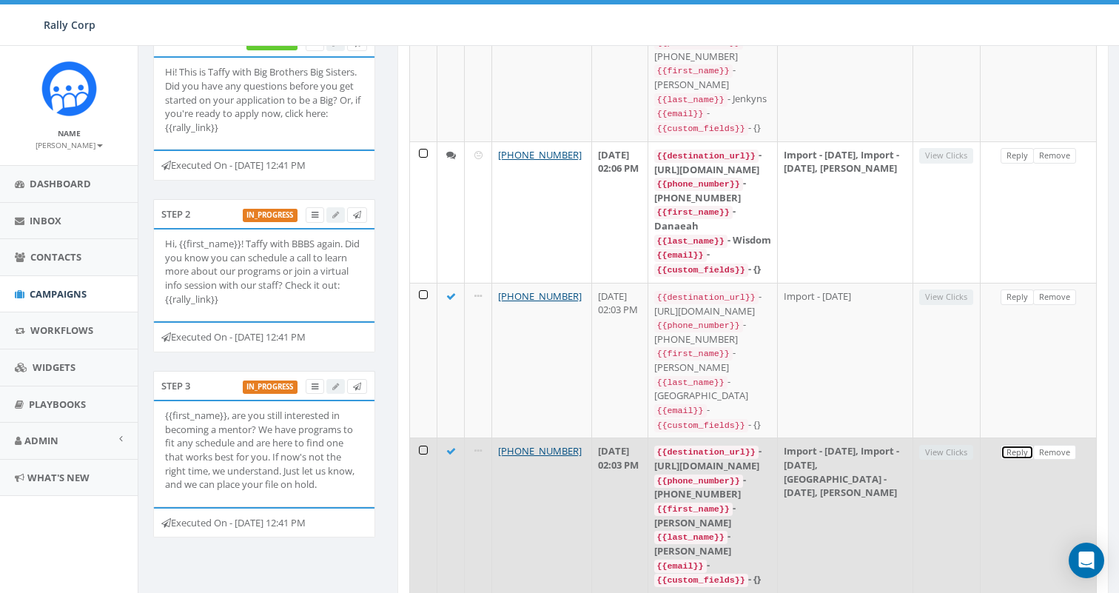
click at [1017, 445] on link "Reply" at bounding box center [1016, 453] width 33 height 16
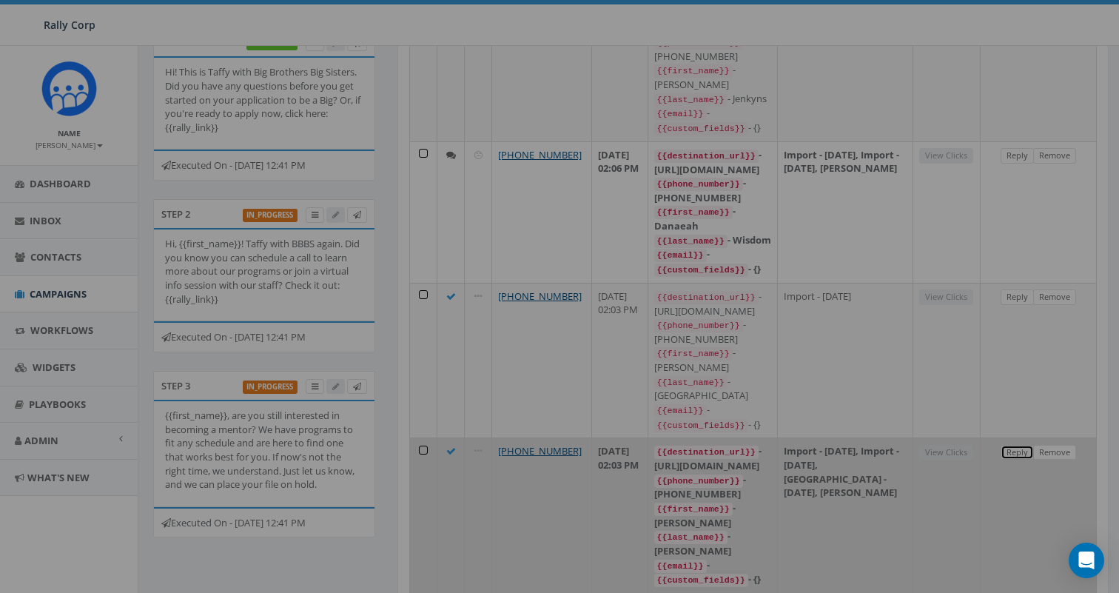
scroll to position [0, 0]
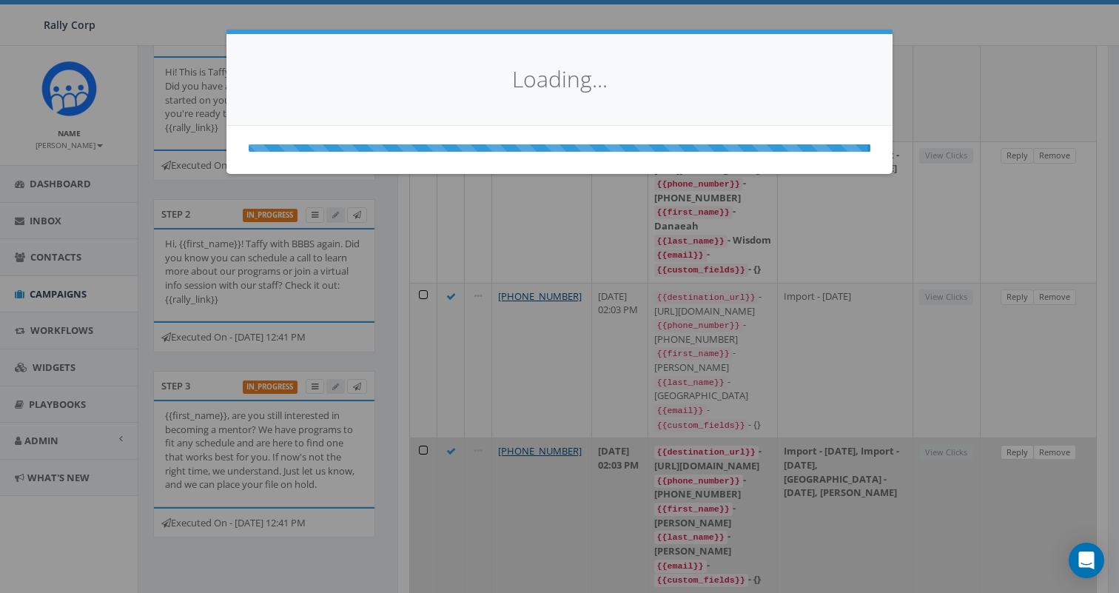
select select
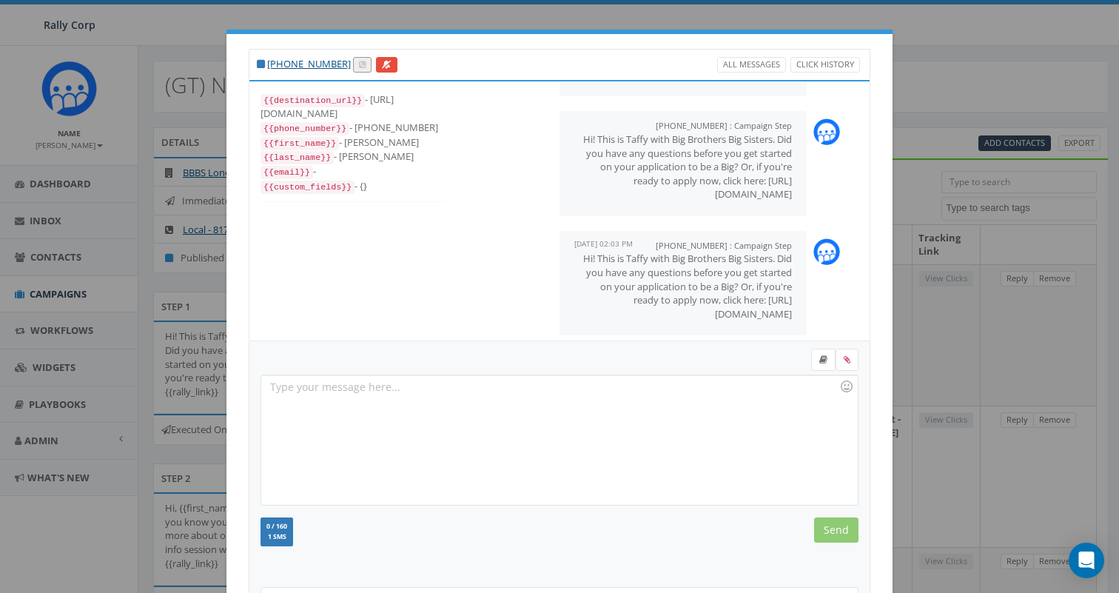
scroll to position [149, 0]
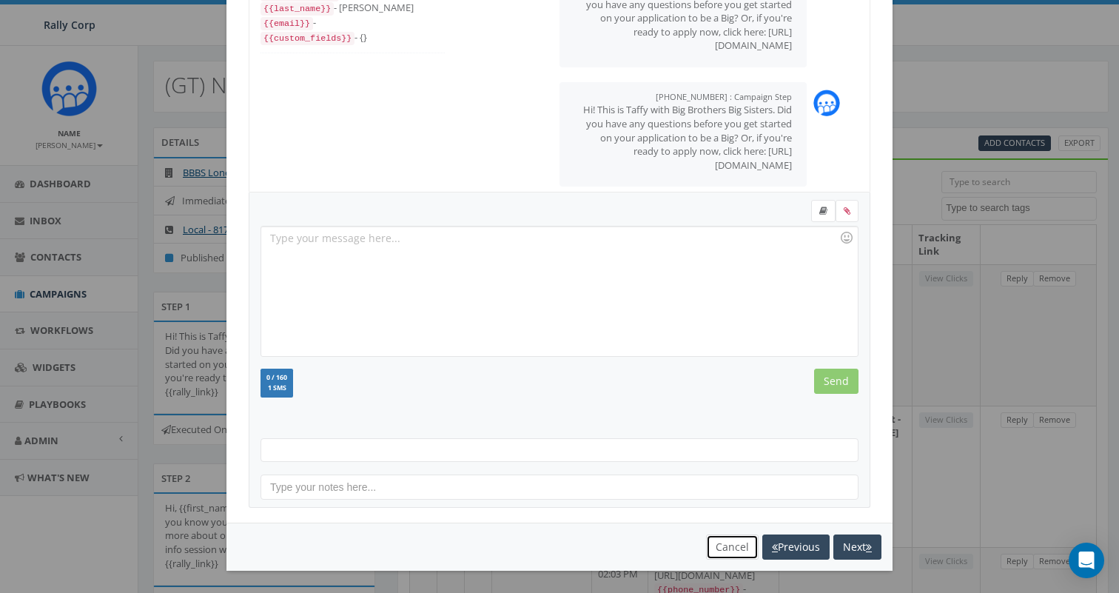
click at [717, 540] on button "Cancel" at bounding box center [732, 546] width 53 height 25
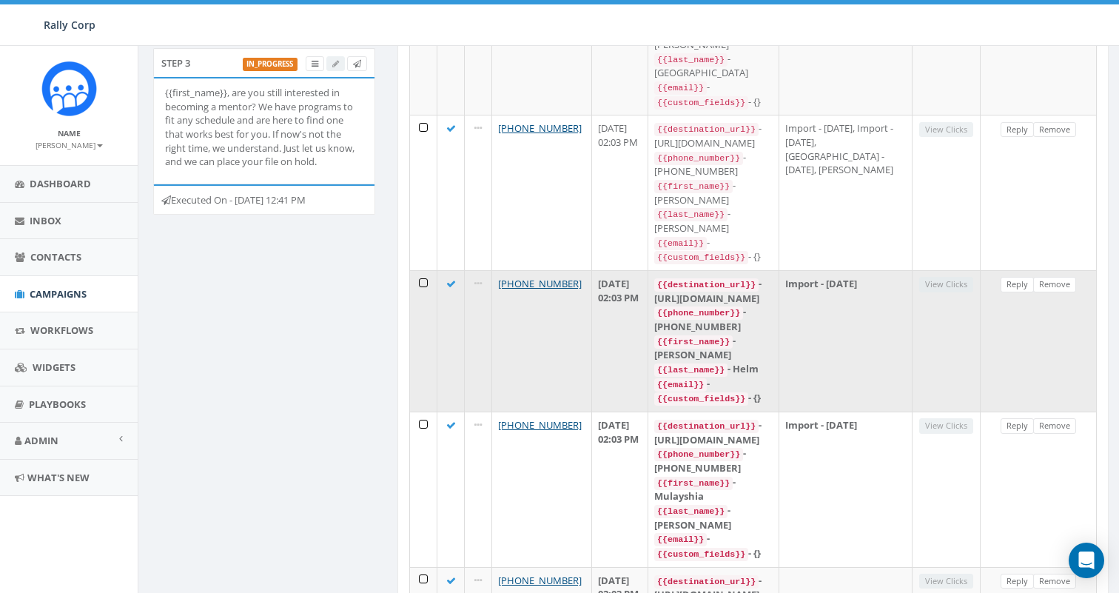
scroll to position [620, 0]
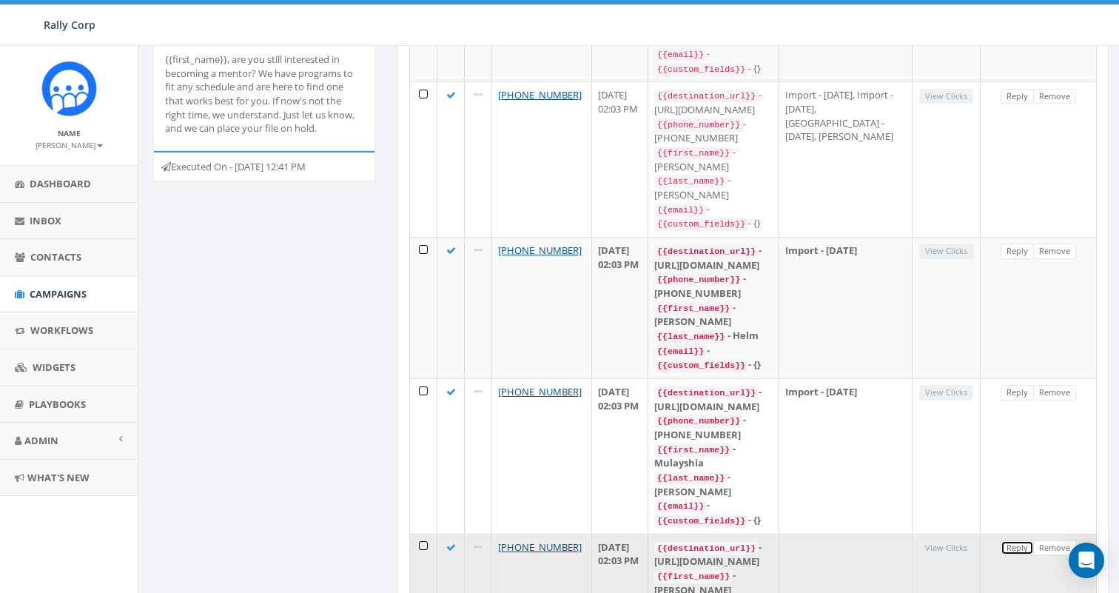
click at [1016, 540] on link "Reply" at bounding box center [1016, 548] width 33 height 16
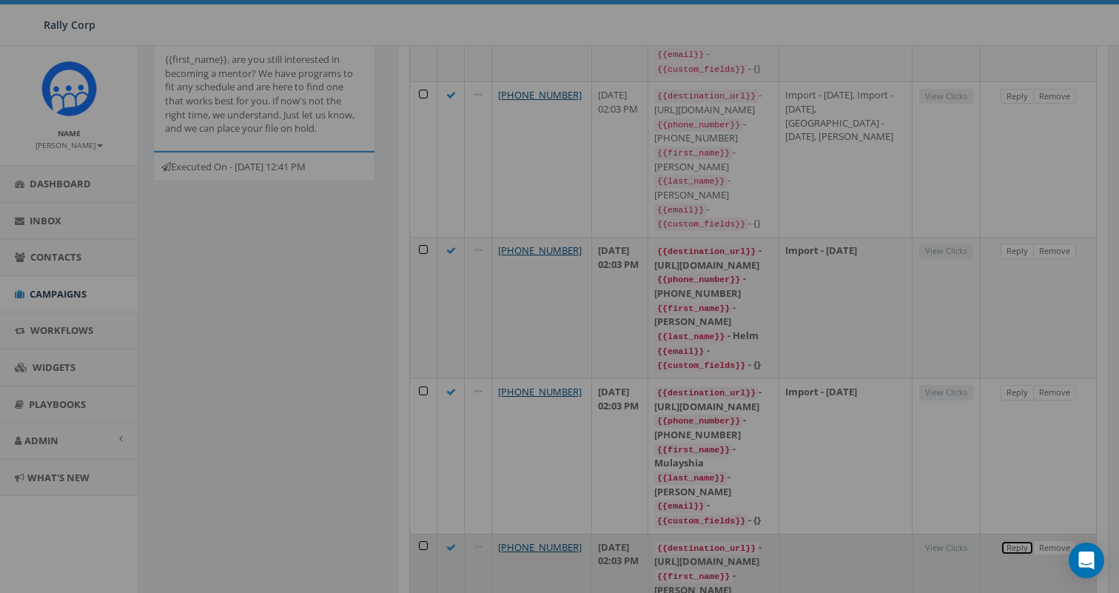
scroll to position [0, 0]
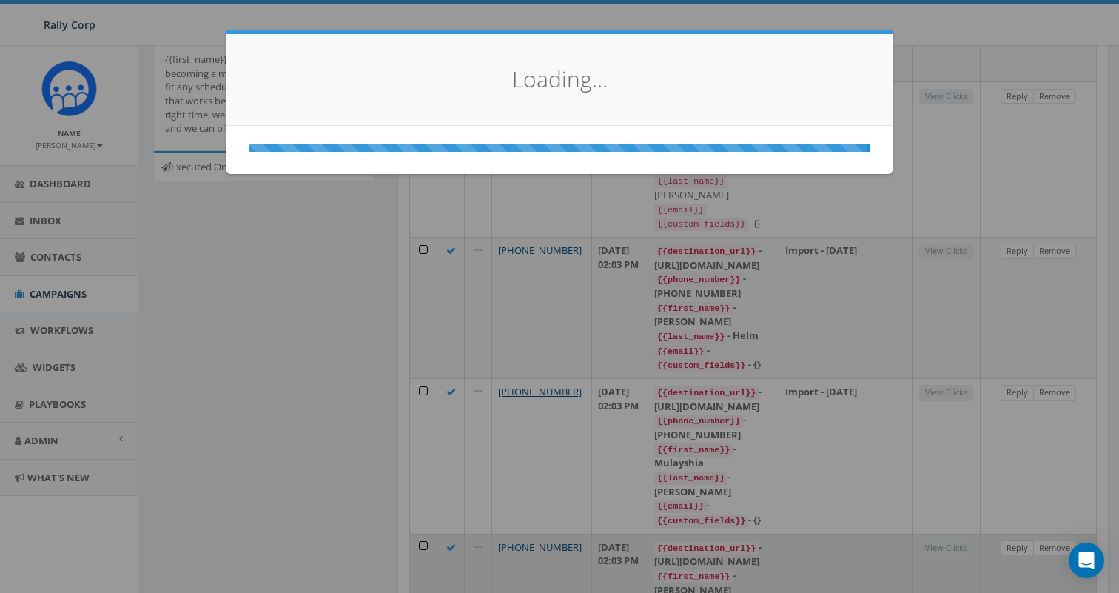
select select
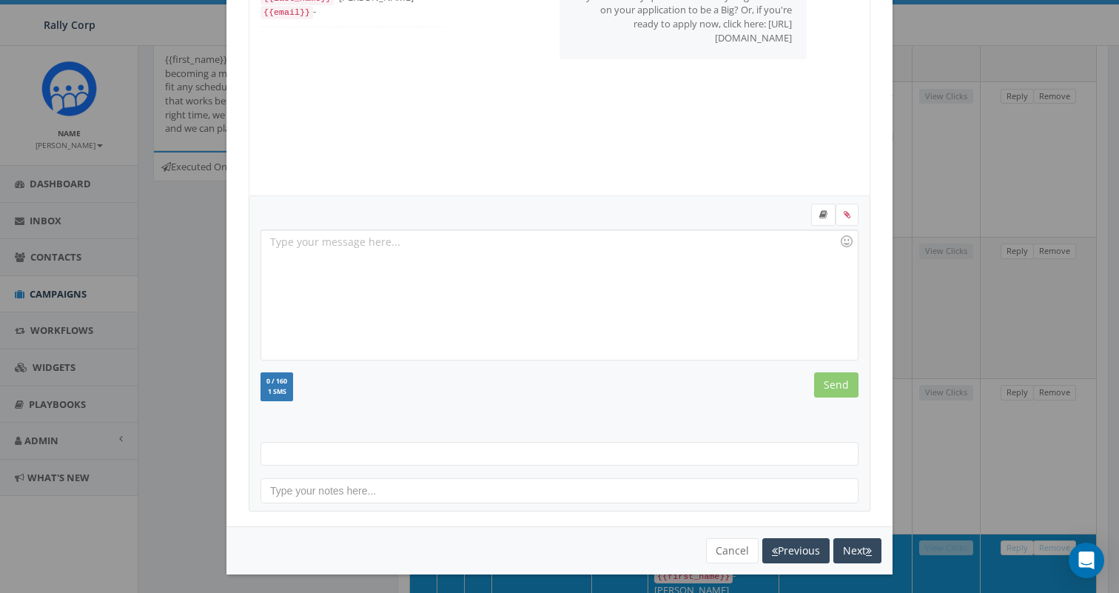
scroll to position [149, 0]
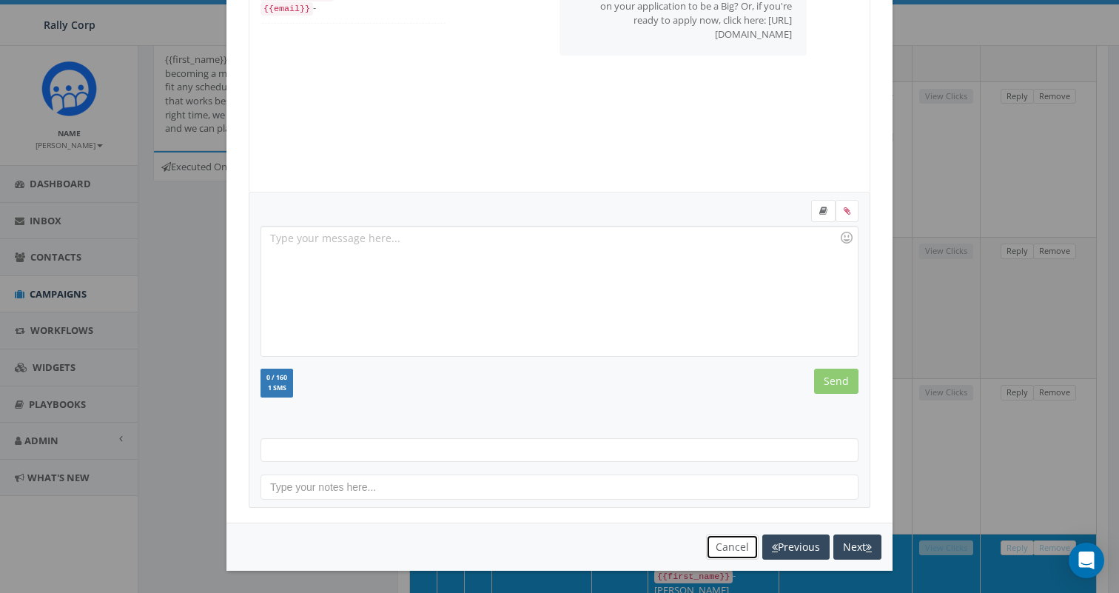
click at [725, 541] on button "Cancel" at bounding box center [732, 546] width 53 height 25
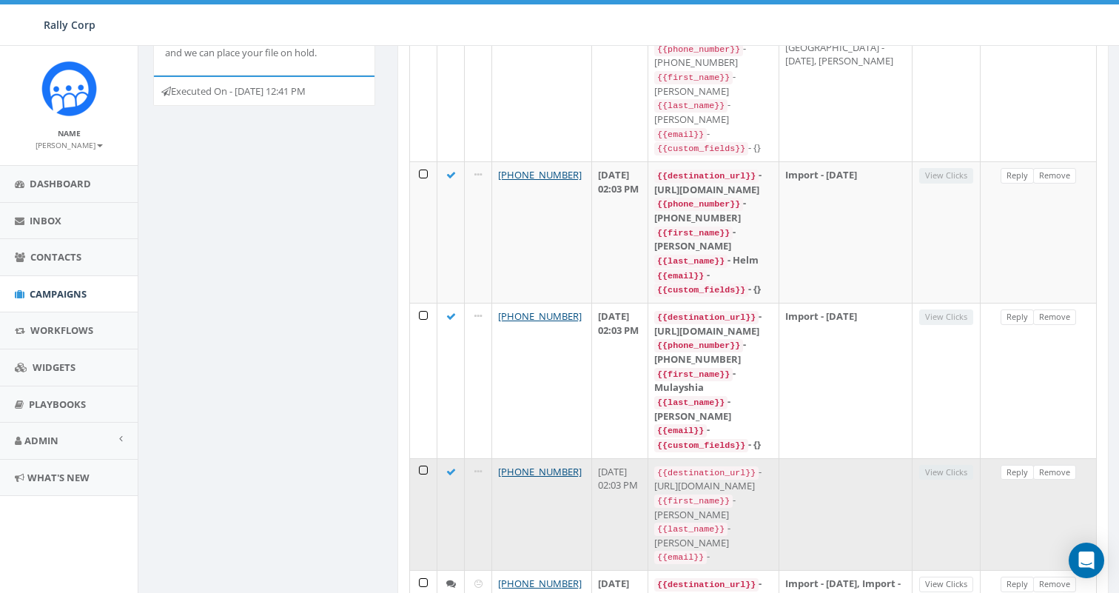
scroll to position [715, 0]
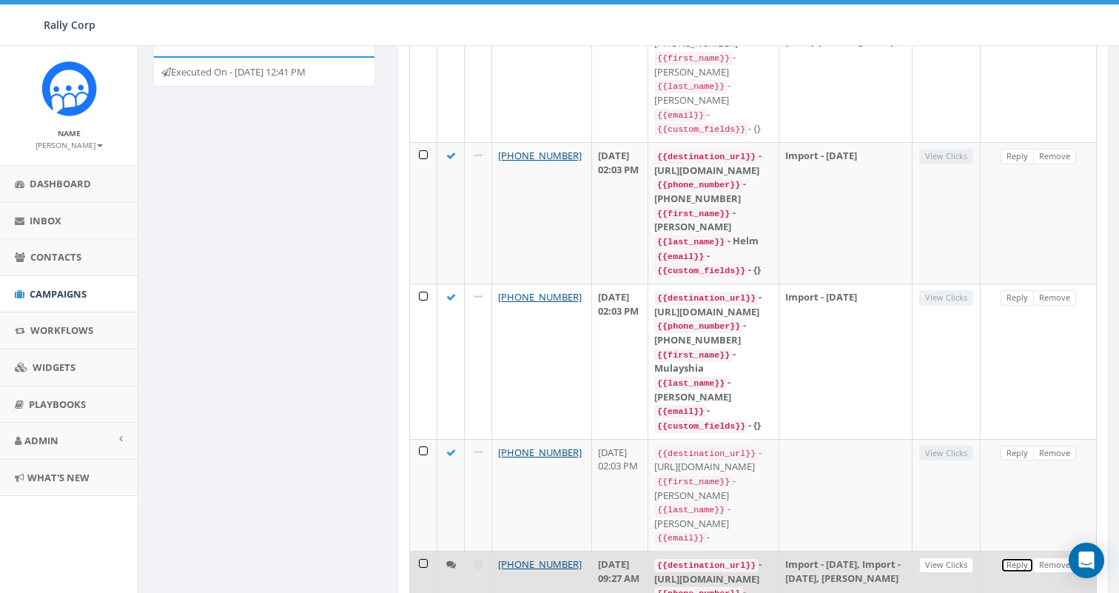
click at [1011, 557] on link "Reply" at bounding box center [1016, 565] width 33 height 16
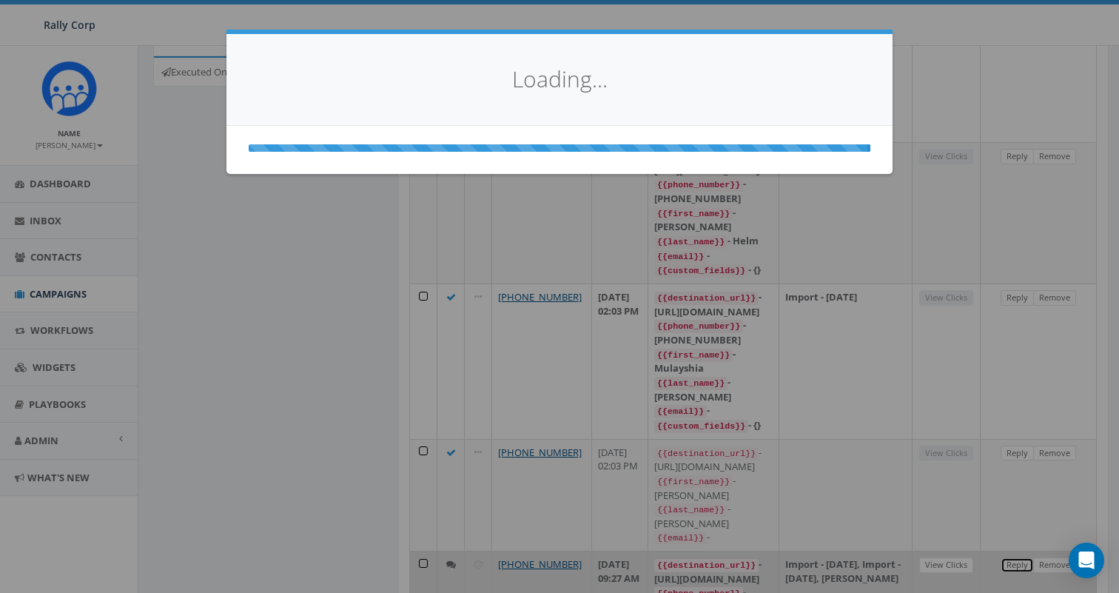
scroll to position [0, 0]
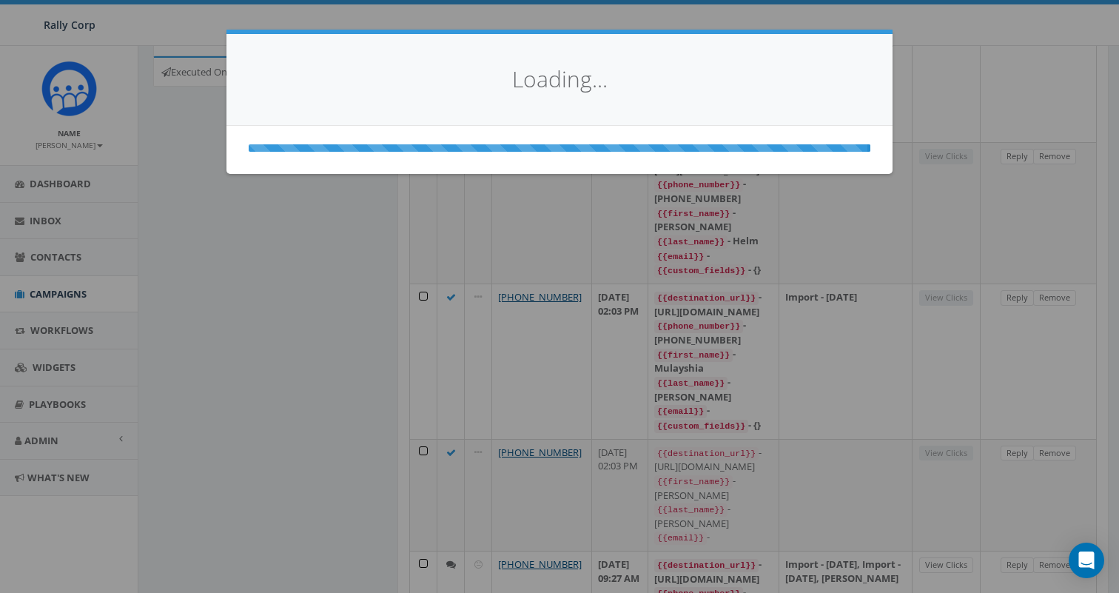
select select
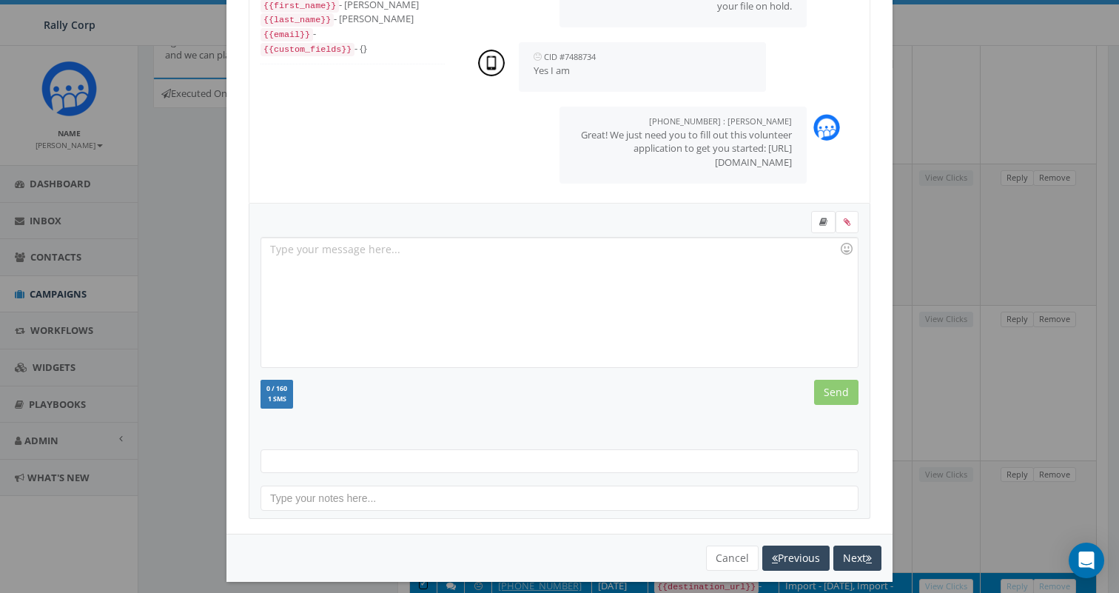
scroll to position [149, 0]
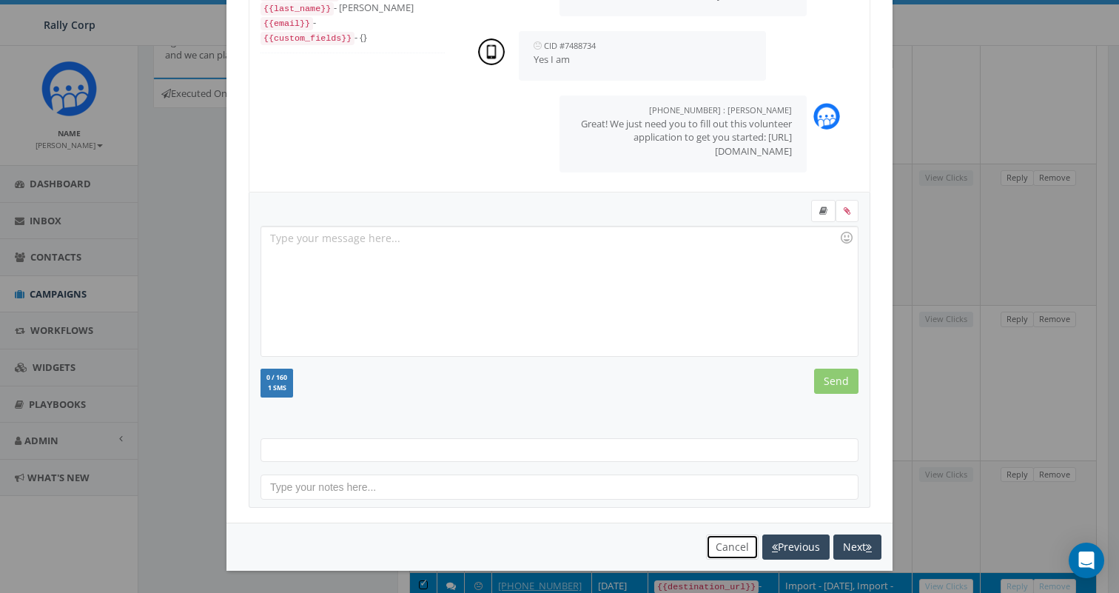
click at [724, 552] on button "Cancel" at bounding box center [732, 546] width 53 height 25
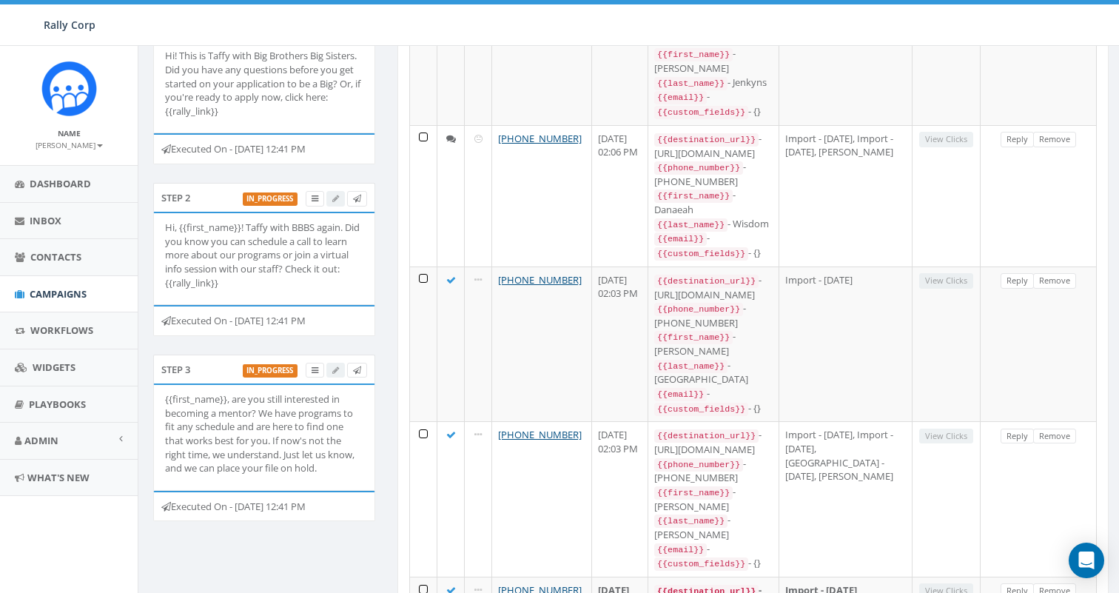
scroll to position [283, 0]
click at [311, 369] on icon at bounding box center [314, 368] width 7 height 8
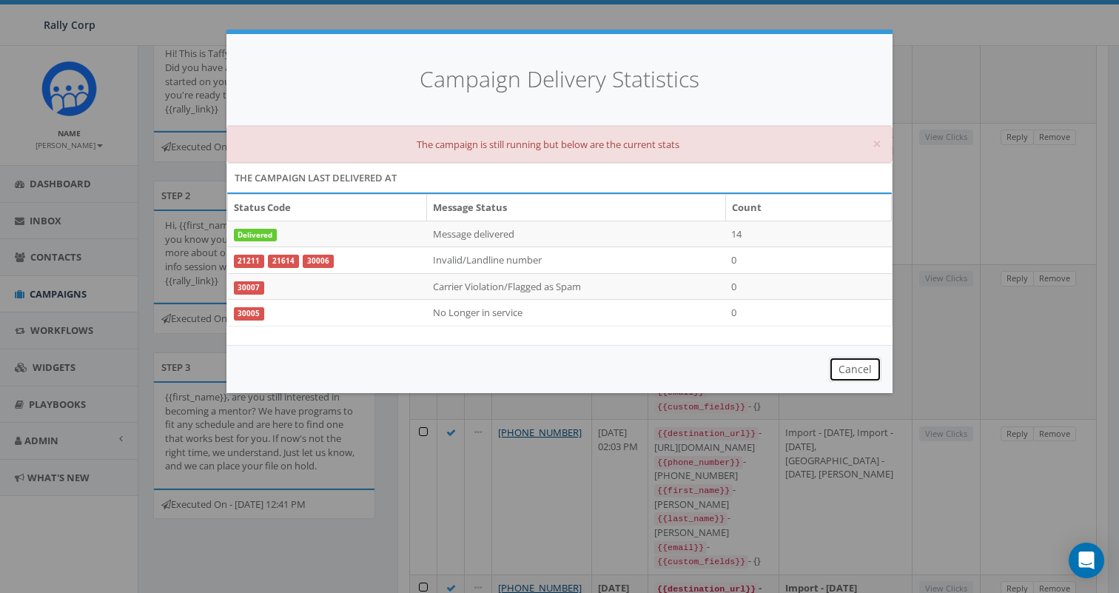
click at [852, 366] on button "Cancel" at bounding box center [855, 369] width 53 height 25
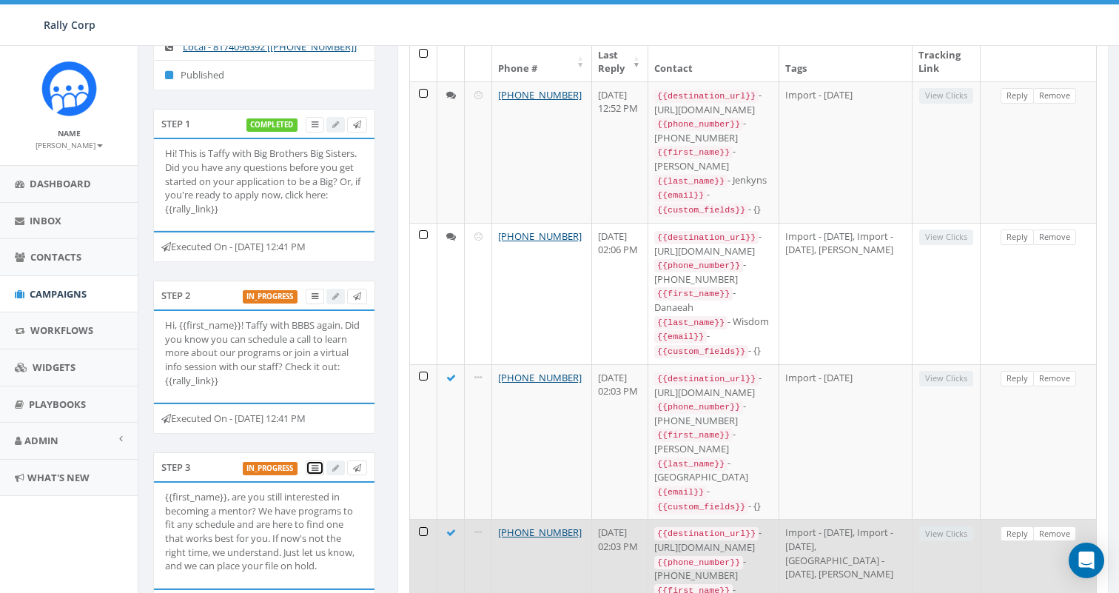
scroll to position [171, 0]
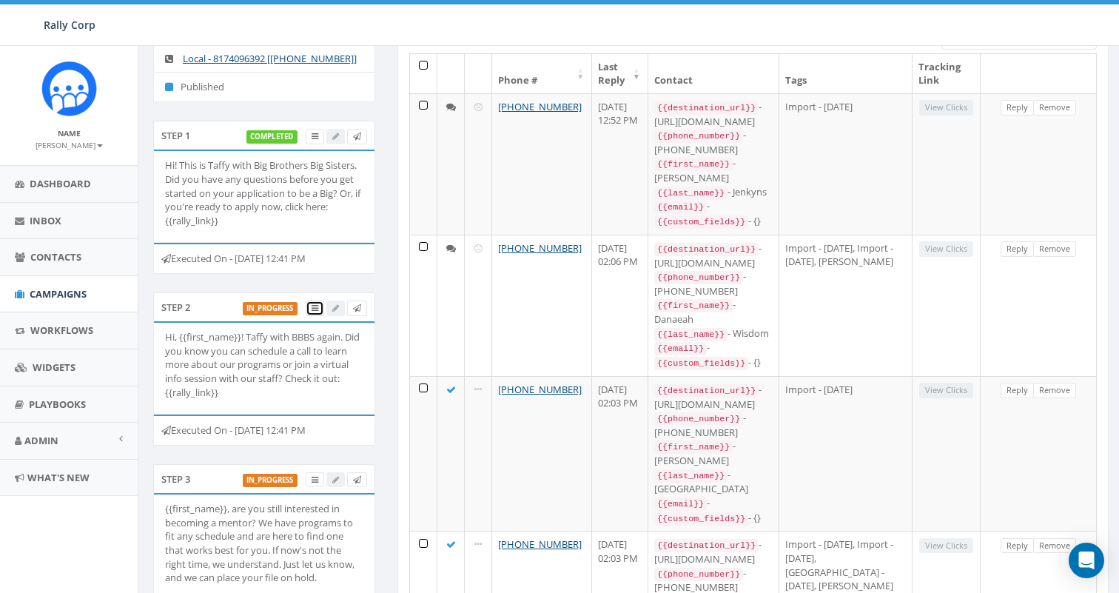
click at [318, 311] on link at bounding box center [315, 308] width 18 height 16
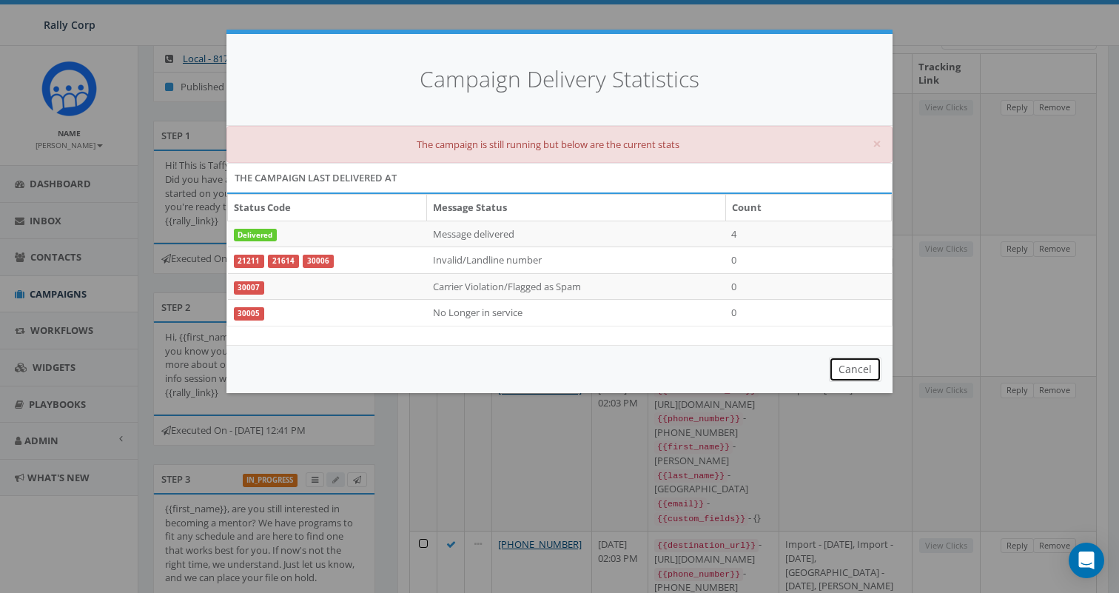
click at [870, 374] on button "Cancel" at bounding box center [855, 369] width 53 height 25
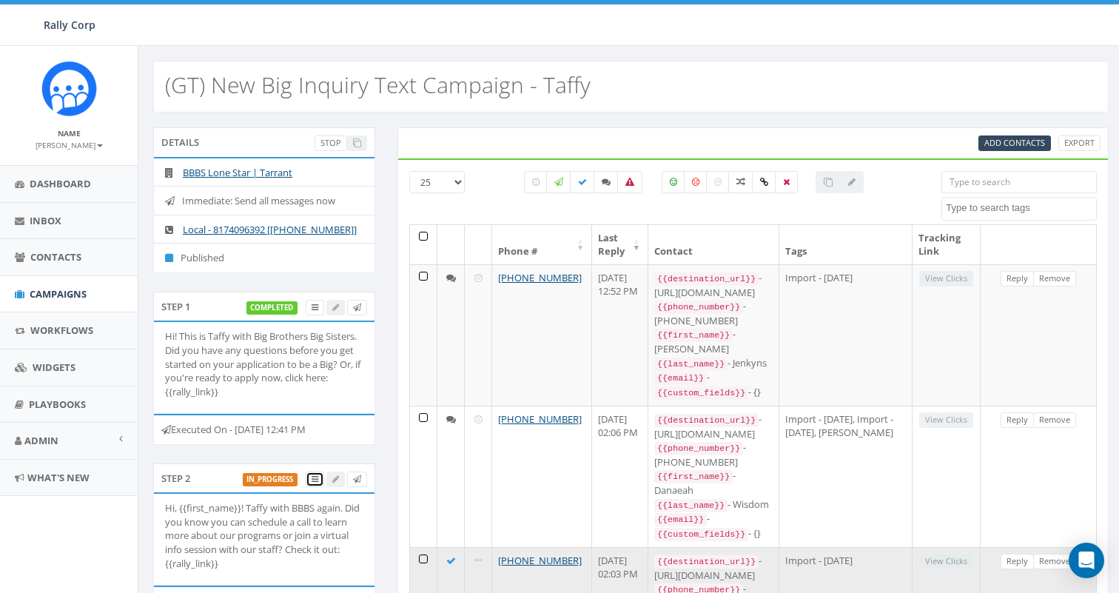
scroll to position [16, 0]
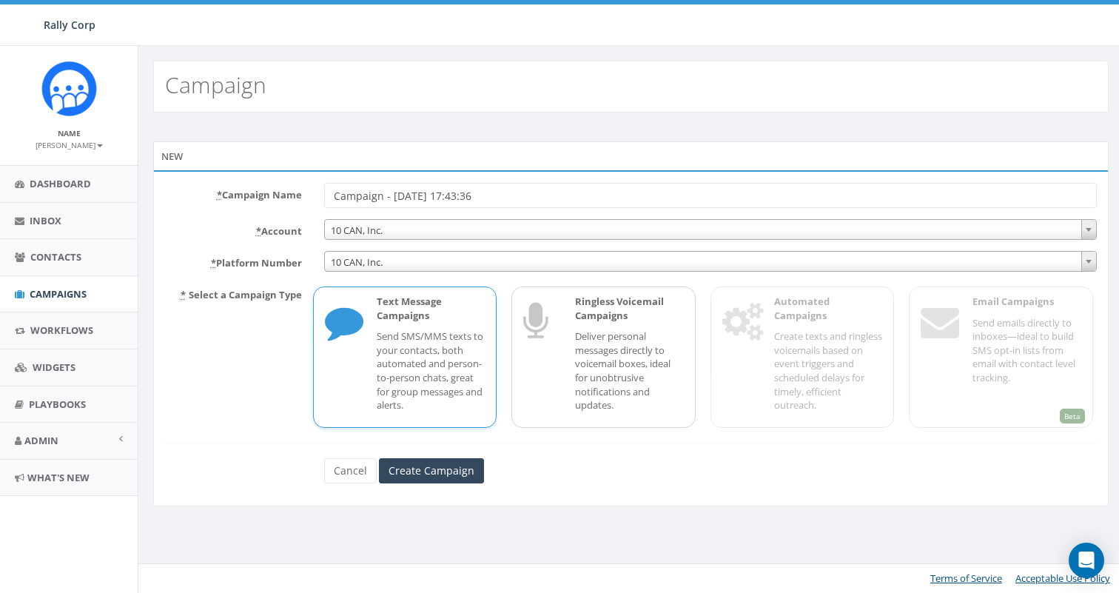
click at [752, 342] on div "* Select a Campaign Type Text Message Campaigns Send SMS/MMS texts to your cont…" at bounding box center [631, 355] width 954 height 145
click at [692, 115] on div "New * Campaign Name Campaign - [DATE] 17:43:36 * Account 10 CAN, Inc. 1. [PERSO…" at bounding box center [630, 325] width 985 height 427
click at [343, 473] on link "Cancel" at bounding box center [350, 470] width 53 height 25
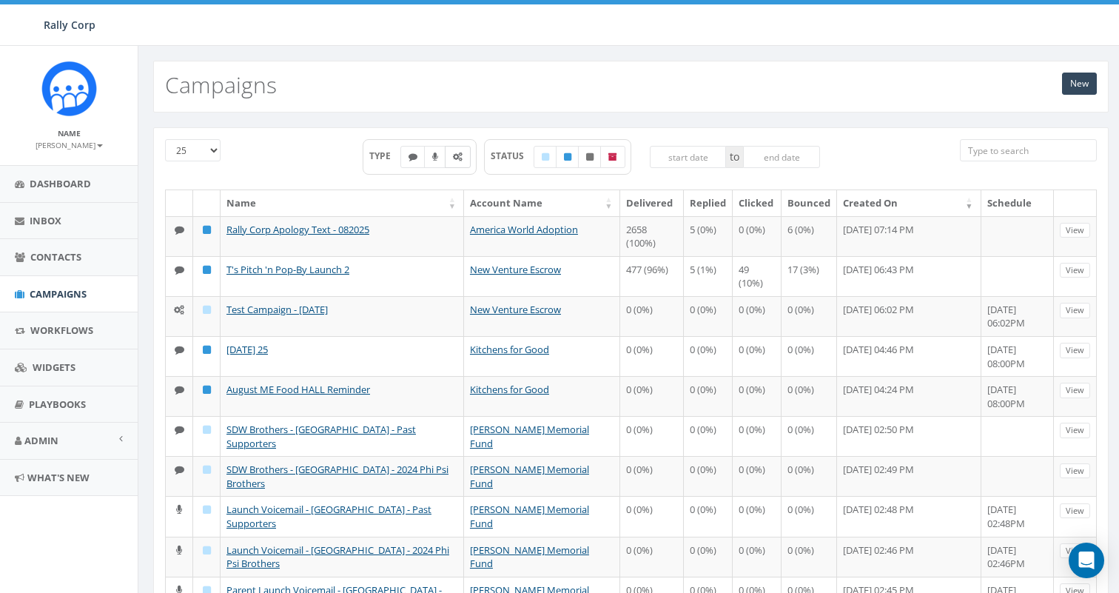
click at [453, 159] on icon at bounding box center [458, 156] width 10 height 9
checkbox input "true"
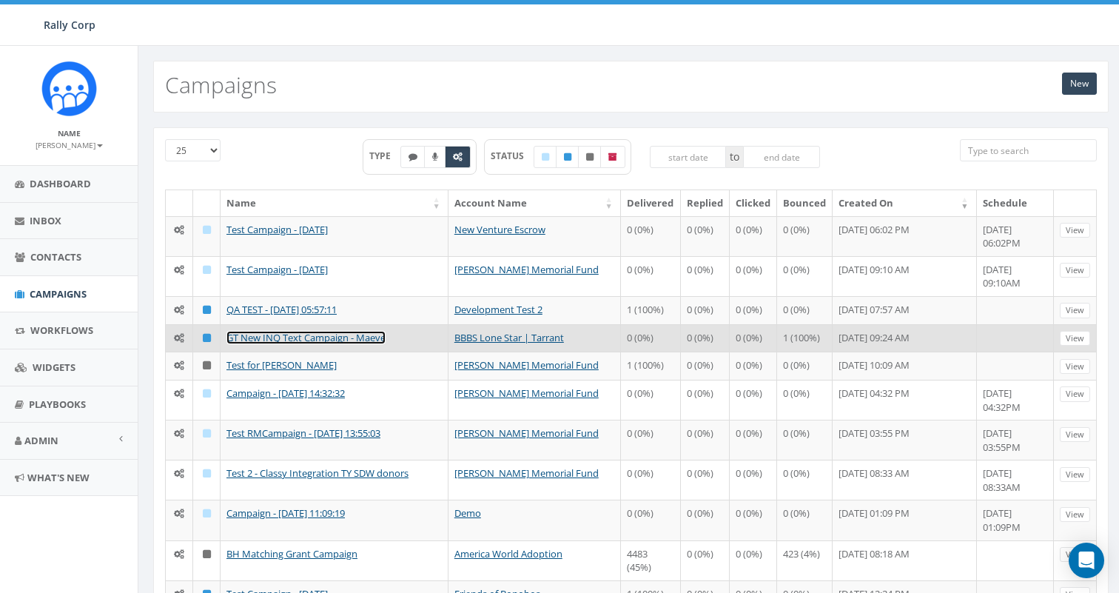
click at [345, 337] on link "GT New INQ Text Campaign - Maeve" at bounding box center [305, 337] width 159 height 13
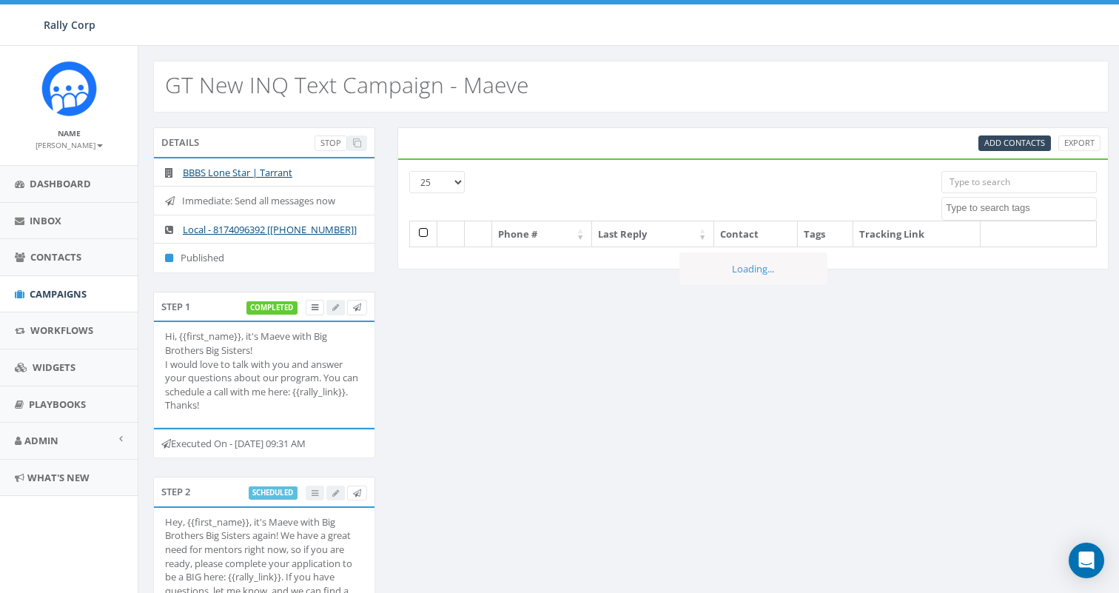
select select
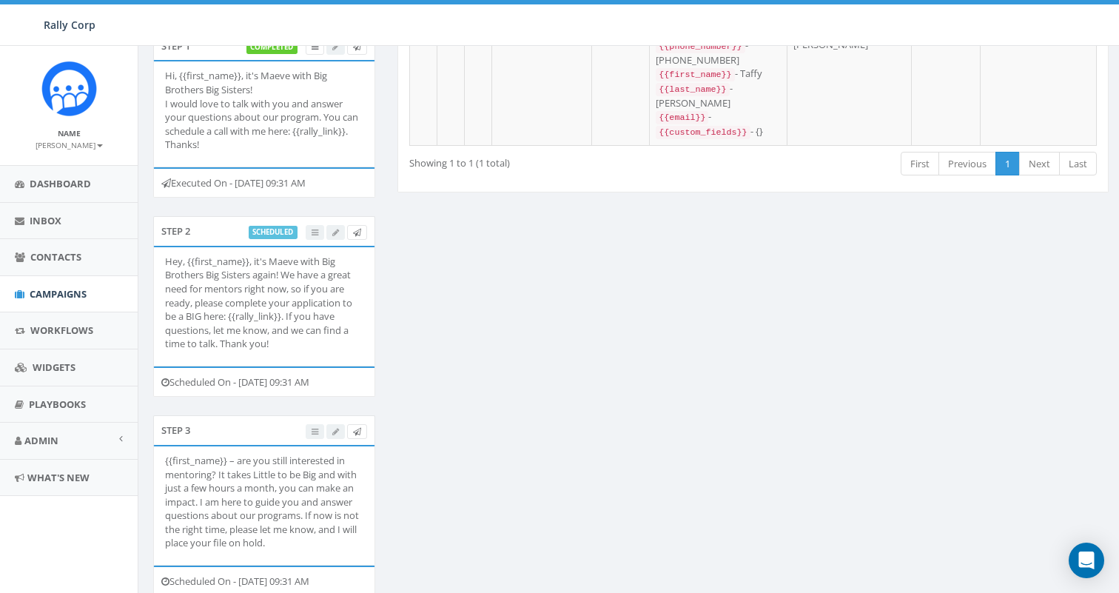
scroll to position [325, 0]
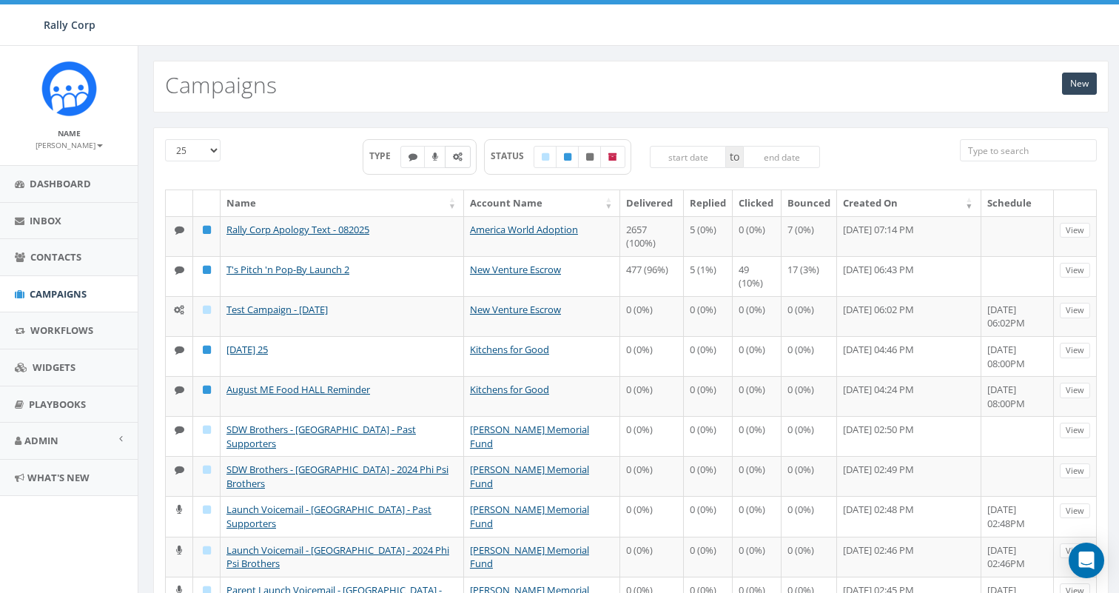
click at [457, 164] on label at bounding box center [458, 157] width 26 height 22
checkbox input "true"
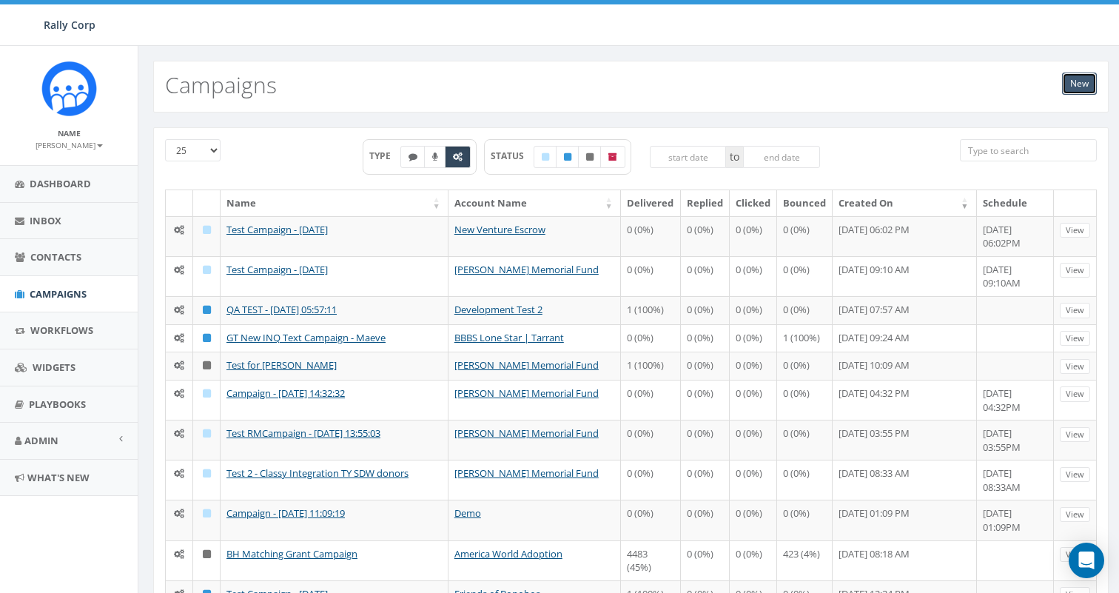
click at [1073, 82] on link "New" at bounding box center [1079, 84] width 35 height 22
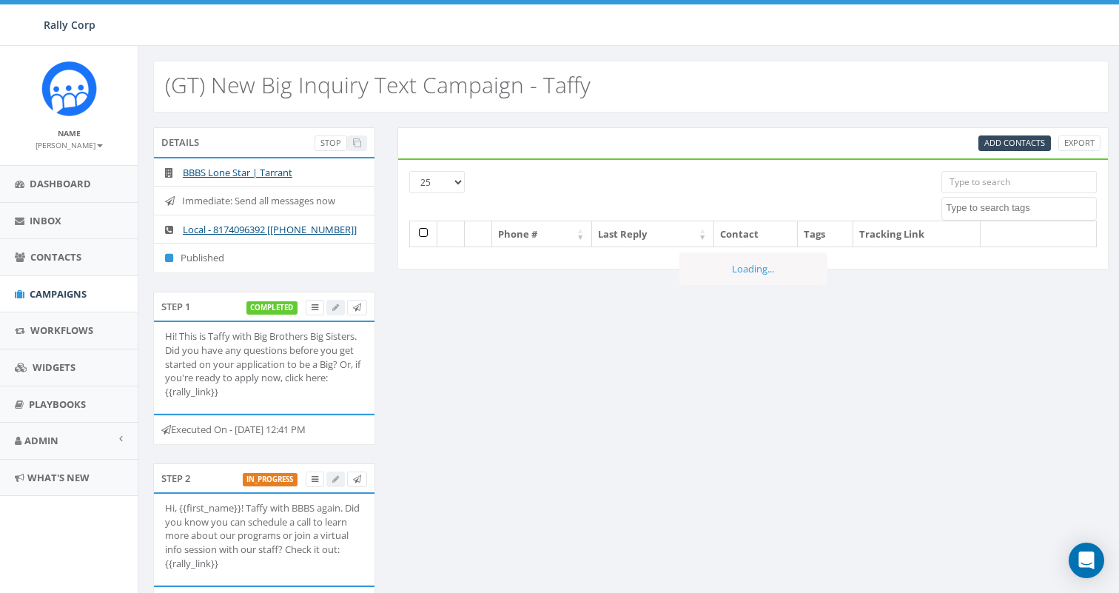
select select
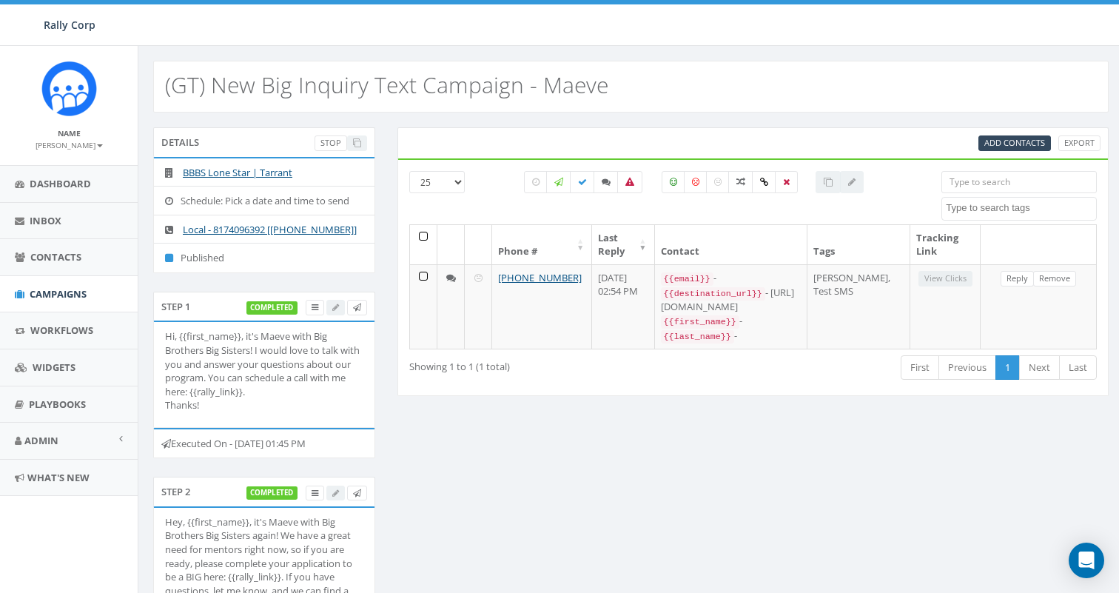
select select
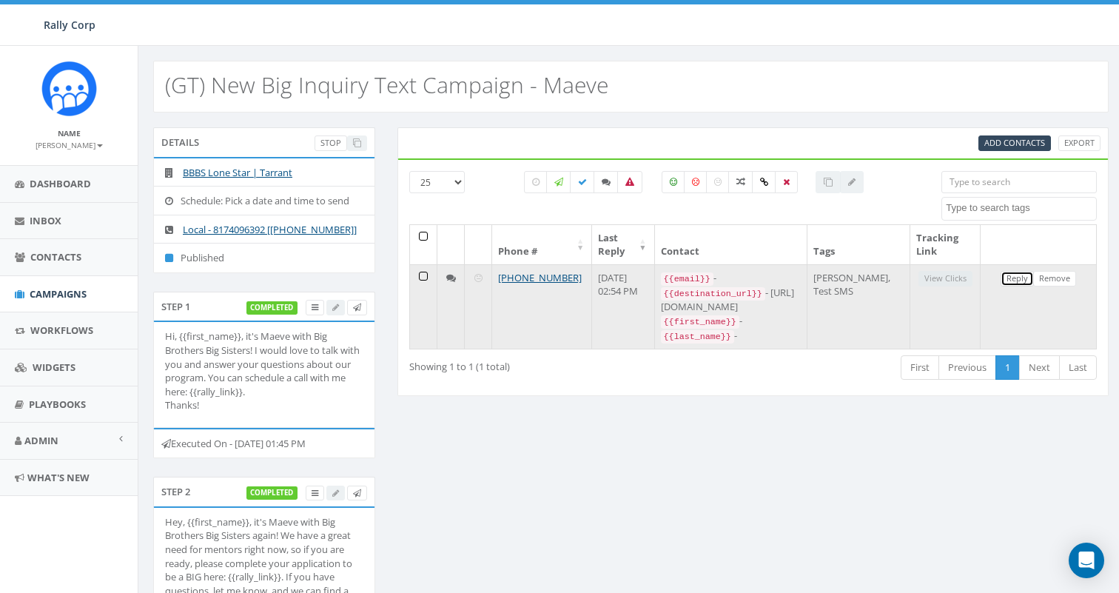
click at [1015, 280] on link "Reply" at bounding box center [1016, 279] width 33 height 16
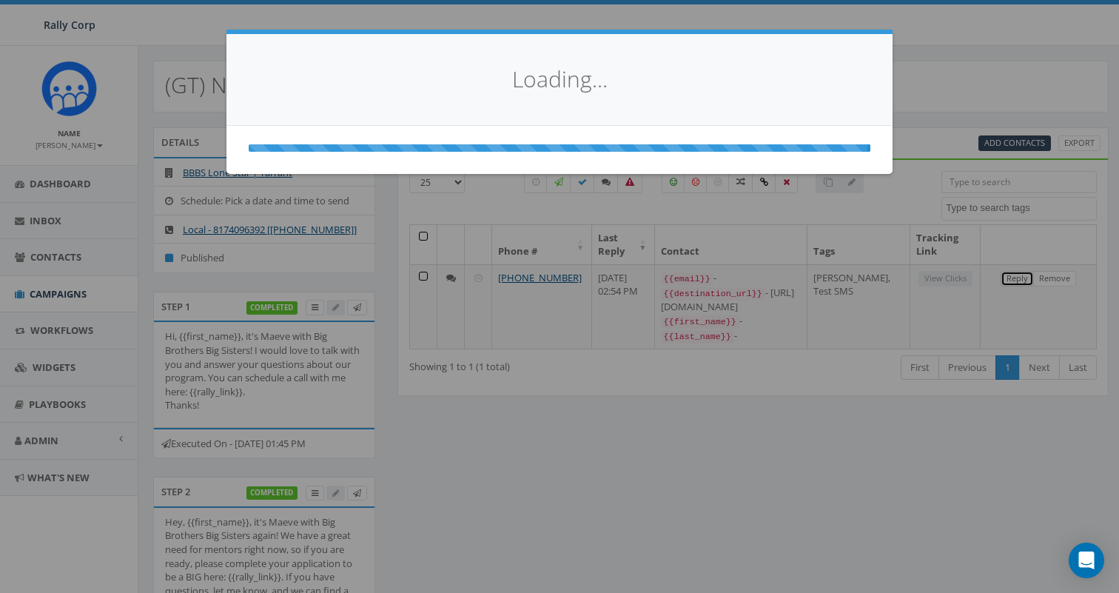
select select
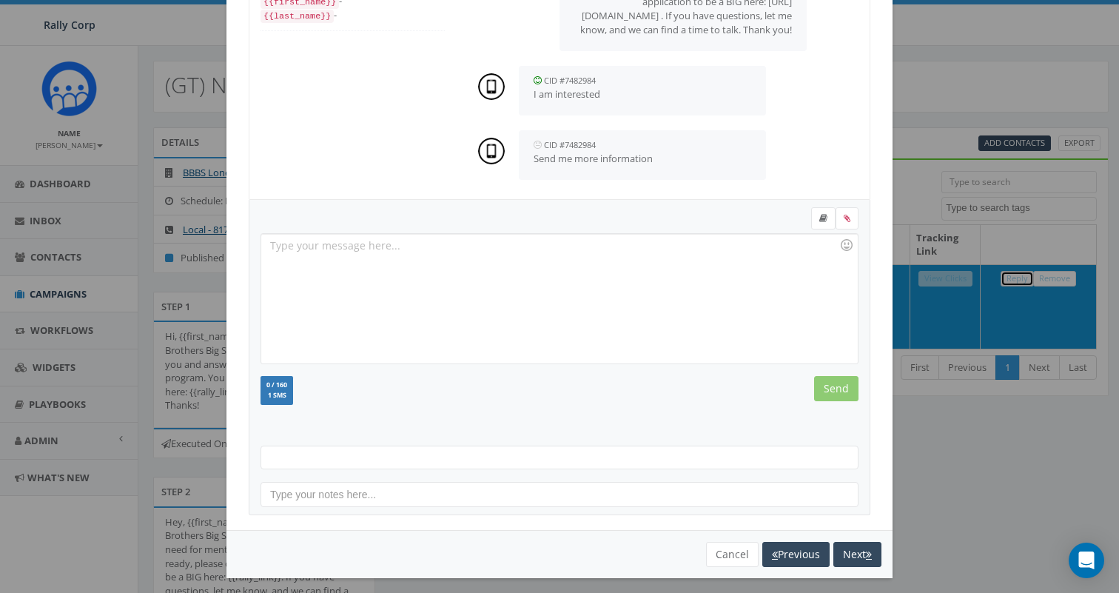
scroll to position [149, 0]
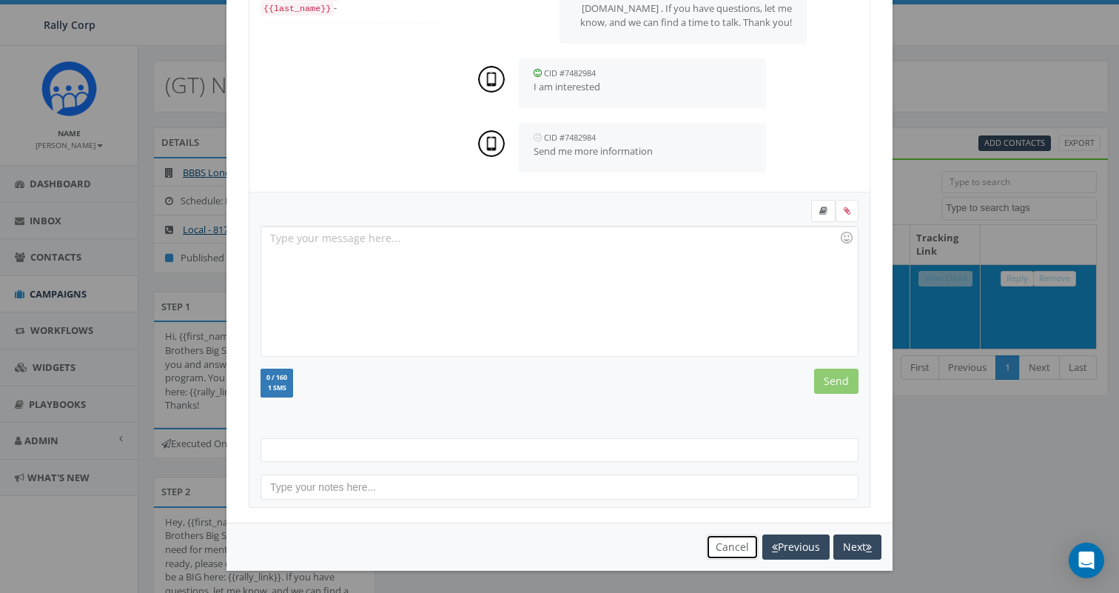
click at [721, 547] on button "Cancel" at bounding box center [732, 546] width 53 height 25
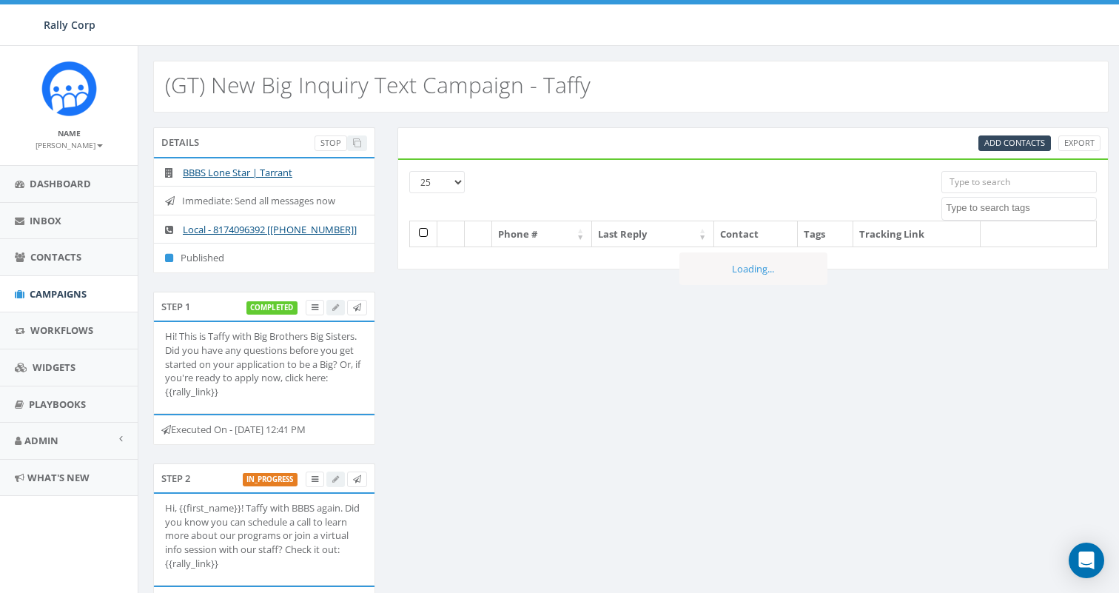
select select
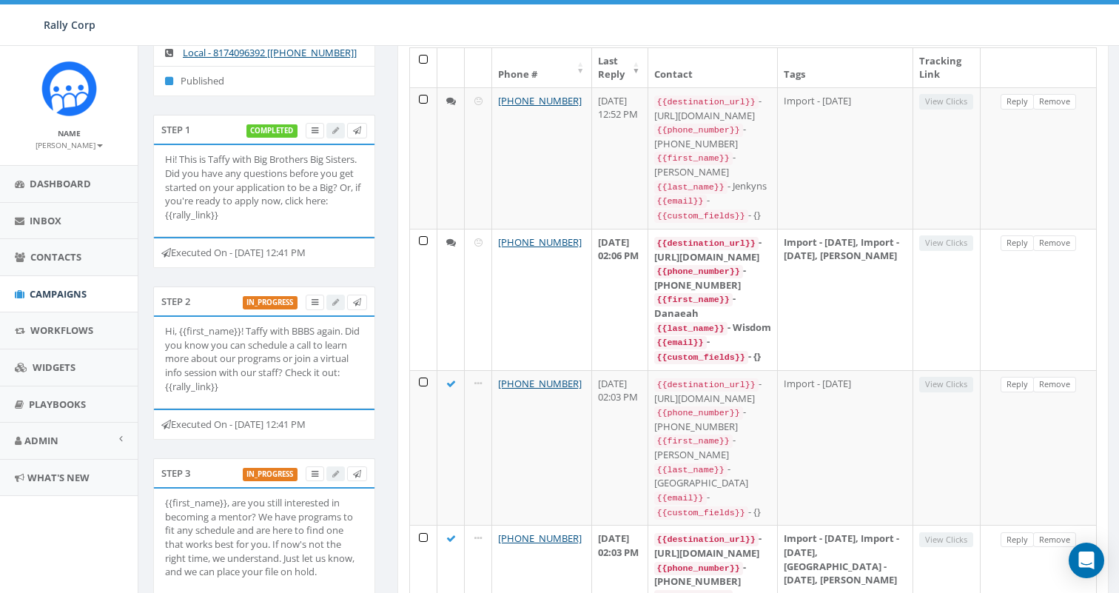
scroll to position [382, 0]
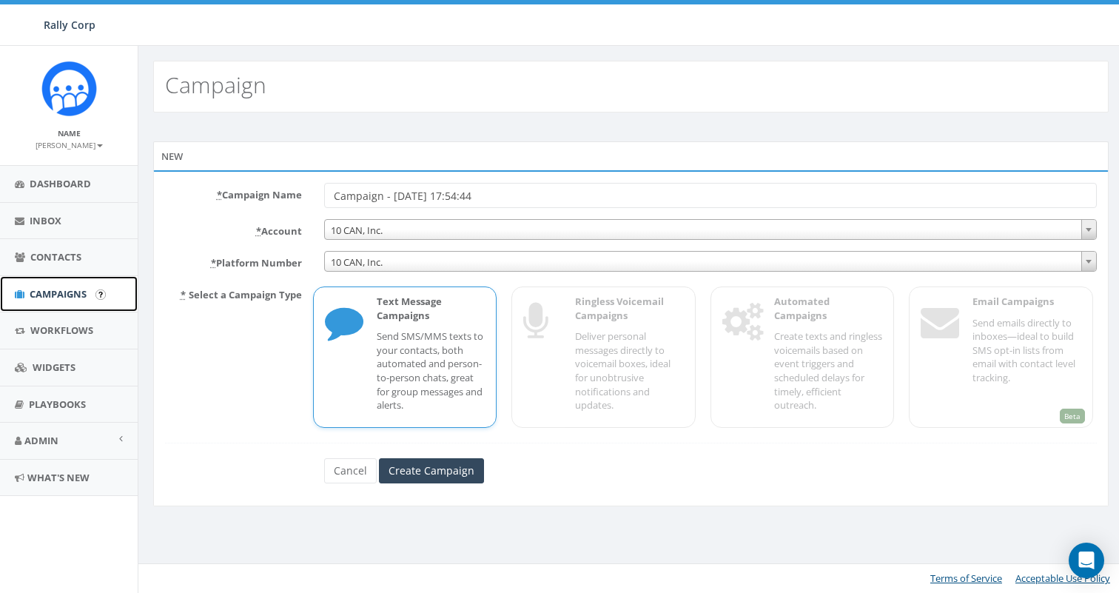
click at [70, 298] on span "Campaigns" at bounding box center [58, 293] width 57 height 13
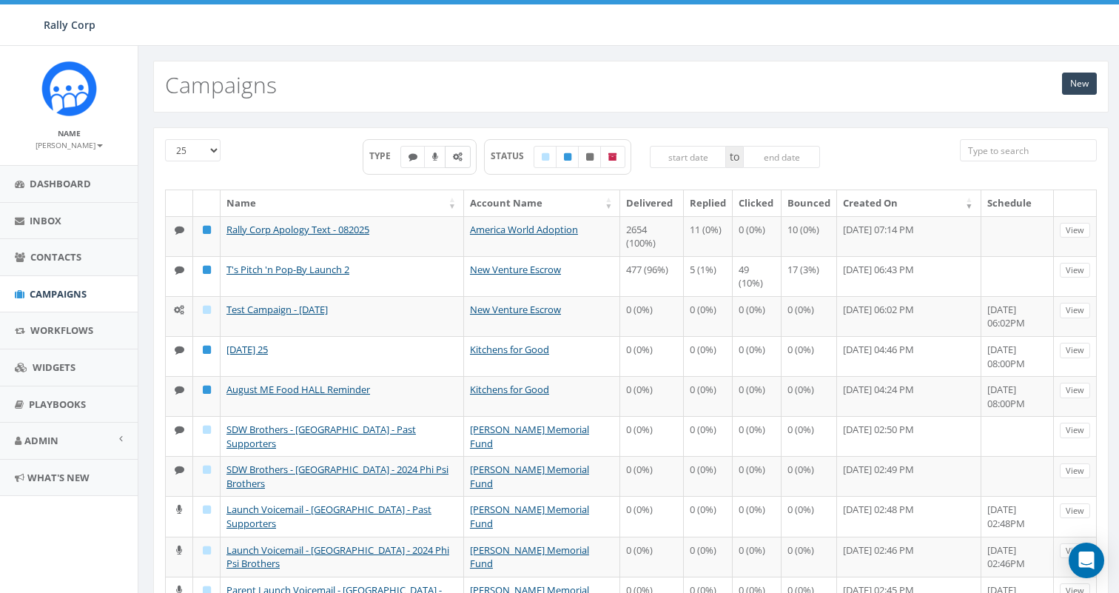
click at [456, 155] on icon at bounding box center [458, 156] width 10 height 9
checkbox input "true"
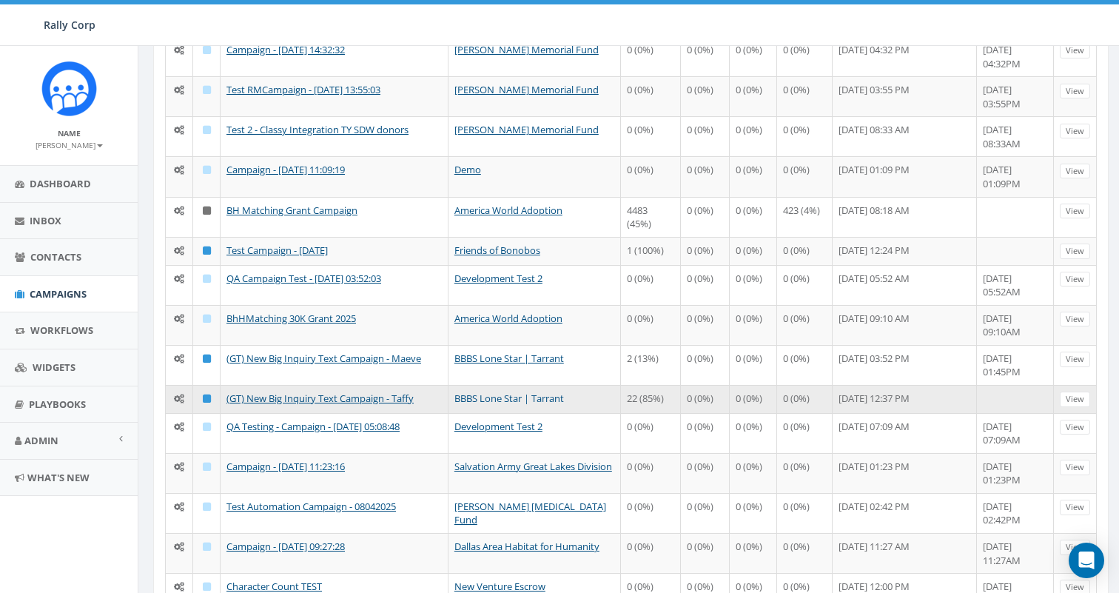
scroll to position [345, 0]
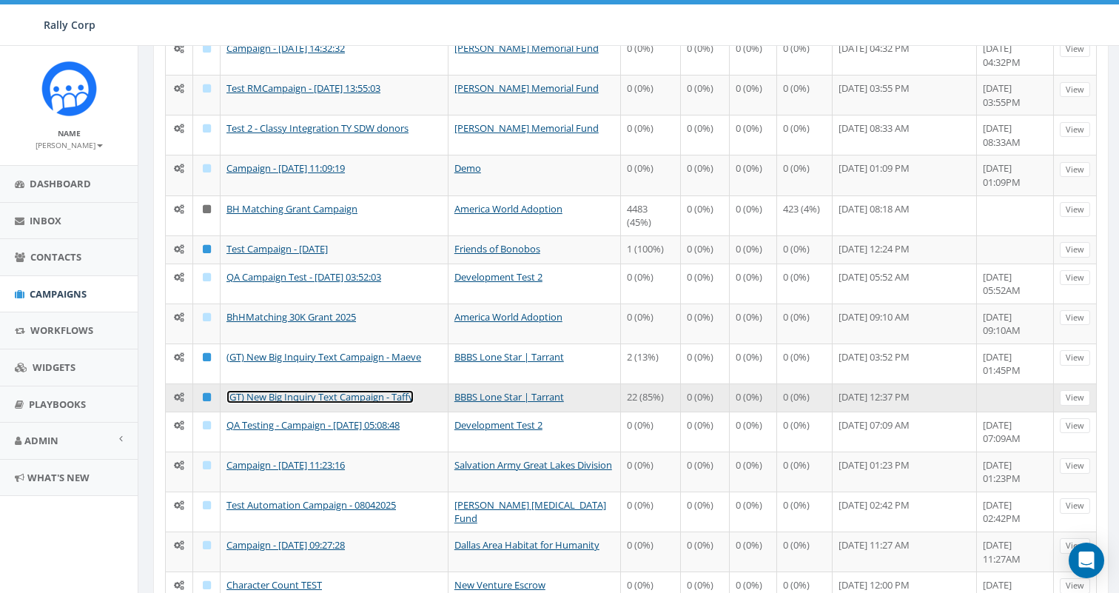
click at [387, 399] on link "(GT) New Big Inquiry Text Campaign - Taffy" at bounding box center [319, 396] width 187 height 13
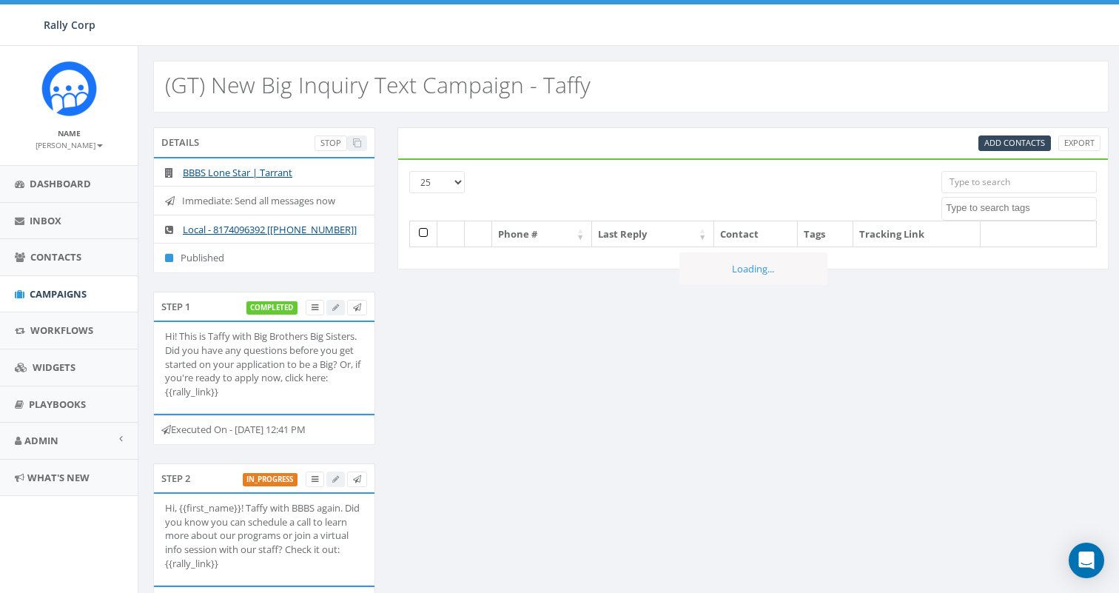
select select
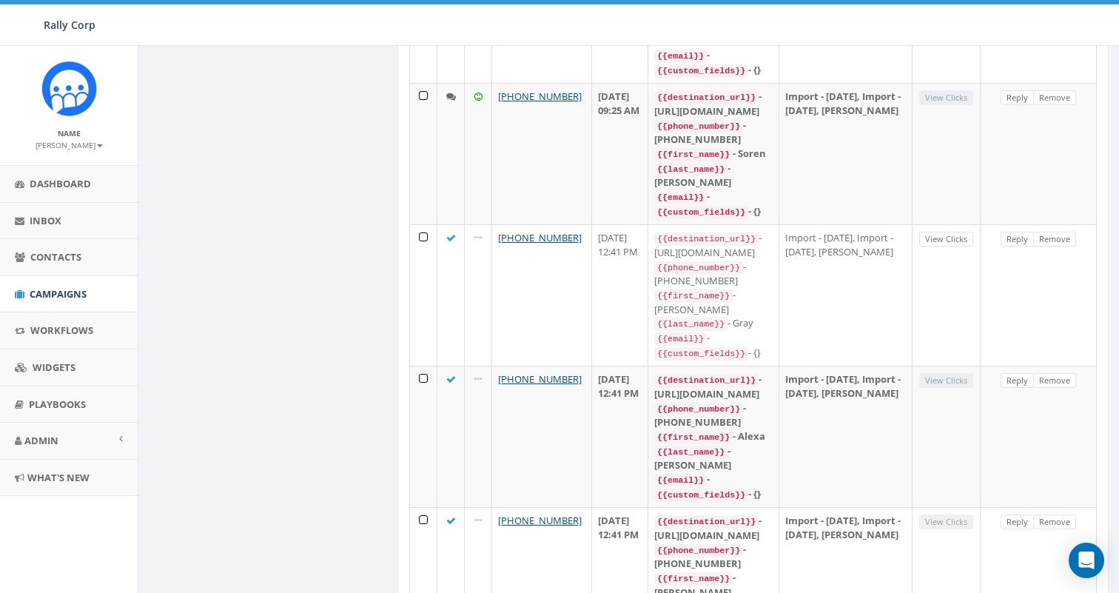
scroll to position [1653, 0]
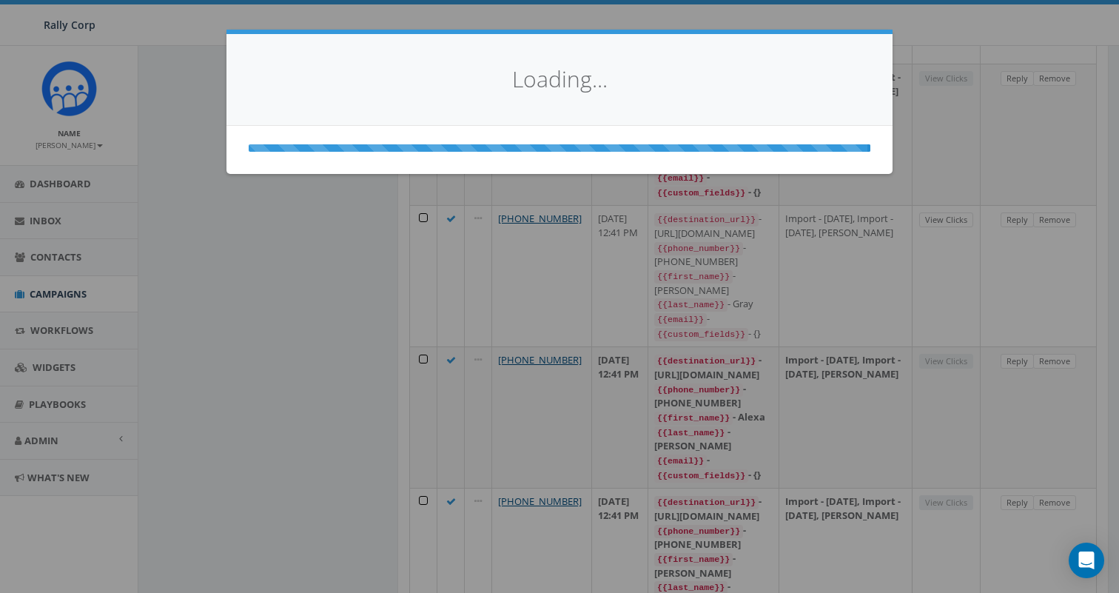
select select
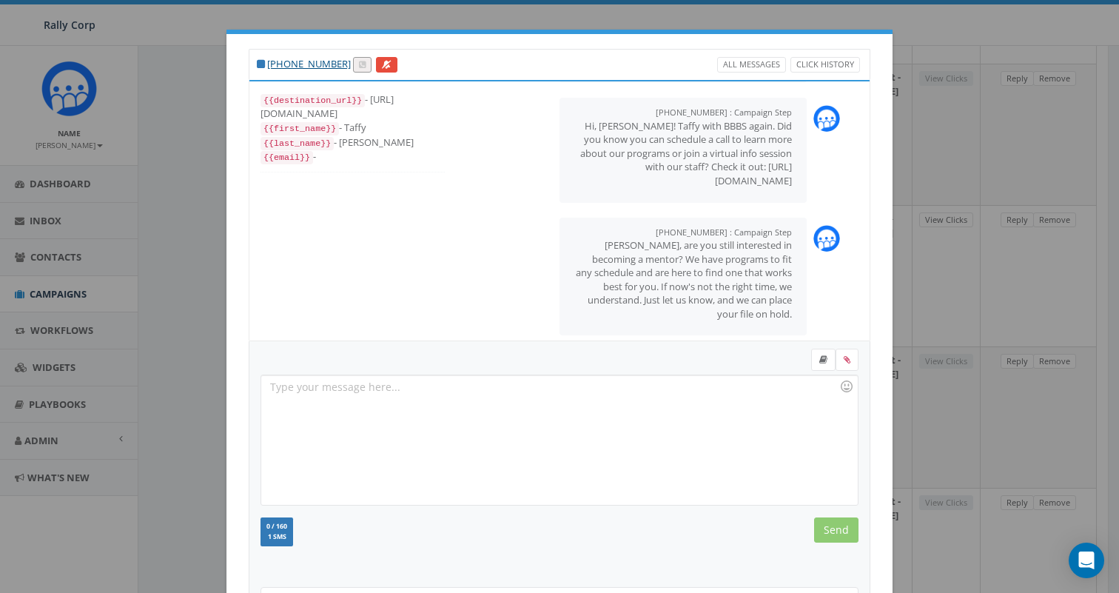
scroll to position [149, 0]
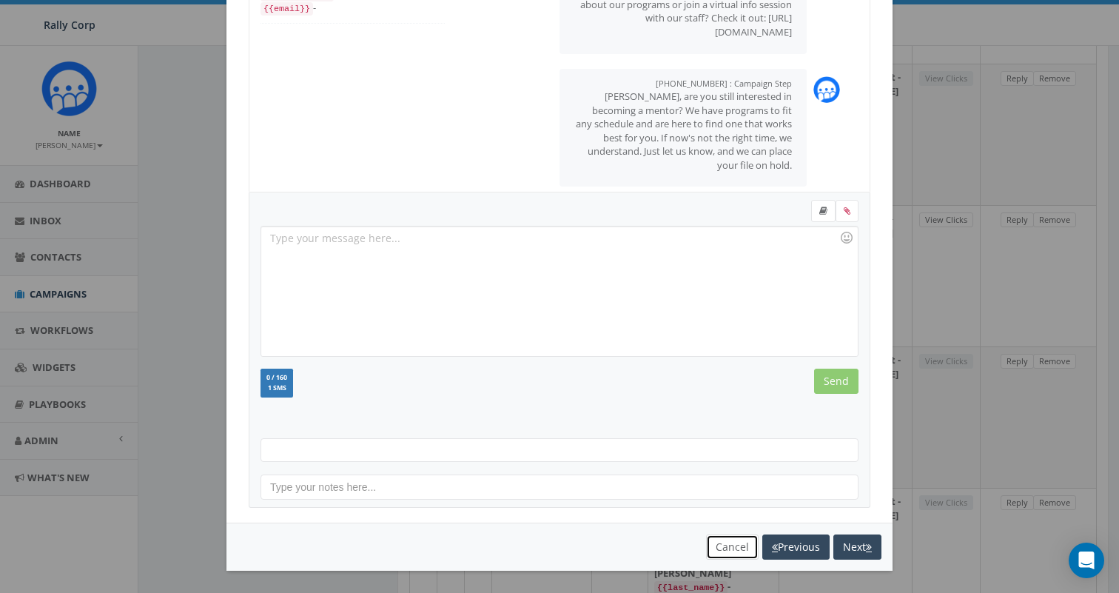
click at [727, 553] on button "Cancel" at bounding box center [732, 546] width 53 height 25
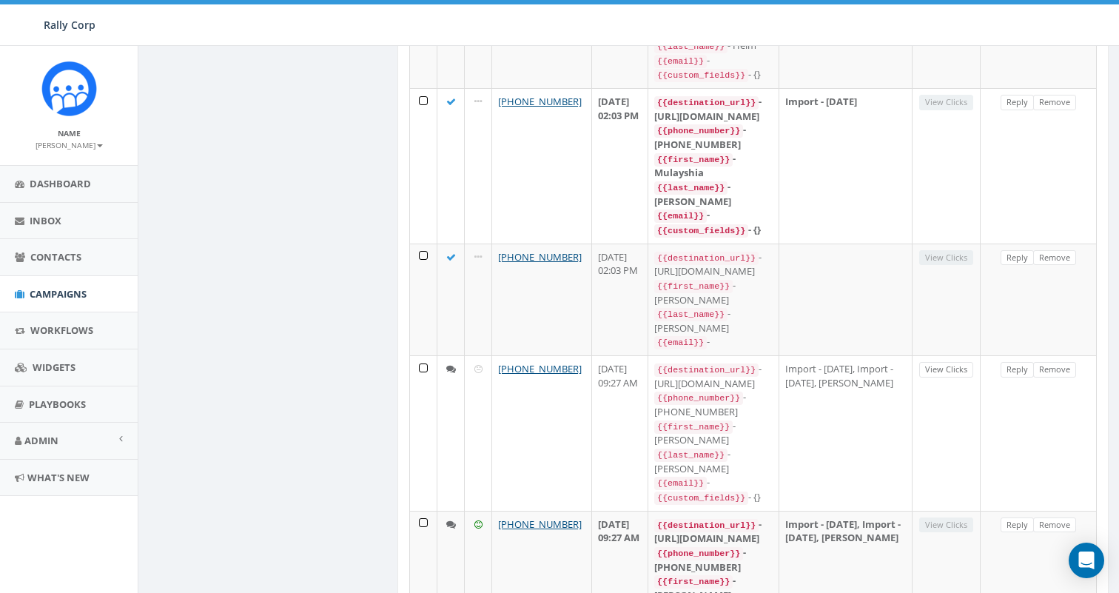
scroll to position [1653, 0]
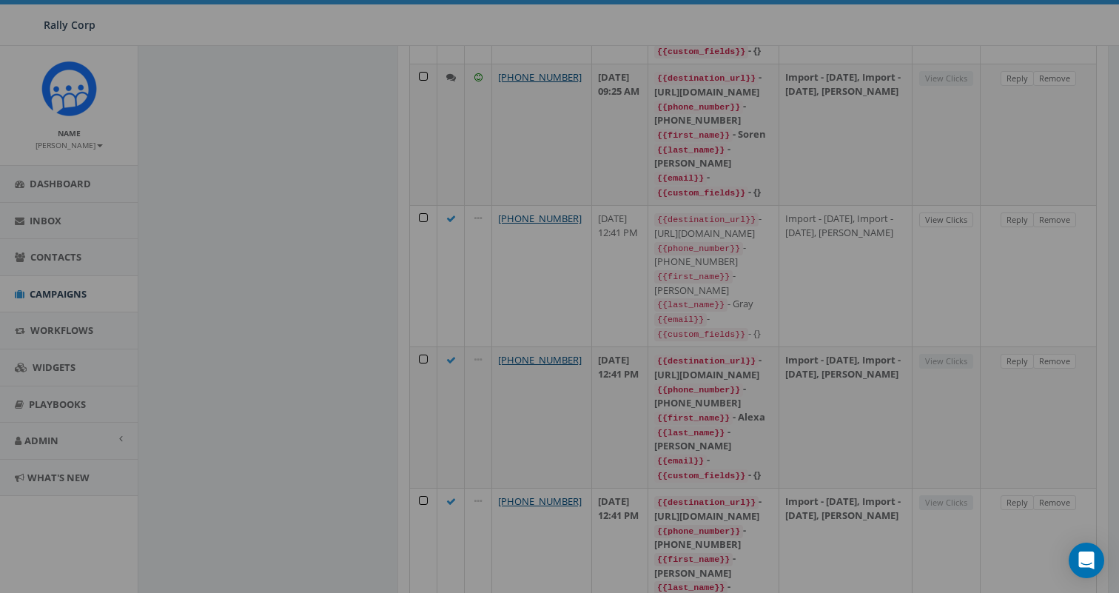
scroll to position [0, 0]
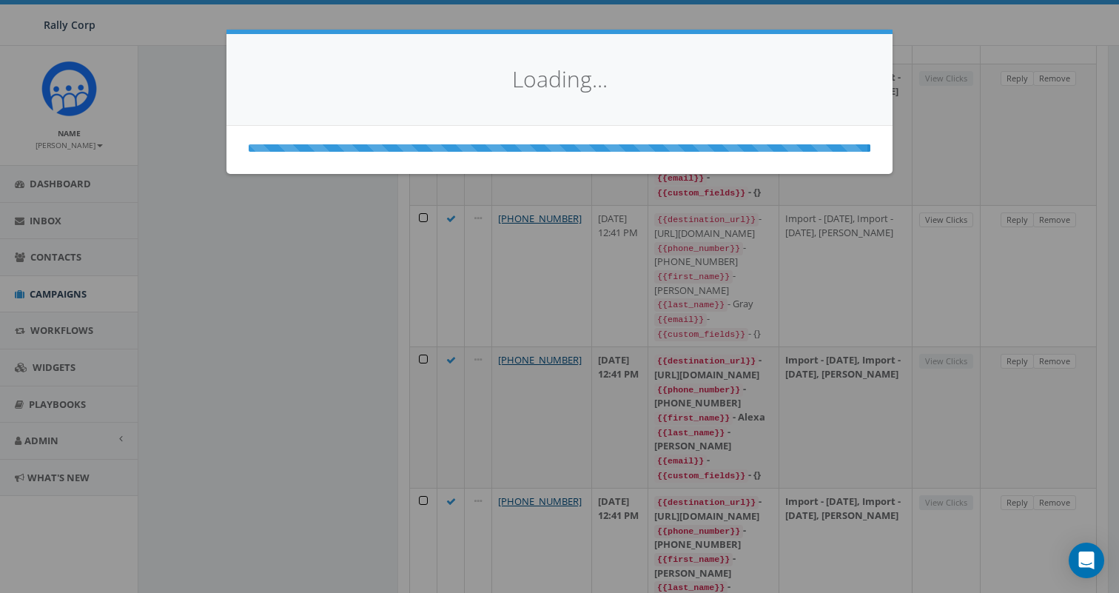
select select
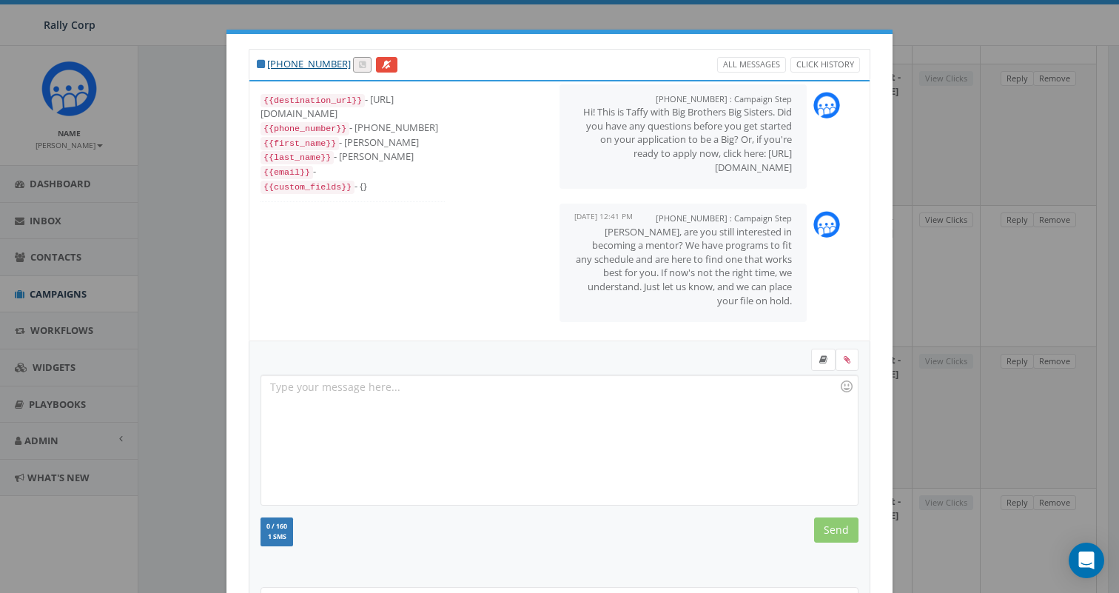
scroll to position [149, 0]
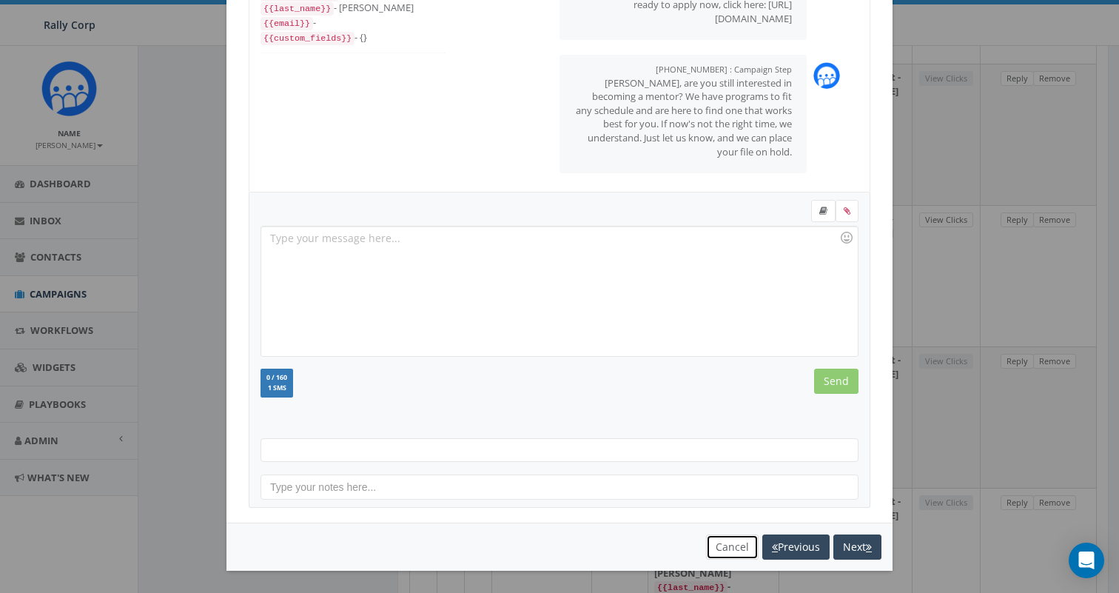
click at [720, 547] on button "Cancel" at bounding box center [732, 546] width 53 height 25
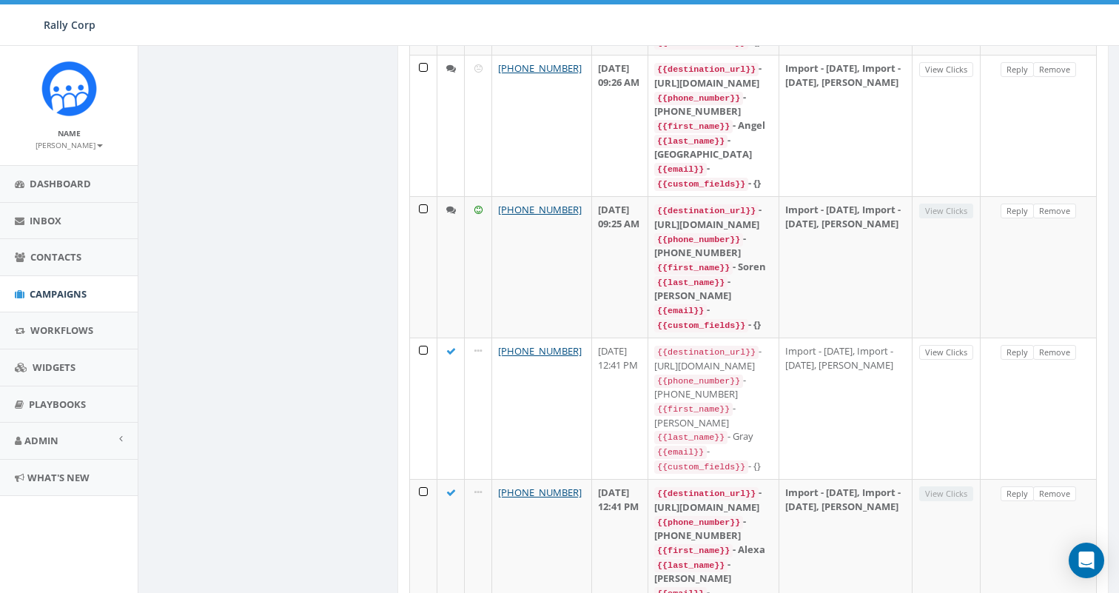
scroll to position [1653, 0]
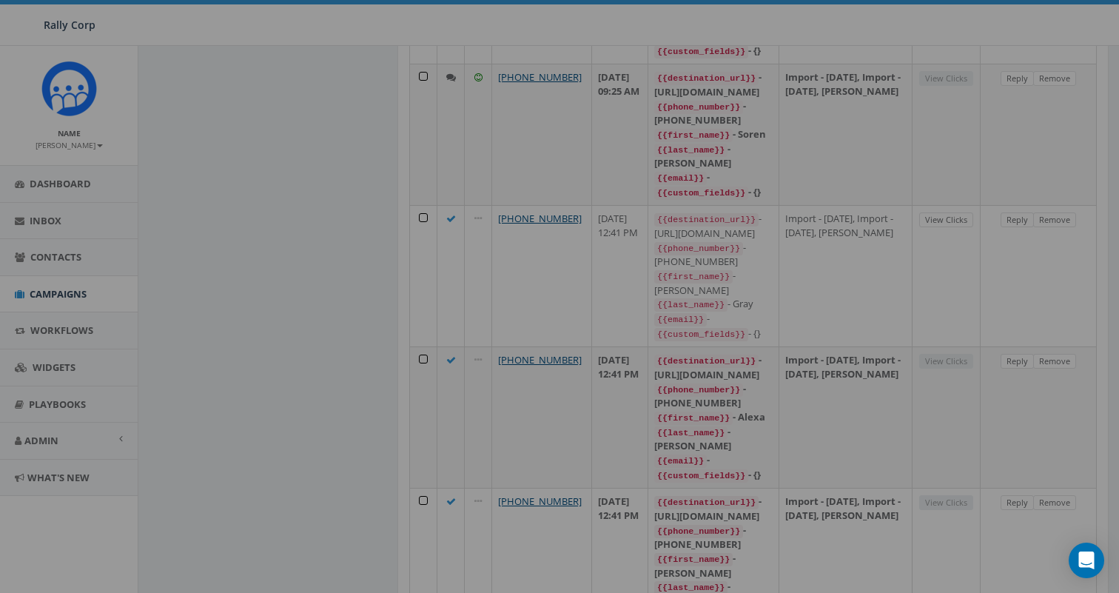
scroll to position [0, 0]
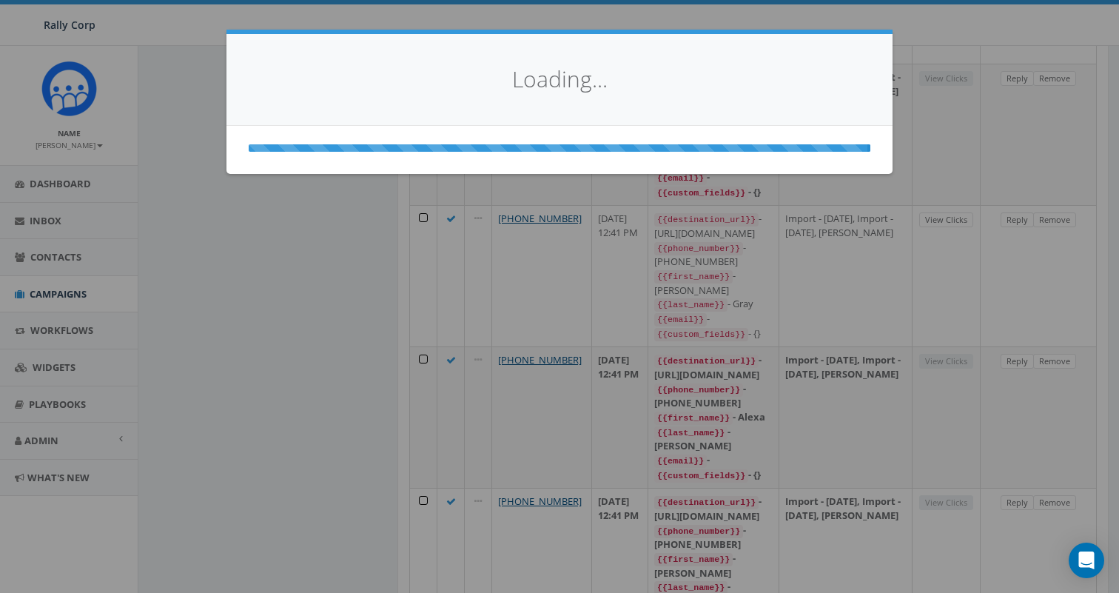
select select
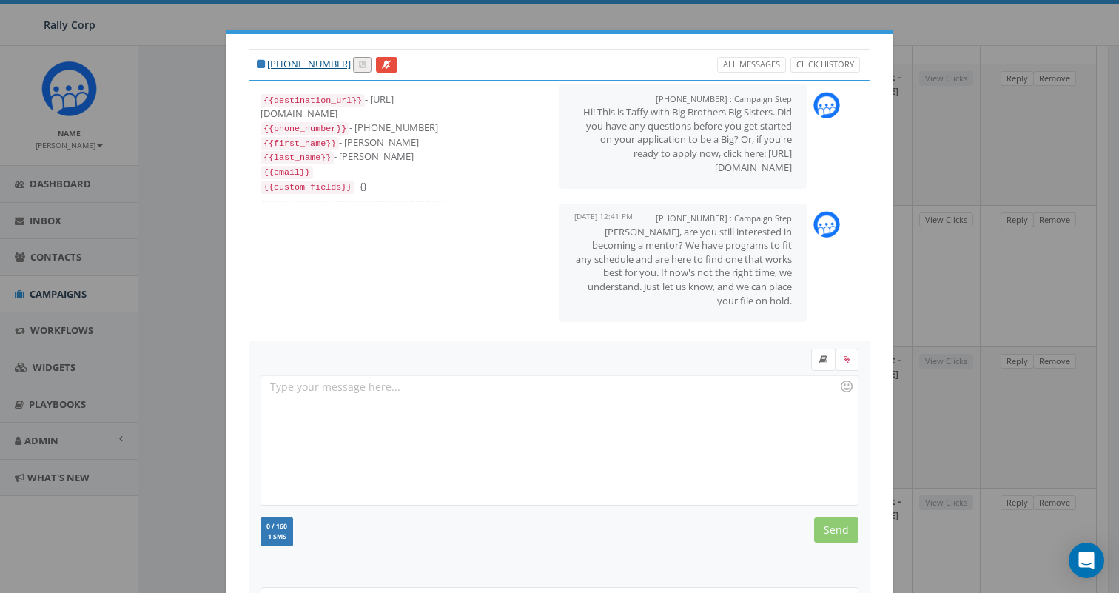
scroll to position [149, 0]
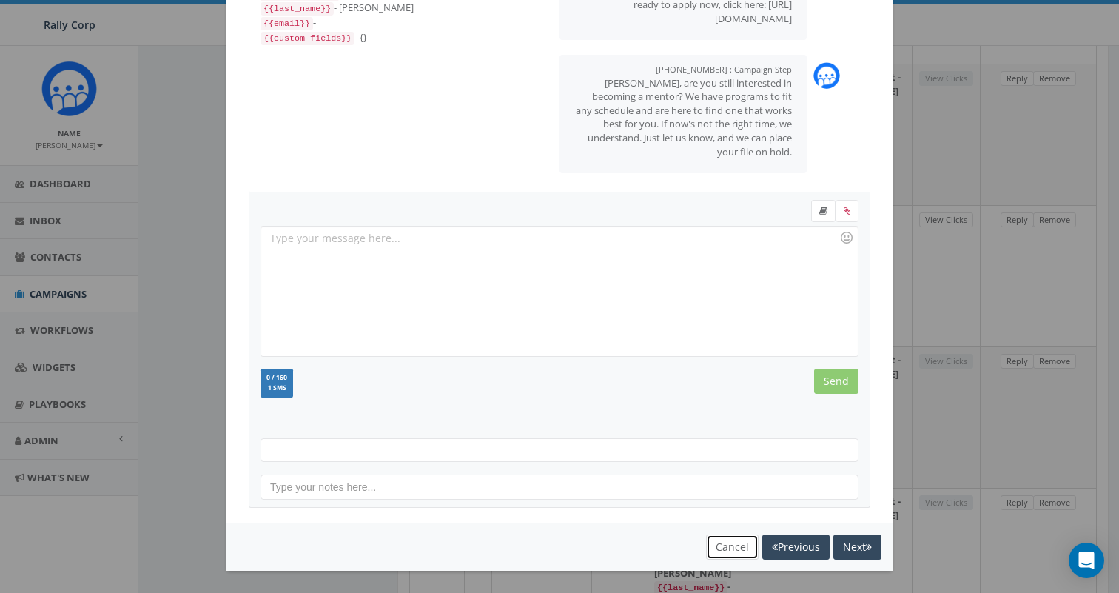
click at [729, 549] on button "Cancel" at bounding box center [732, 546] width 53 height 25
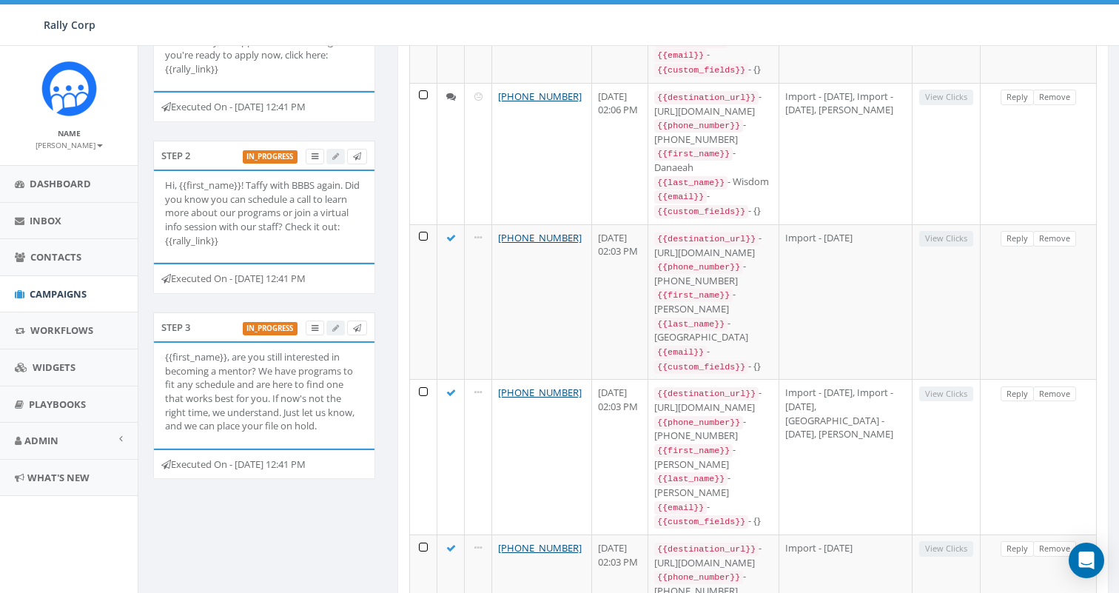
scroll to position [317, 0]
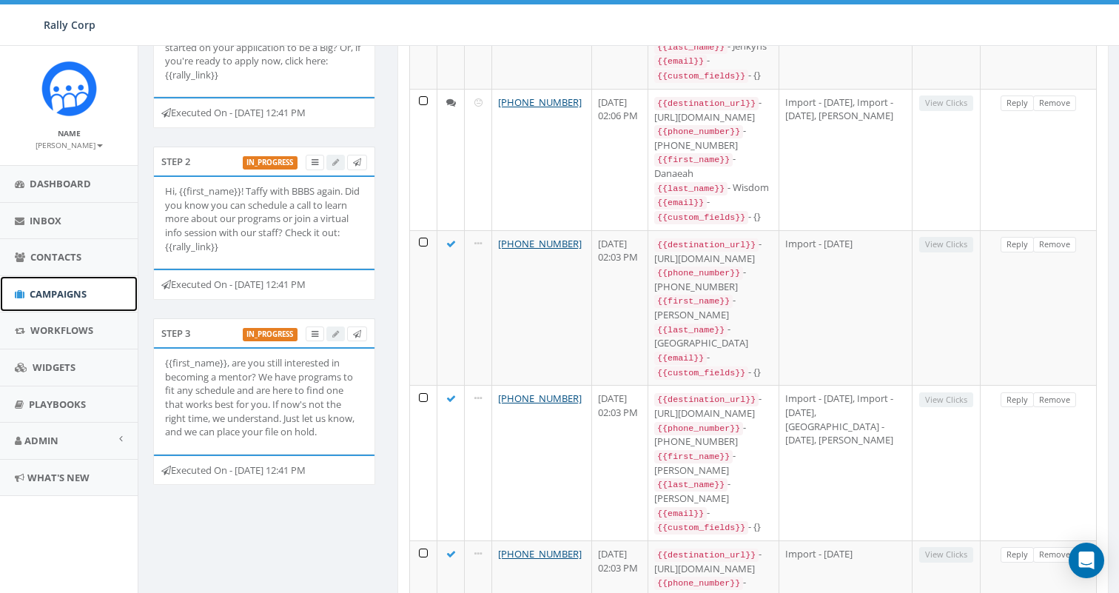
click at [55, 290] on span "Campaigns" at bounding box center [58, 293] width 57 height 13
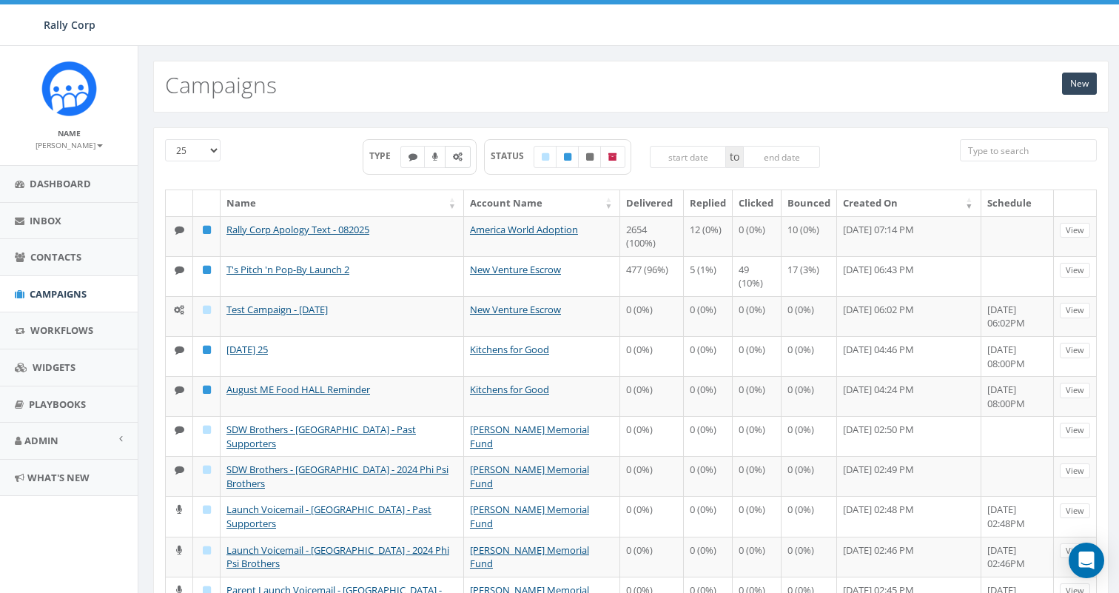
click at [450, 152] on label at bounding box center [458, 157] width 26 height 22
checkbox input "true"
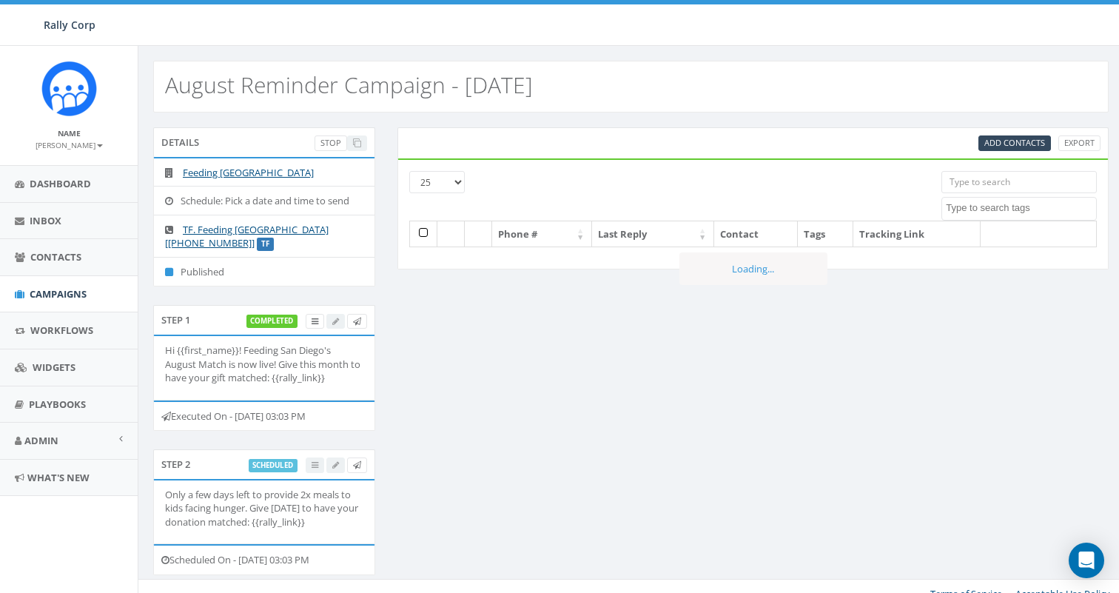
select select
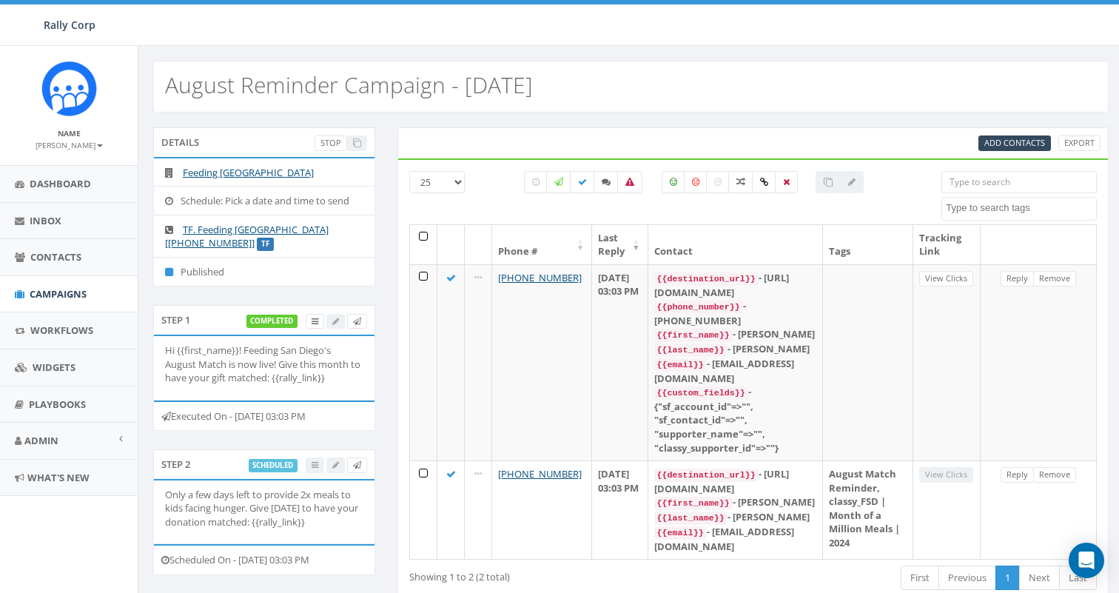
scroll to position [25, 0]
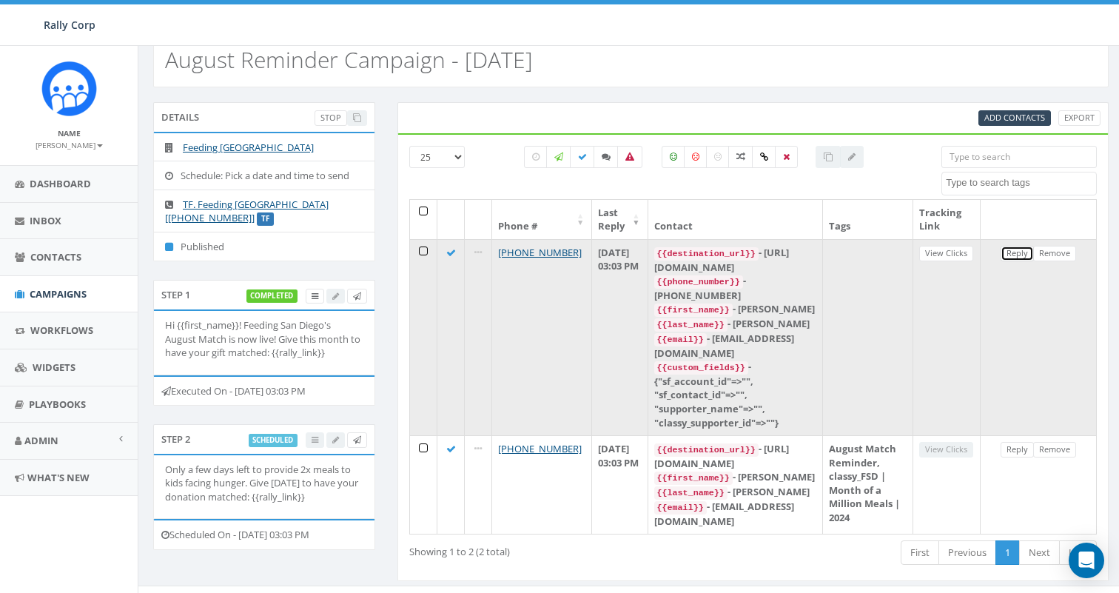
click at [1016, 258] on link "Reply" at bounding box center [1016, 254] width 33 height 16
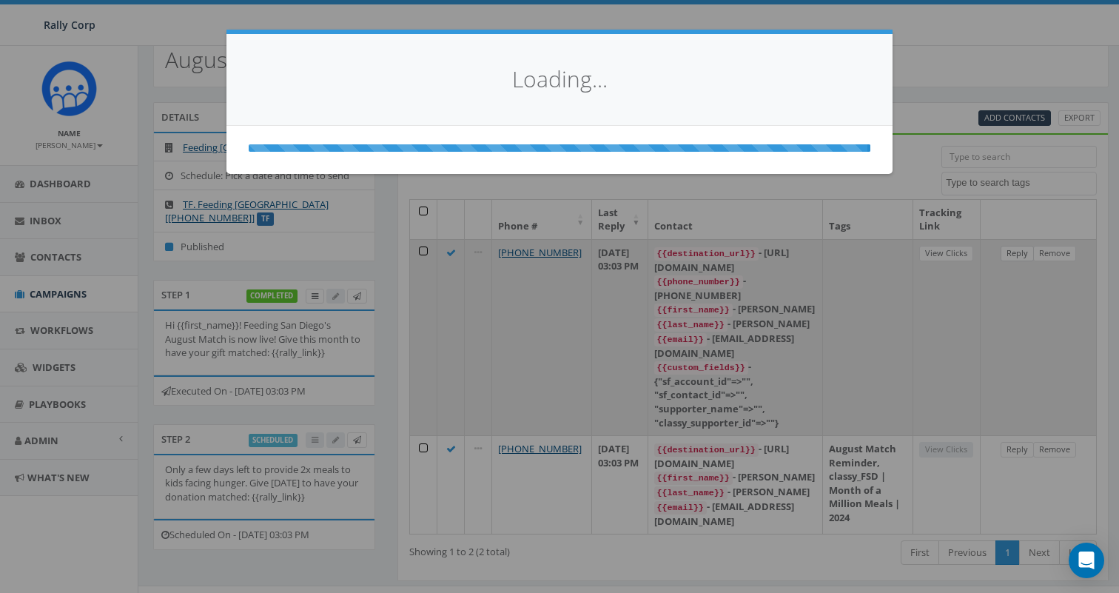
select select
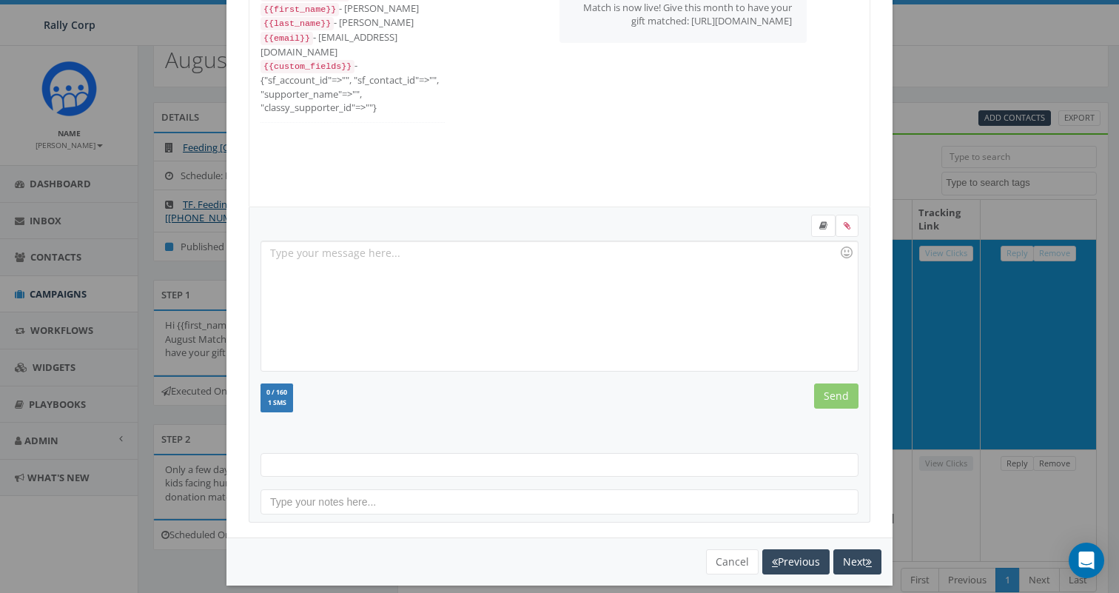
scroll to position [149, 0]
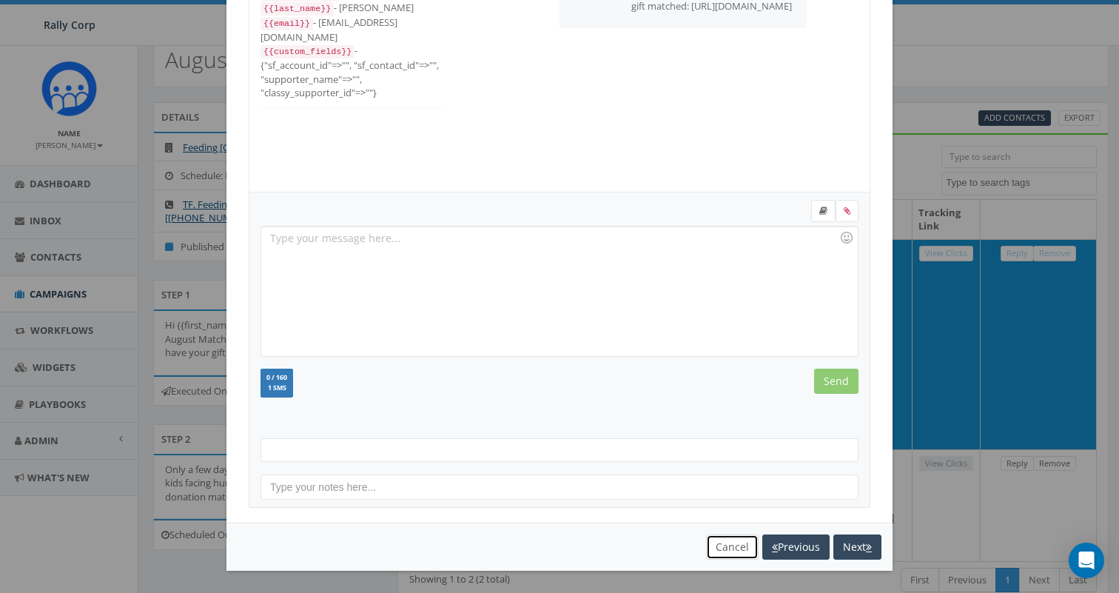
click at [715, 551] on button "Cancel" at bounding box center [732, 546] width 53 height 25
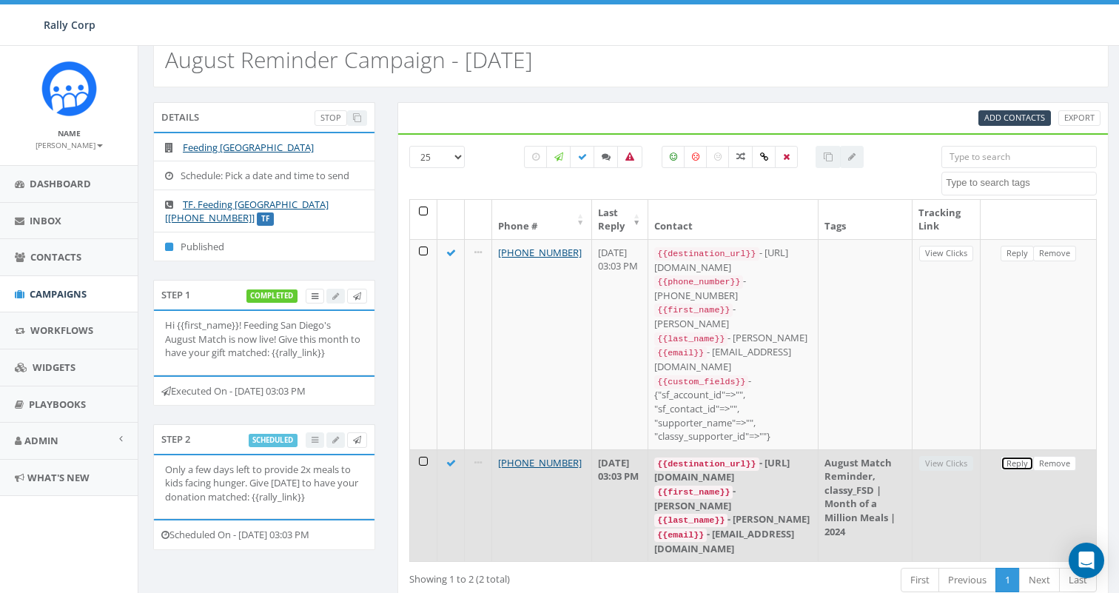
click at [1016, 456] on link "Reply" at bounding box center [1016, 464] width 33 height 16
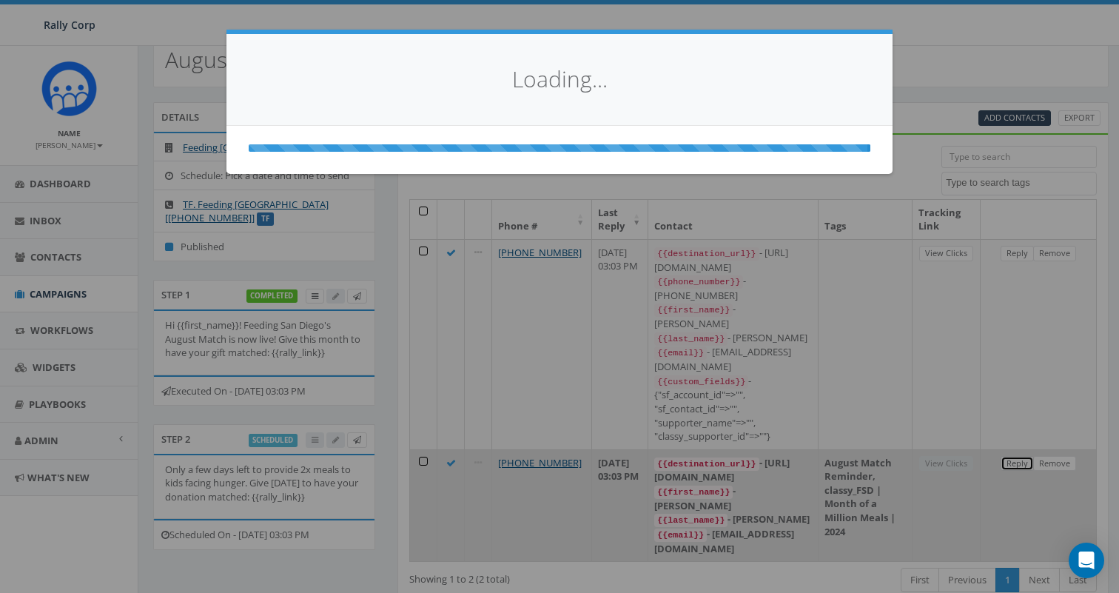
scroll to position [0, 0]
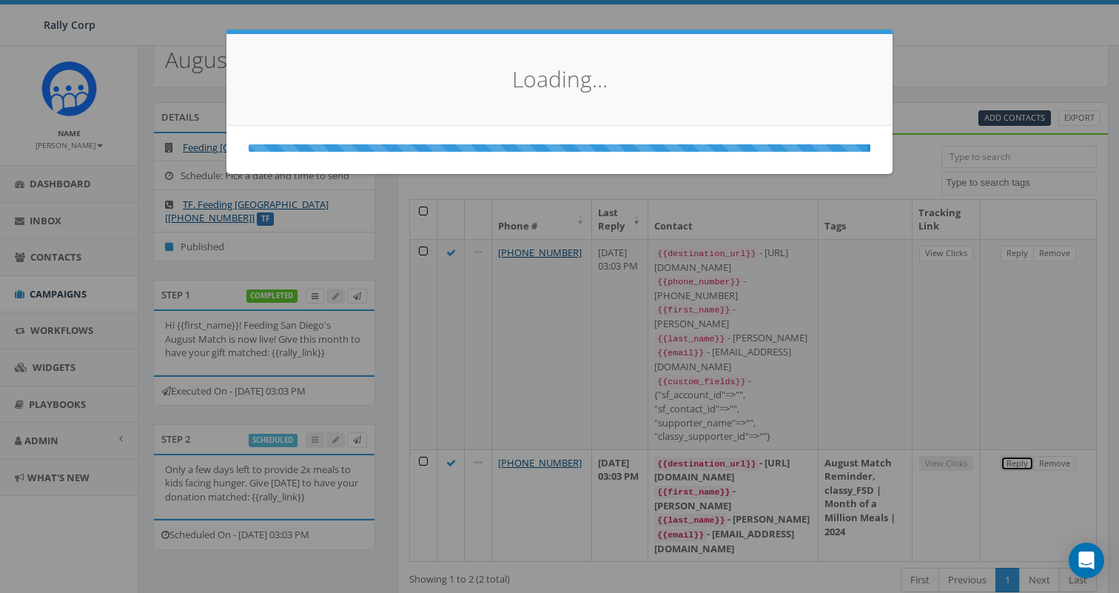
select select
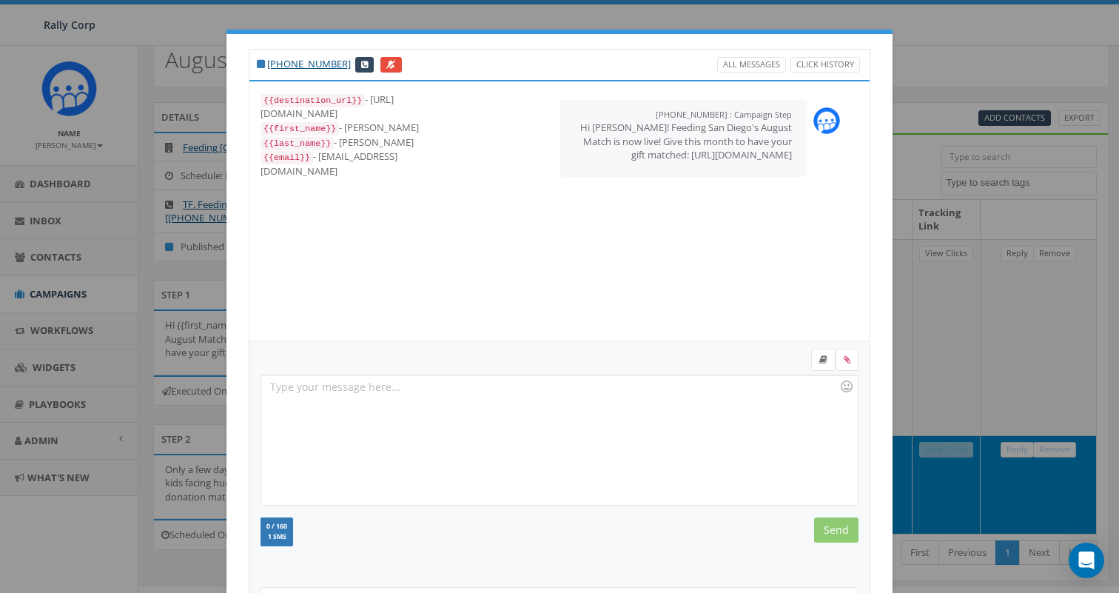
scroll to position [149, 0]
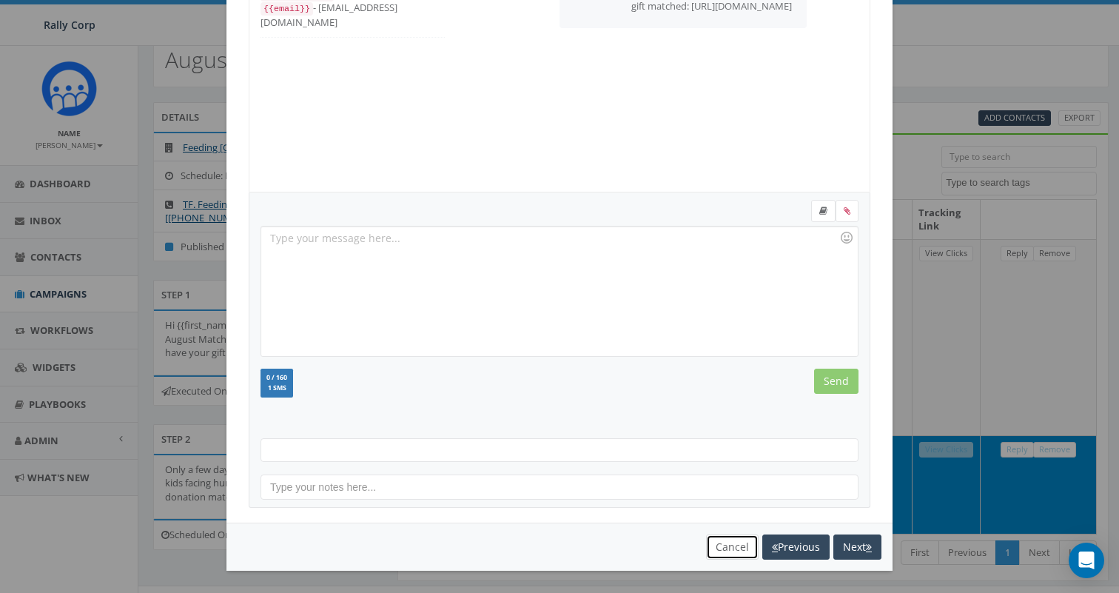
click at [728, 556] on button "Cancel" at bounding box center [732, 546] width 53 height 25
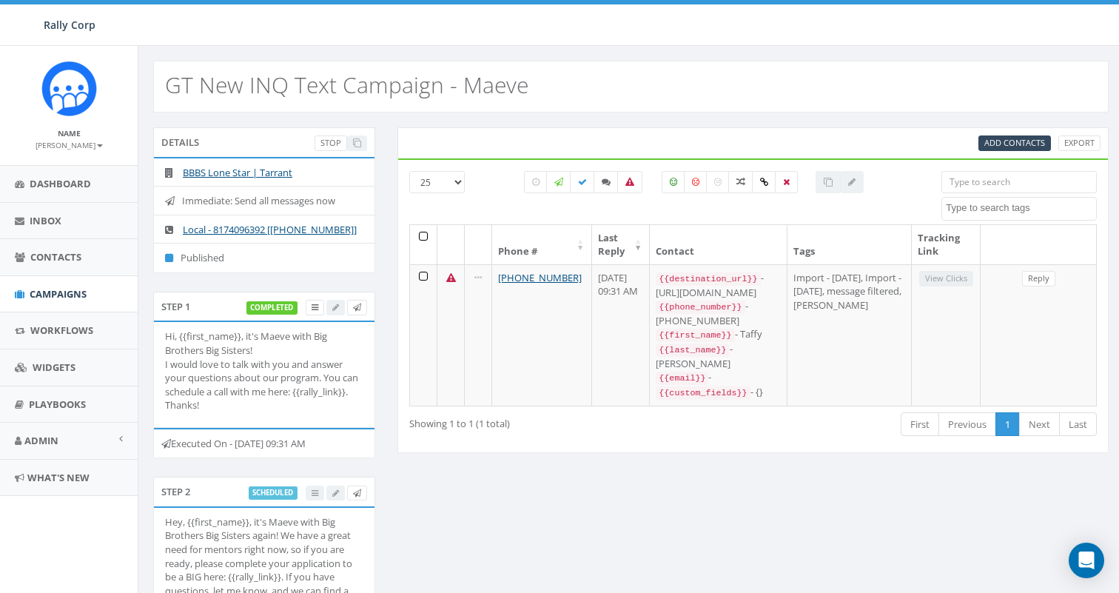
select select
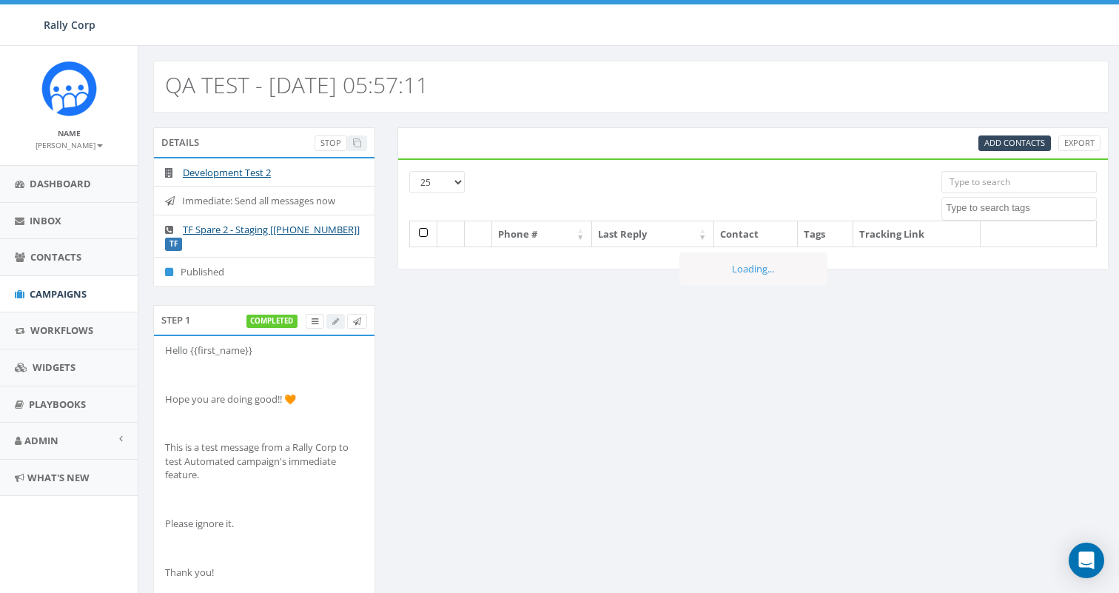
select select
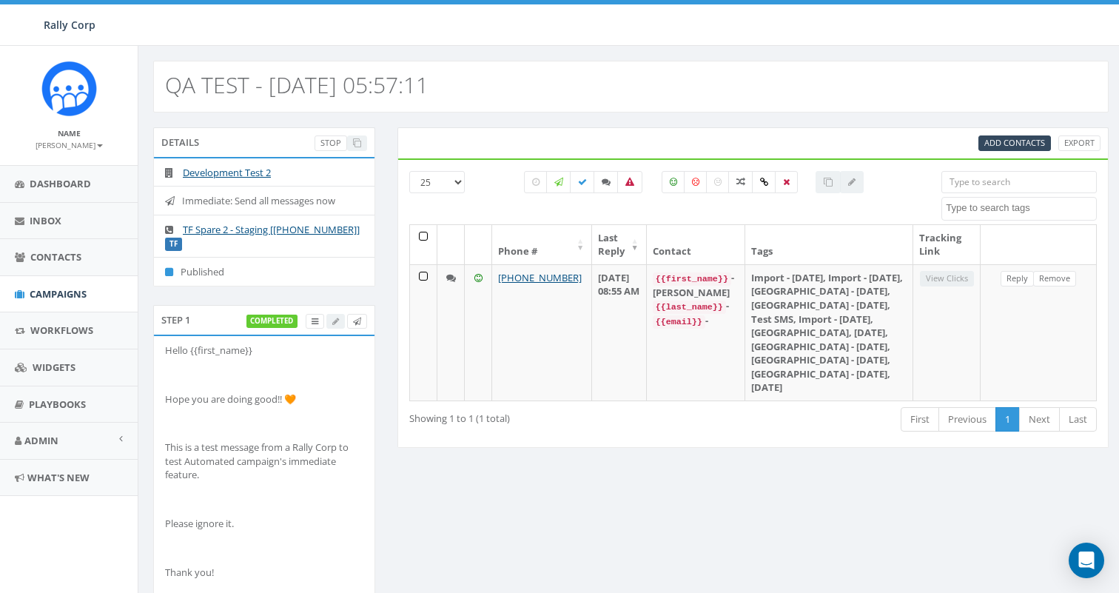
click at [556, 128] on div "Add Contacts Export" at bounding box center [752, 142] width 711 height 31
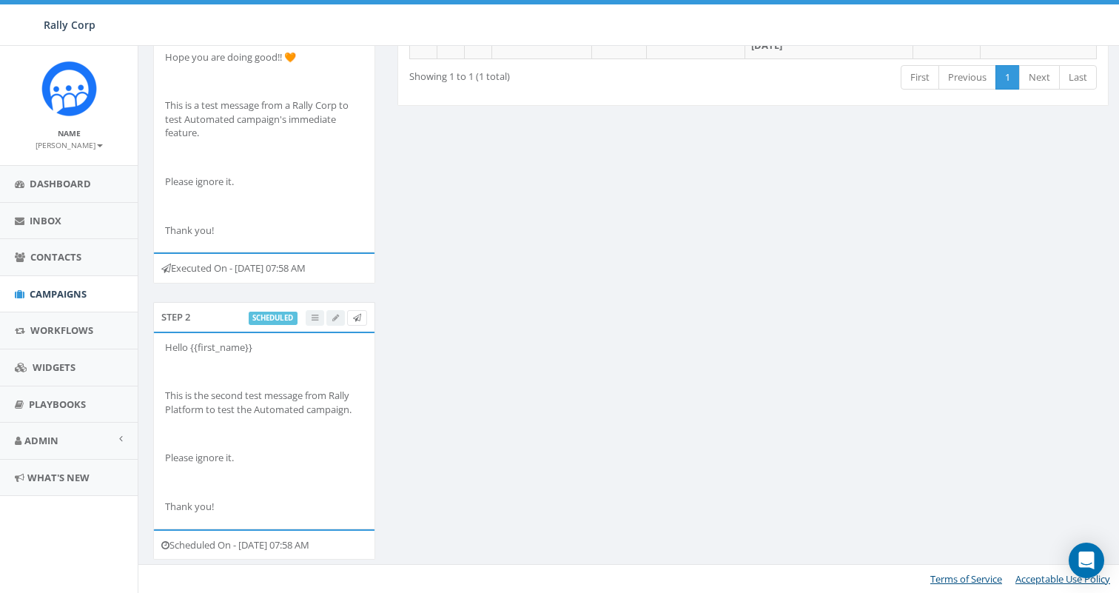
click at [618, 220] on div "Details Stop Development Test 2 Immediate: Send all messages now TF Spare 2 - S…" at bounding box center [630, 181] width 977 height 792
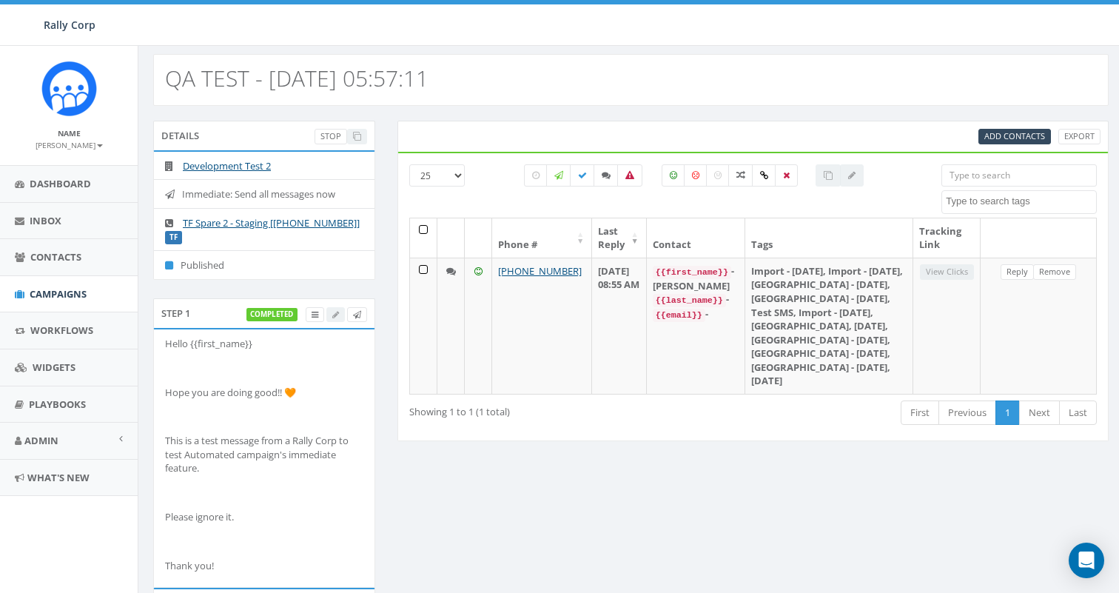
scroll to position [0, 0]
